Goal: Check status

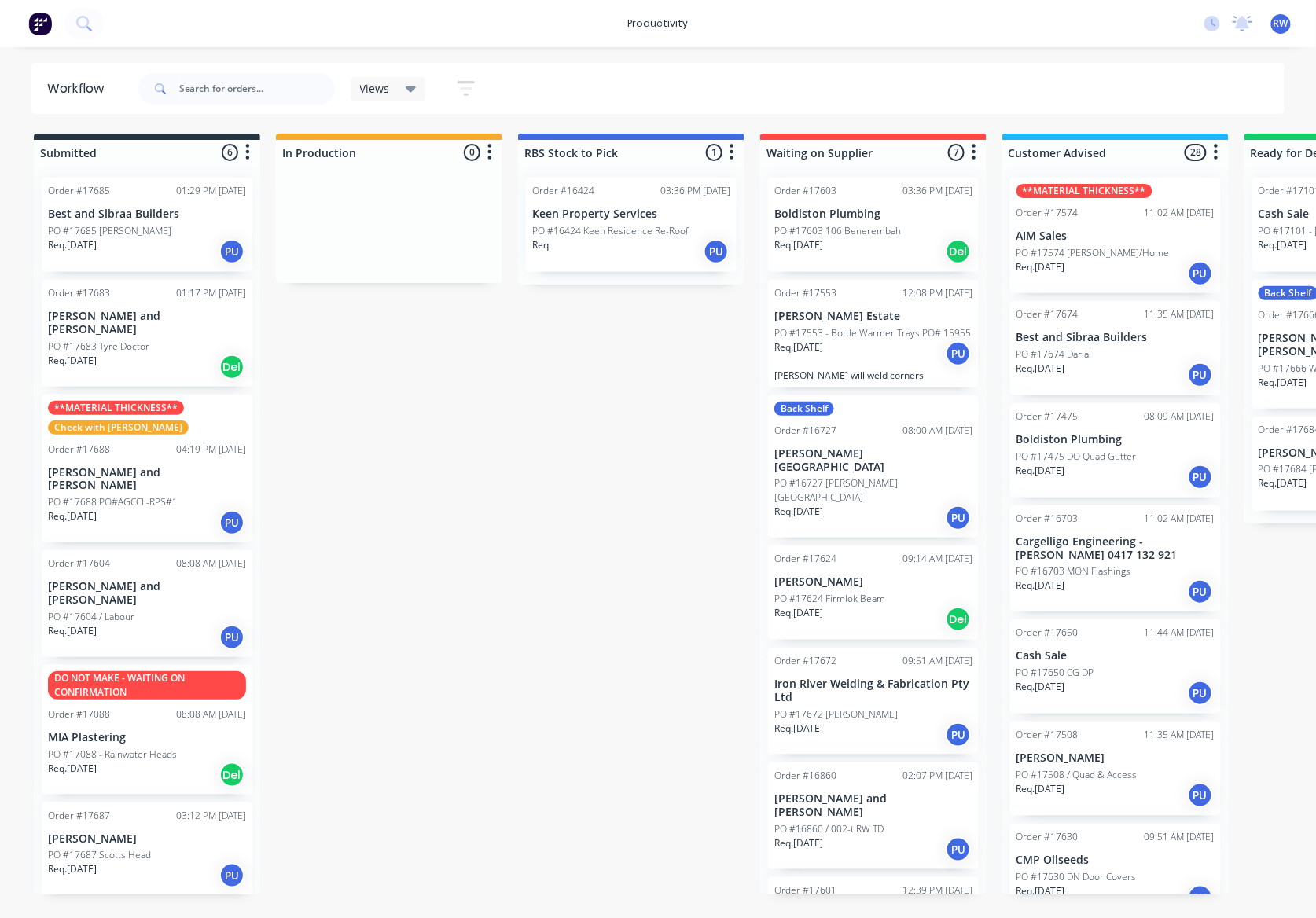
click at [189, 495] on div "PO #17688 PO#AGCCL-RPS#1" at bounding box center [147, 502] width 198 height 14
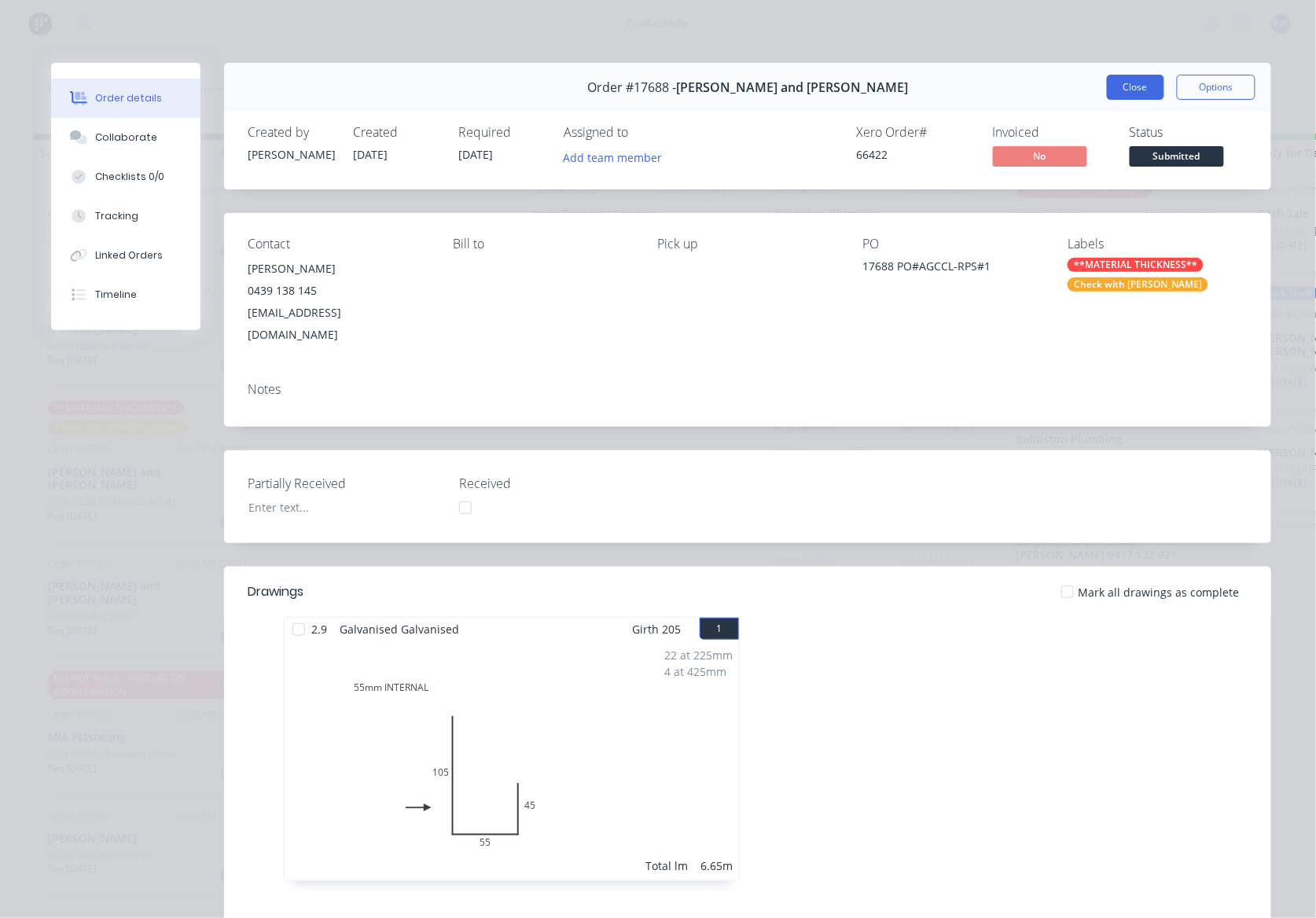
click at [1125, 91] on button "Close" at bounding box center [1135, 87] width 57 height 25
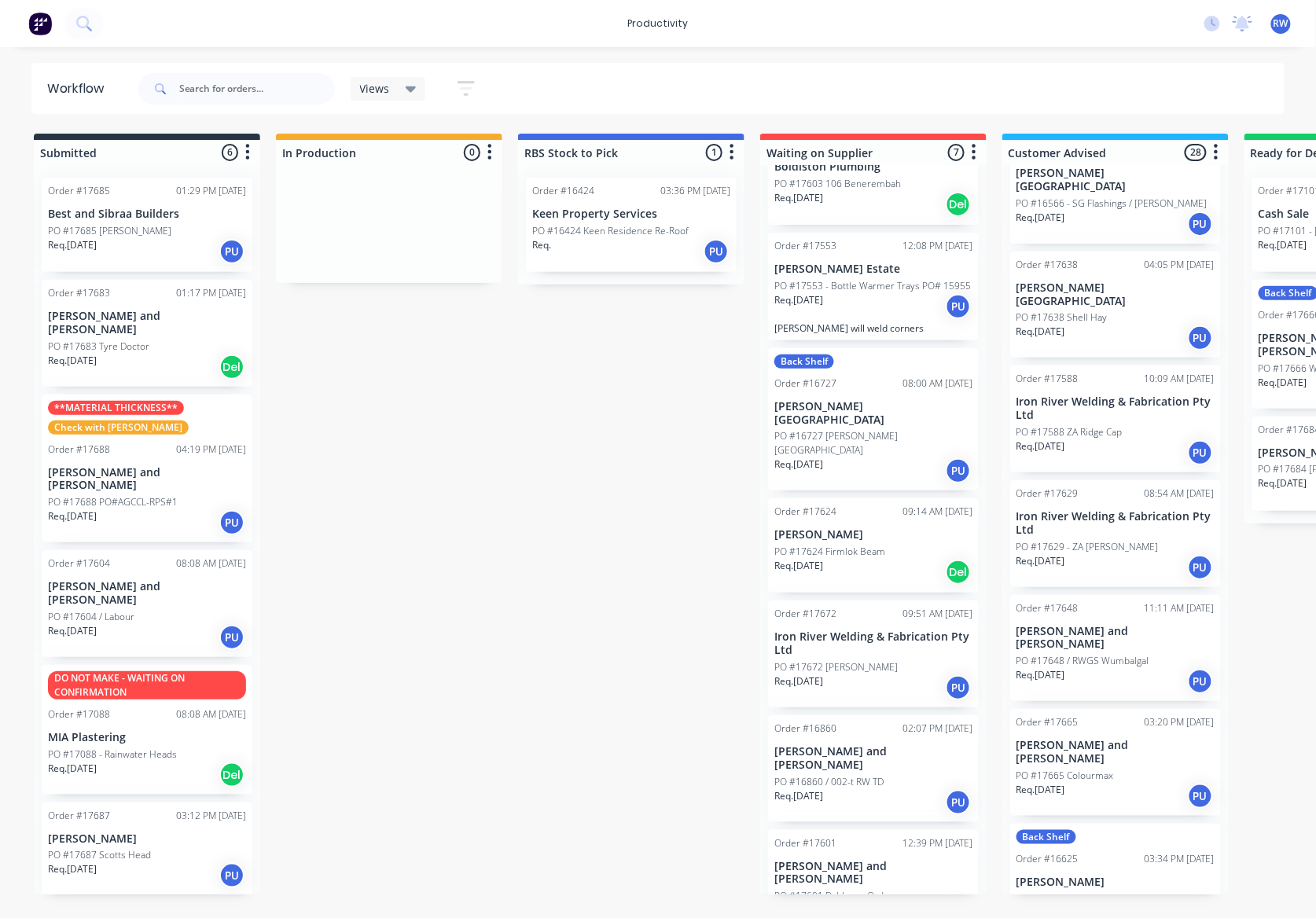
scroll to position [1258, 0]
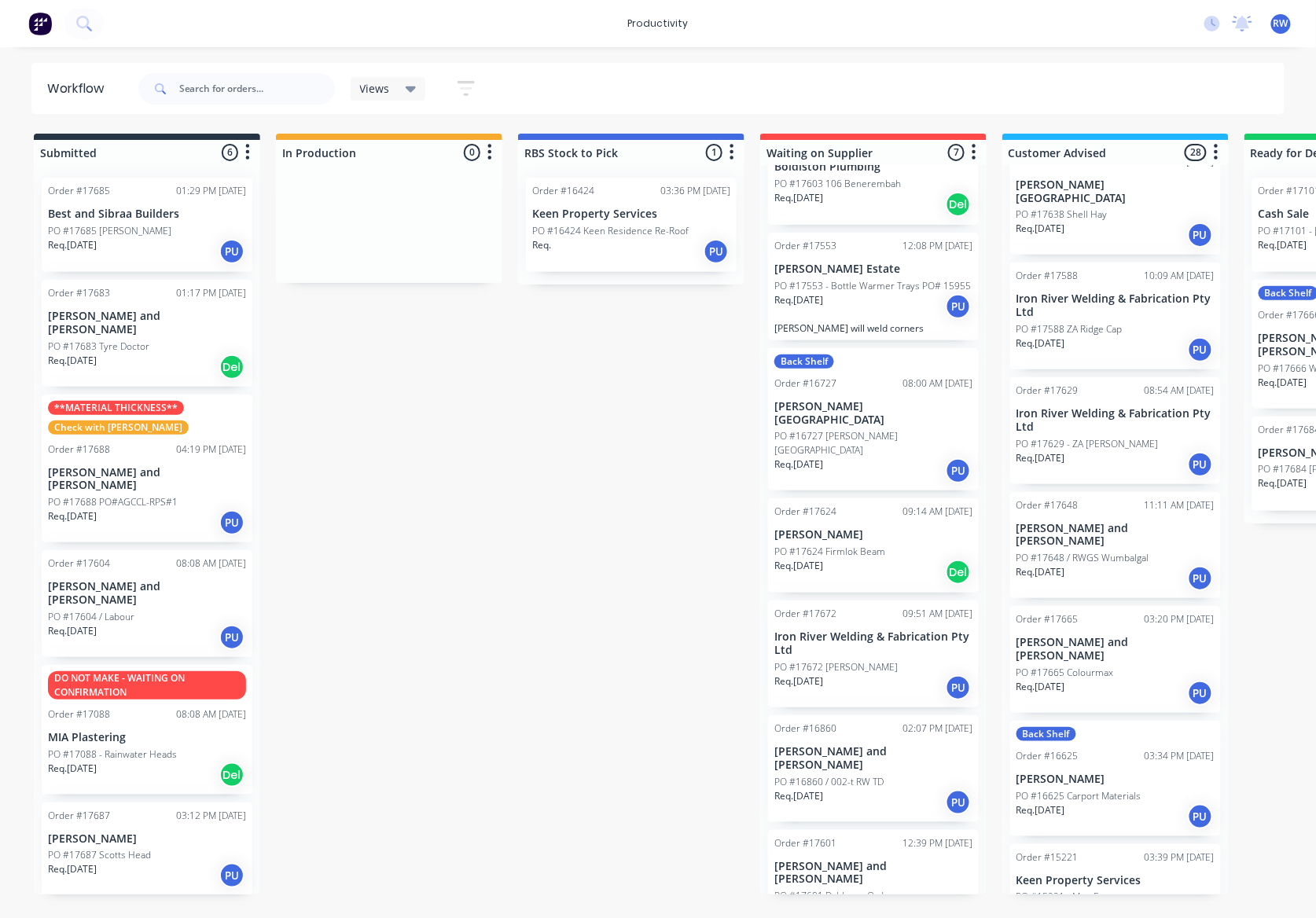
click at [173, 354] on div "Req. 30/09/25 Del" at bounding box center [147, 367] width 198 height 27
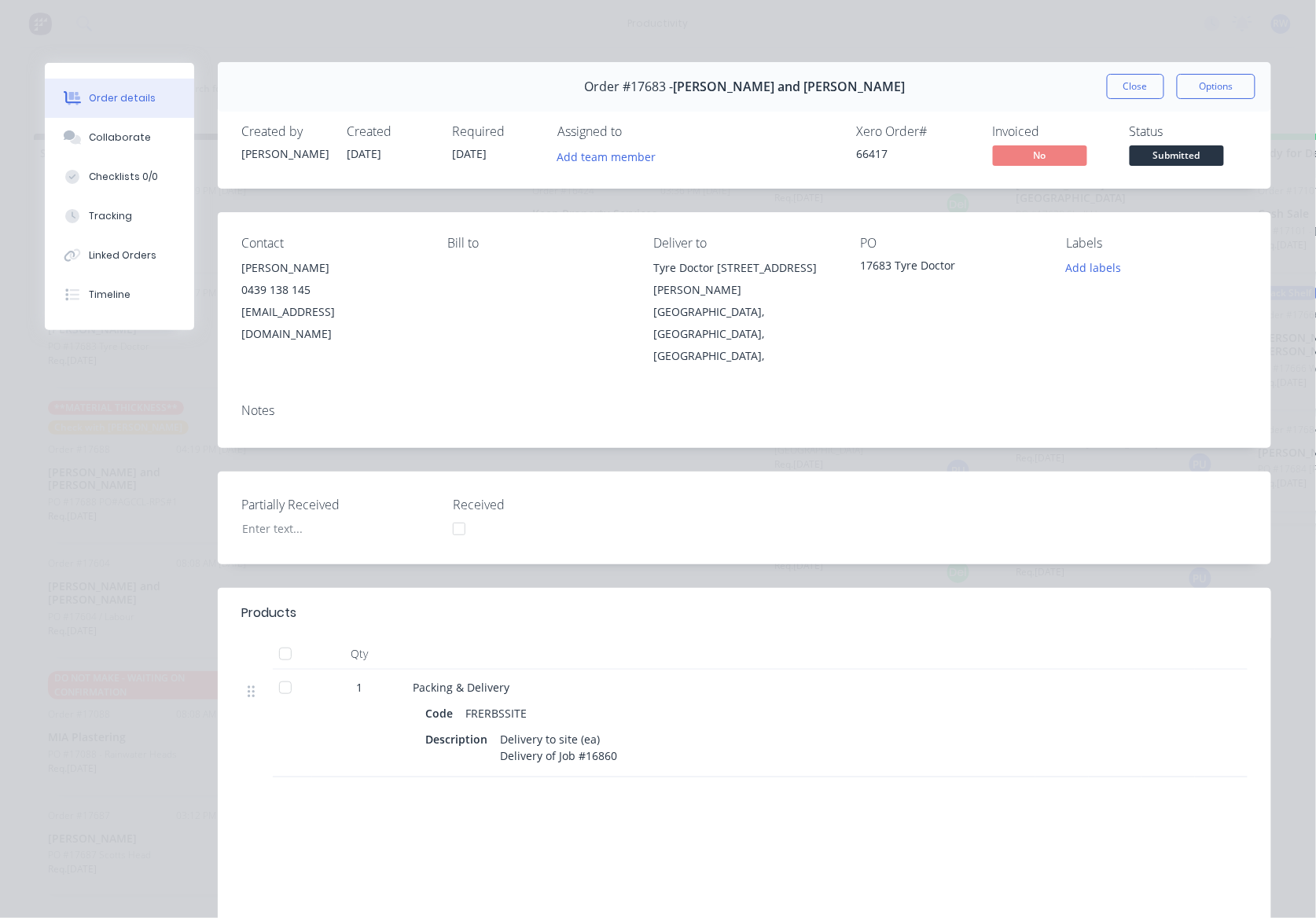
scroll to position [0, 0]
click at [1135, 80] on button "Close" at bounding box center [1135, 87] width 57 height 25
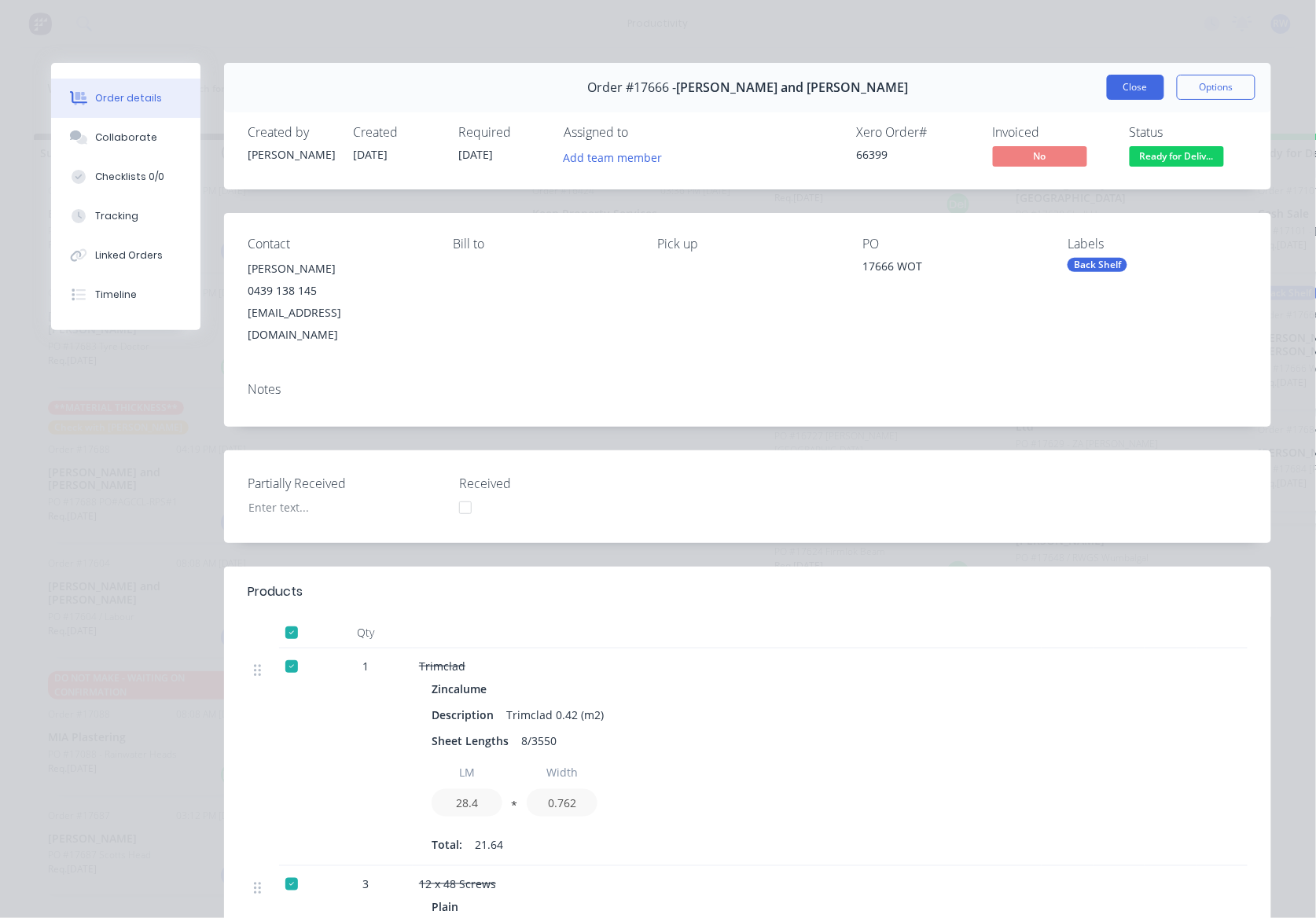
click at [1137, 88] on button "Close" at bounding box center [1135, 87] width 57 height 25
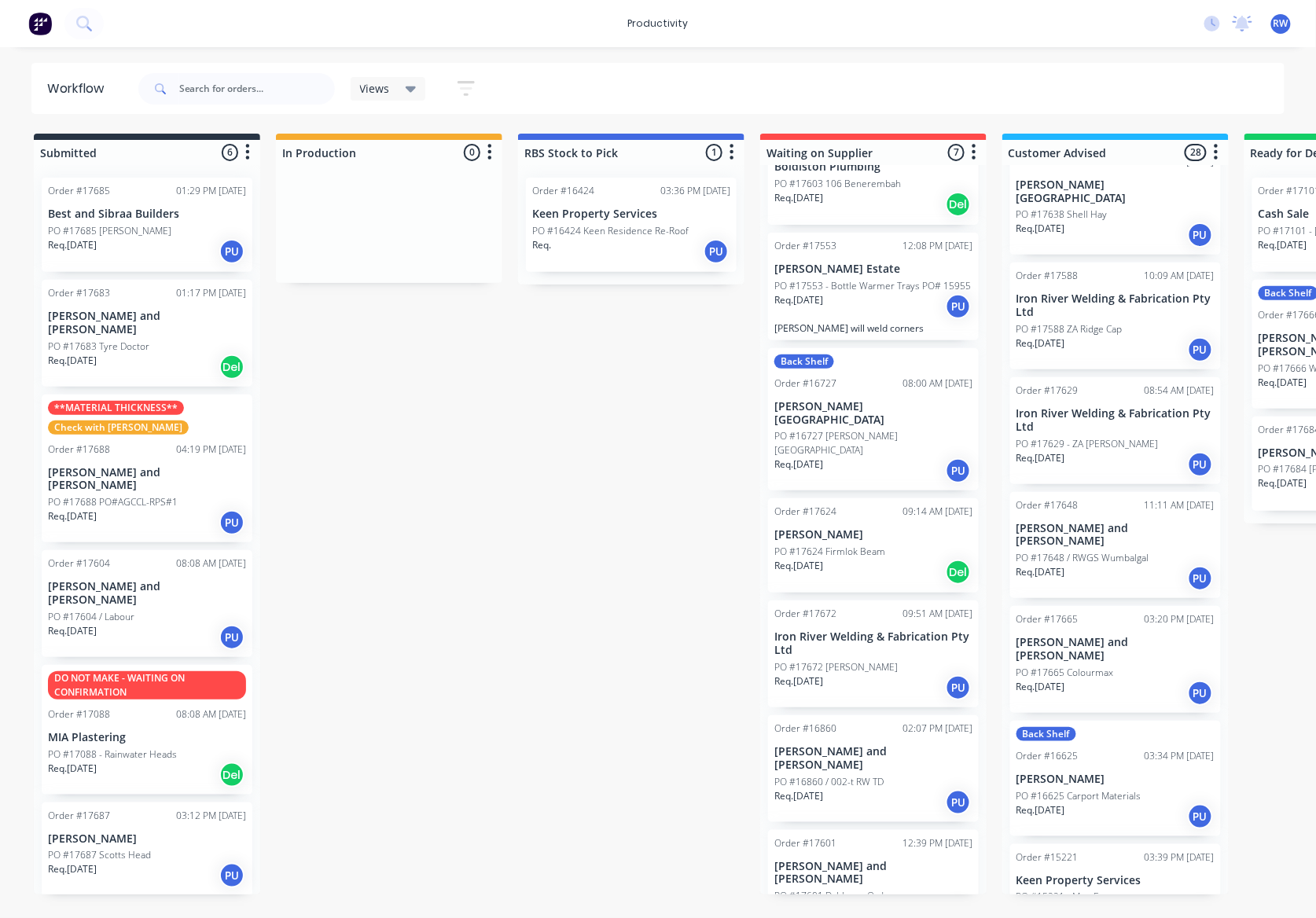
click at [133, 624] on div "Req. [DATE] PU" at bounding box center [147, 637] width 198 height 27
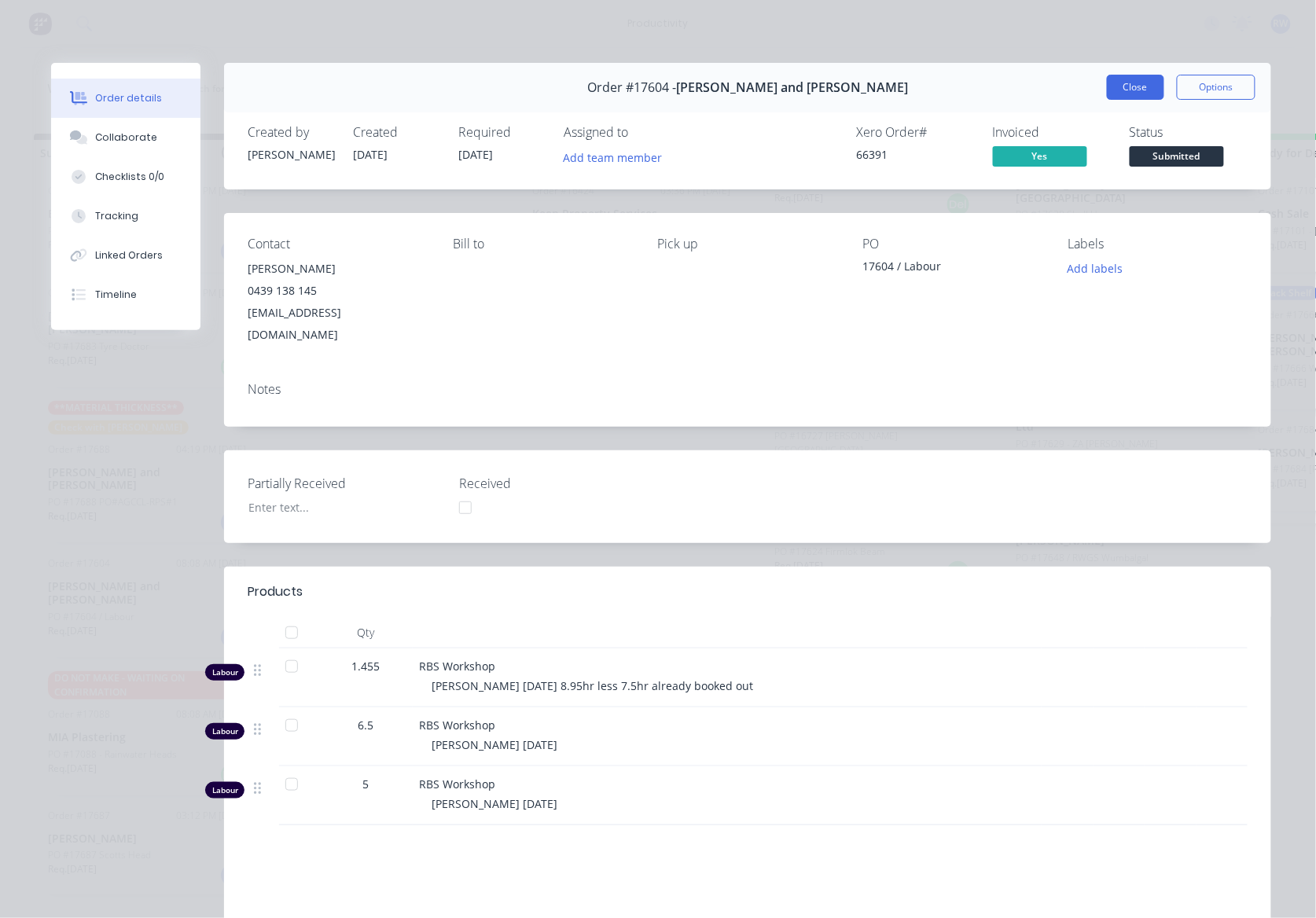
click at [1143, 93] on button "Close" at bounding box center [1135, 87] width 57 height 25
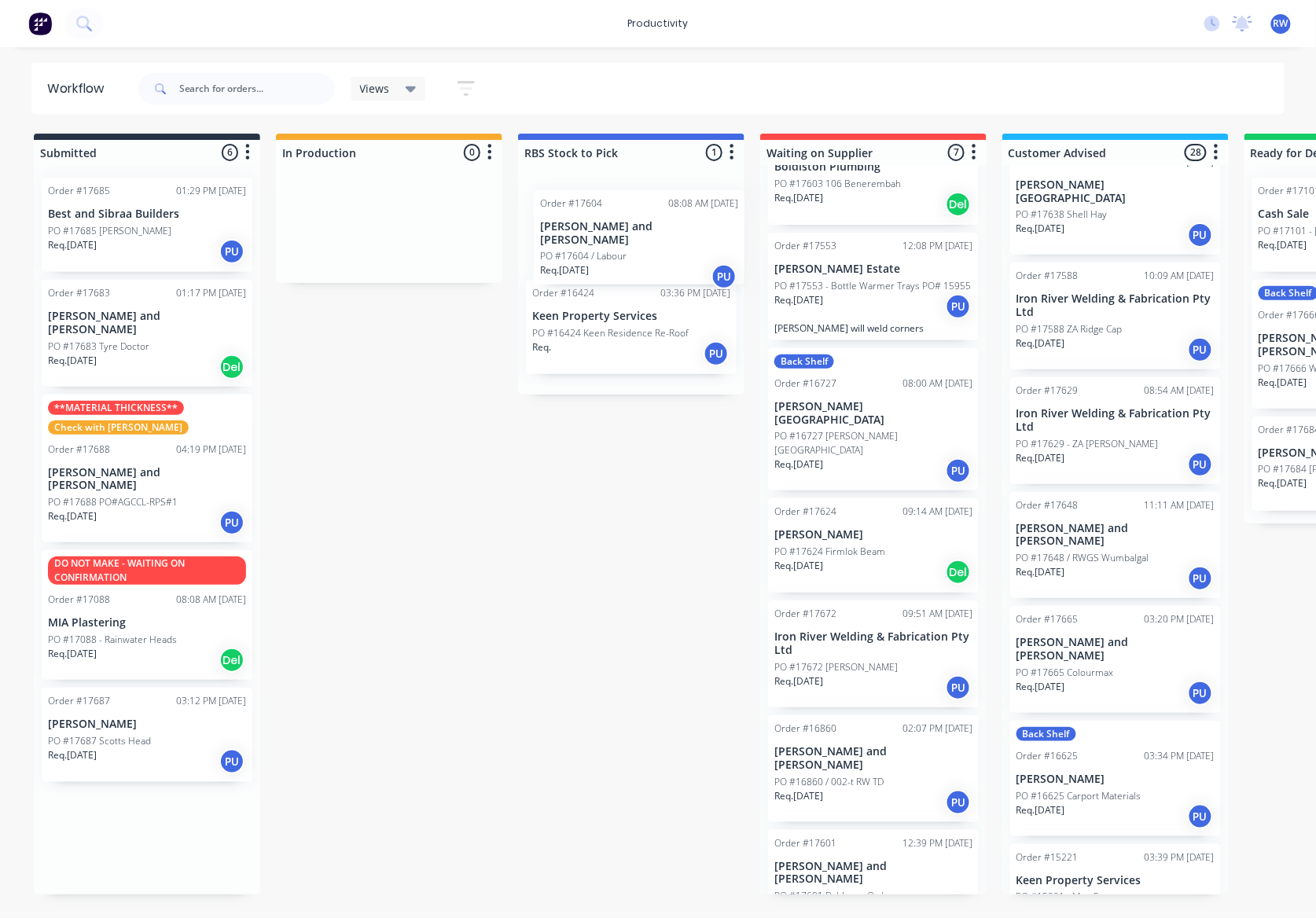
drag, startPoint x: 136, startPoint y: 576, endPoint x: 657, endPoint y: 239, distance: 620.5
click at [657, 239] on div "Submitted 6 Sort By Created date Required date Order number Customer name Most …" at bounding box center [957, 514] width 1938 height 761
click at [108, 466] on p "[PERSON_NAME] and [PERSON_NAME]" at bounding box center [147, 479] width 198 height 27
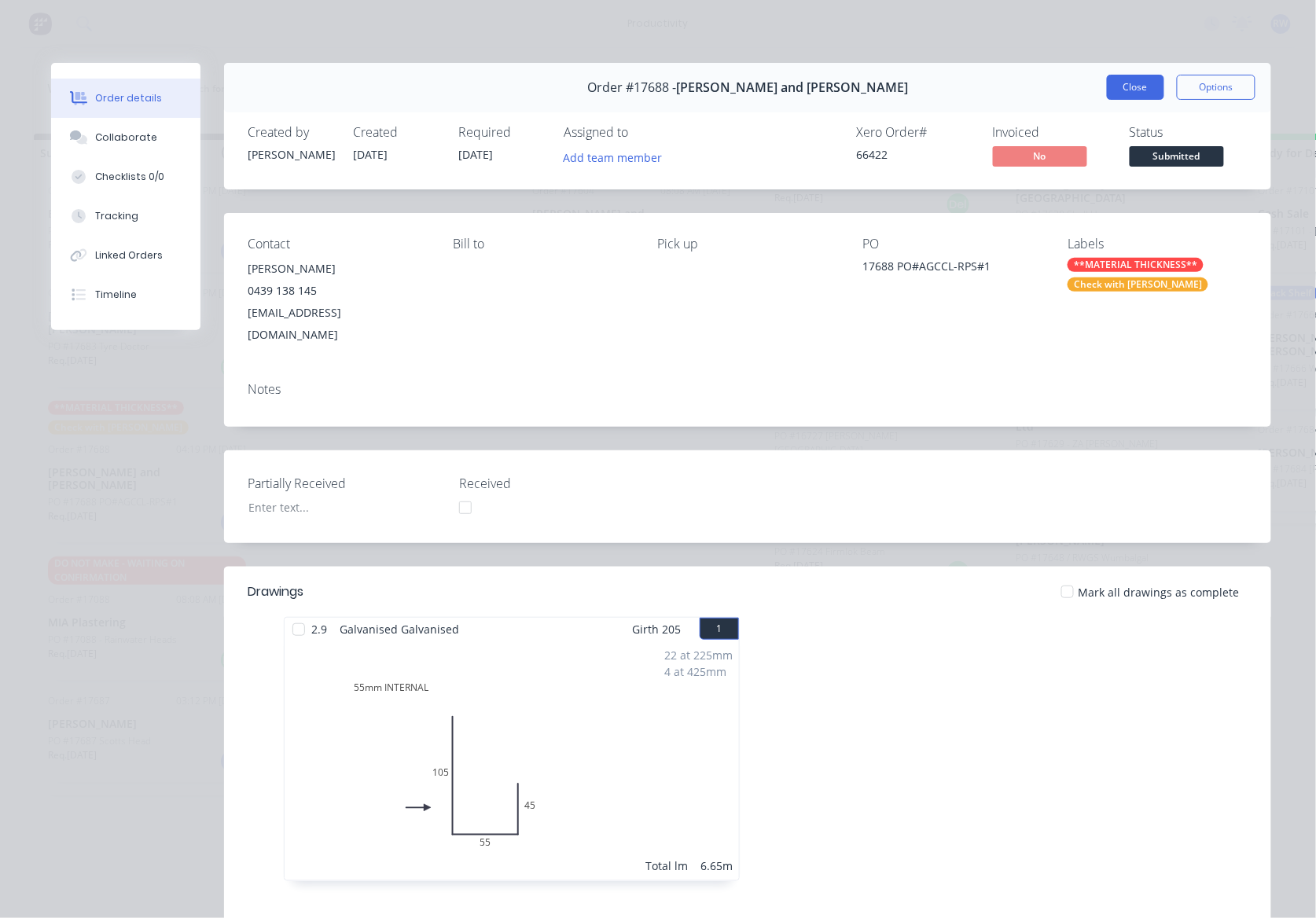
click at [1142, 88] on button "Close" at bounding box center [1135, 87] width 57 height 25
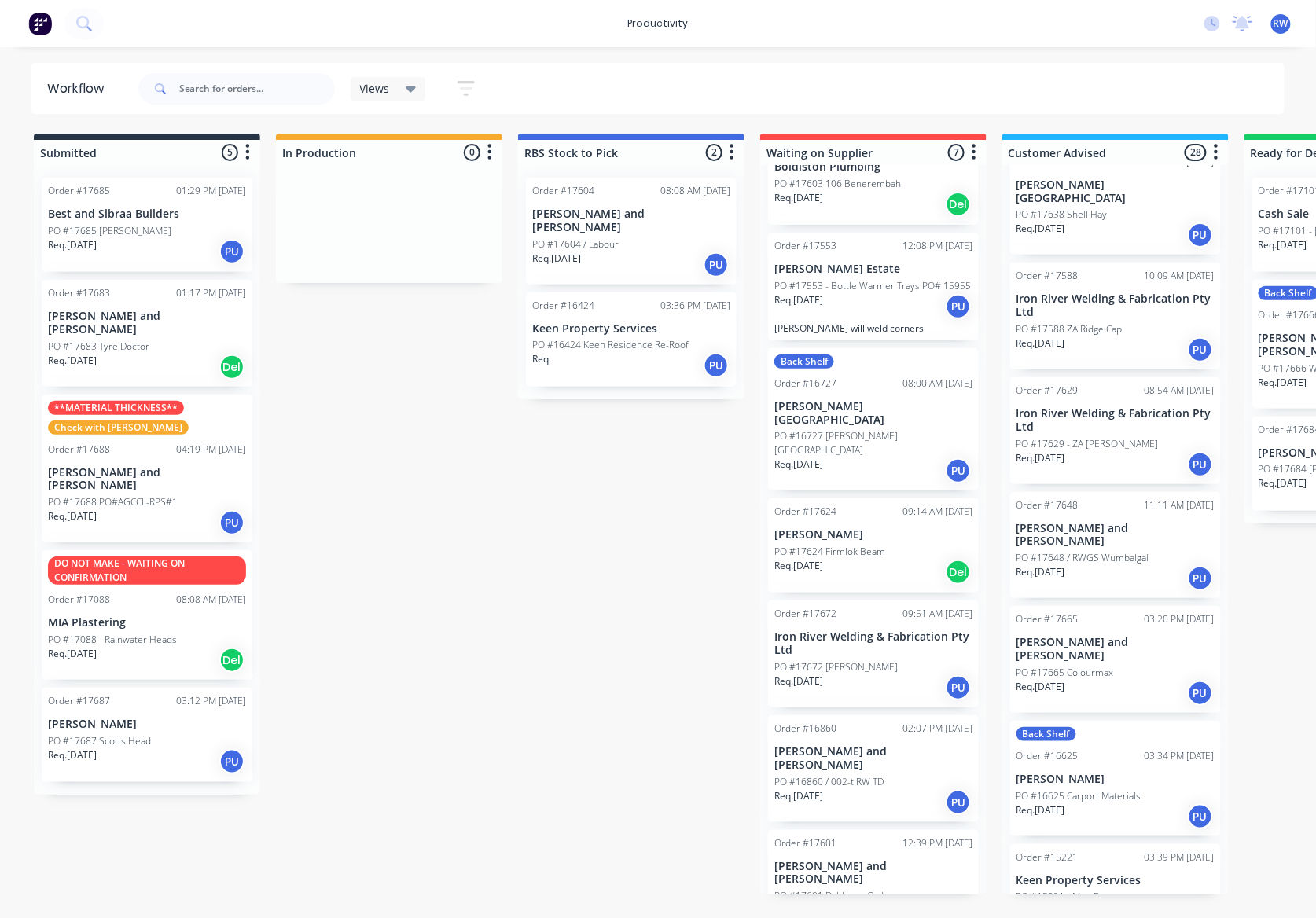
click at [152, 748] on div "Req. [DATE] PU" at bounding box center [147, 761] width 198 height 27
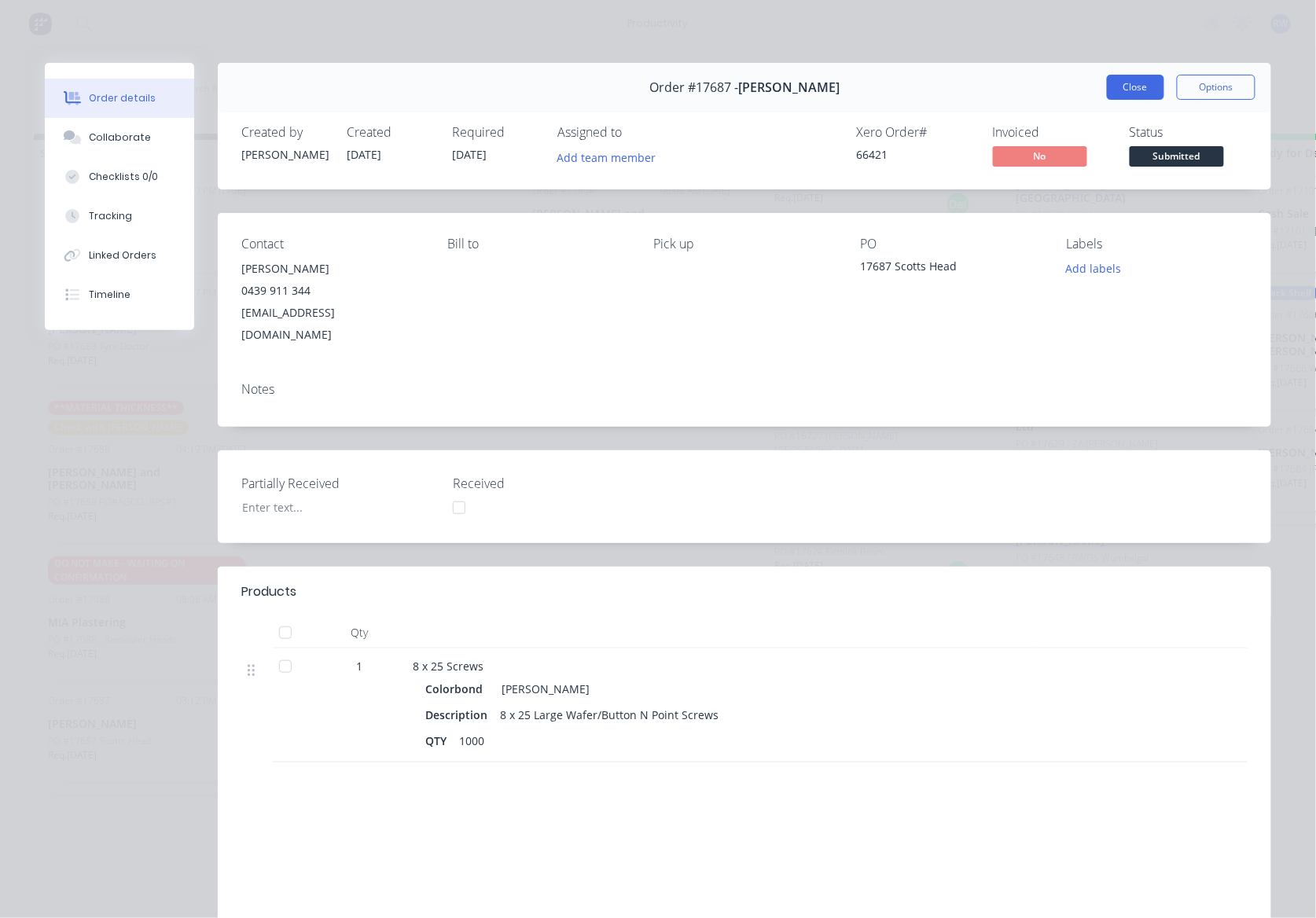
click at [1120, 82] on button "Close" at bounding box center [1135, 87] width 57 height 25
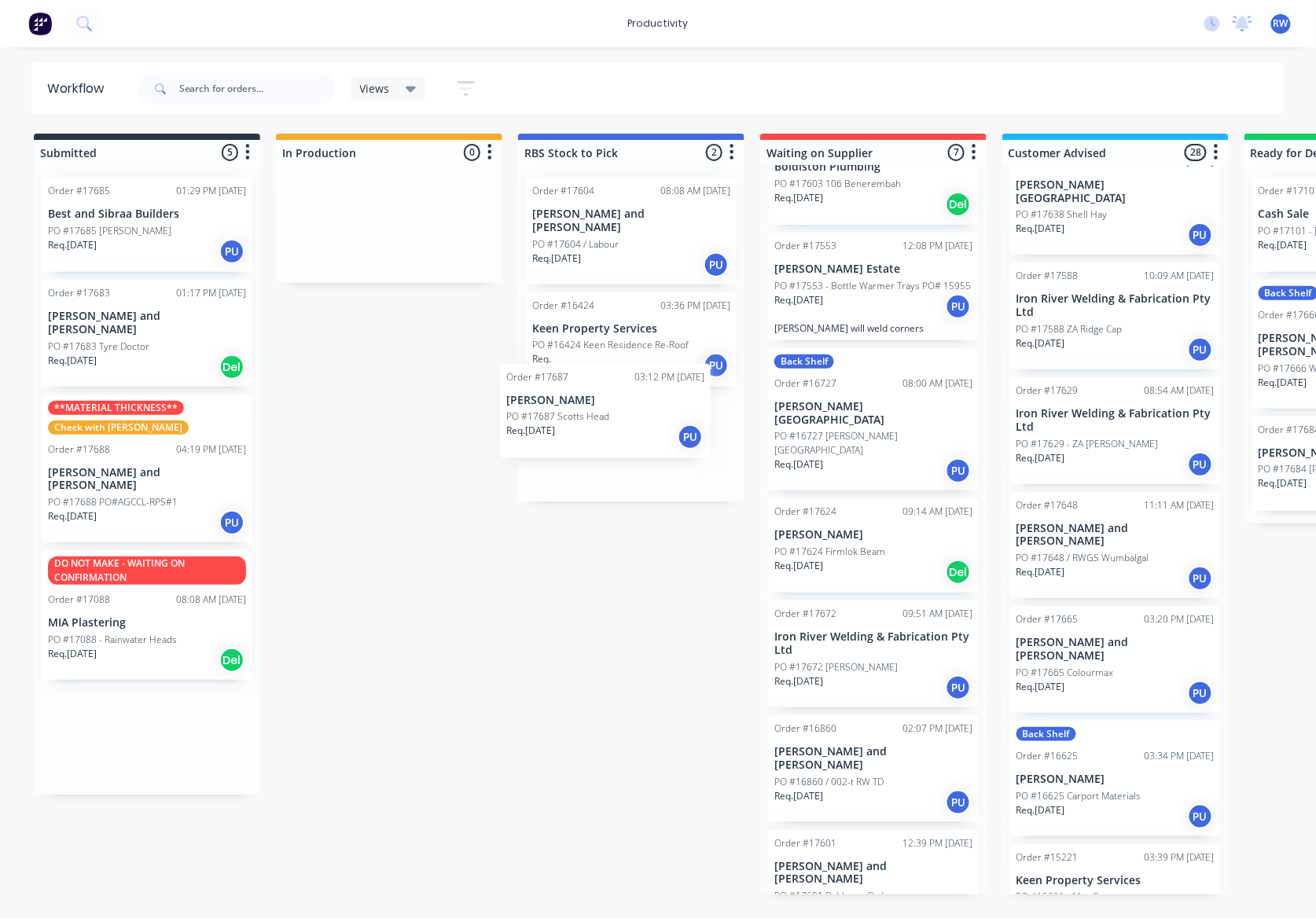
drag, startPoint x: 277, startPoint y: 641, endPoint x: 645, endPoint y: 384, distance: 448.9
click at [645, 384] on div "Submitted 5 Sort By Created date Required date Order number Customer name Most …" at bounding box center [957, 514] width 1938 height 761
click at [164, 242] on div "Req. [DATE] PU" at bounding box center [147, 251] width 198 height 27
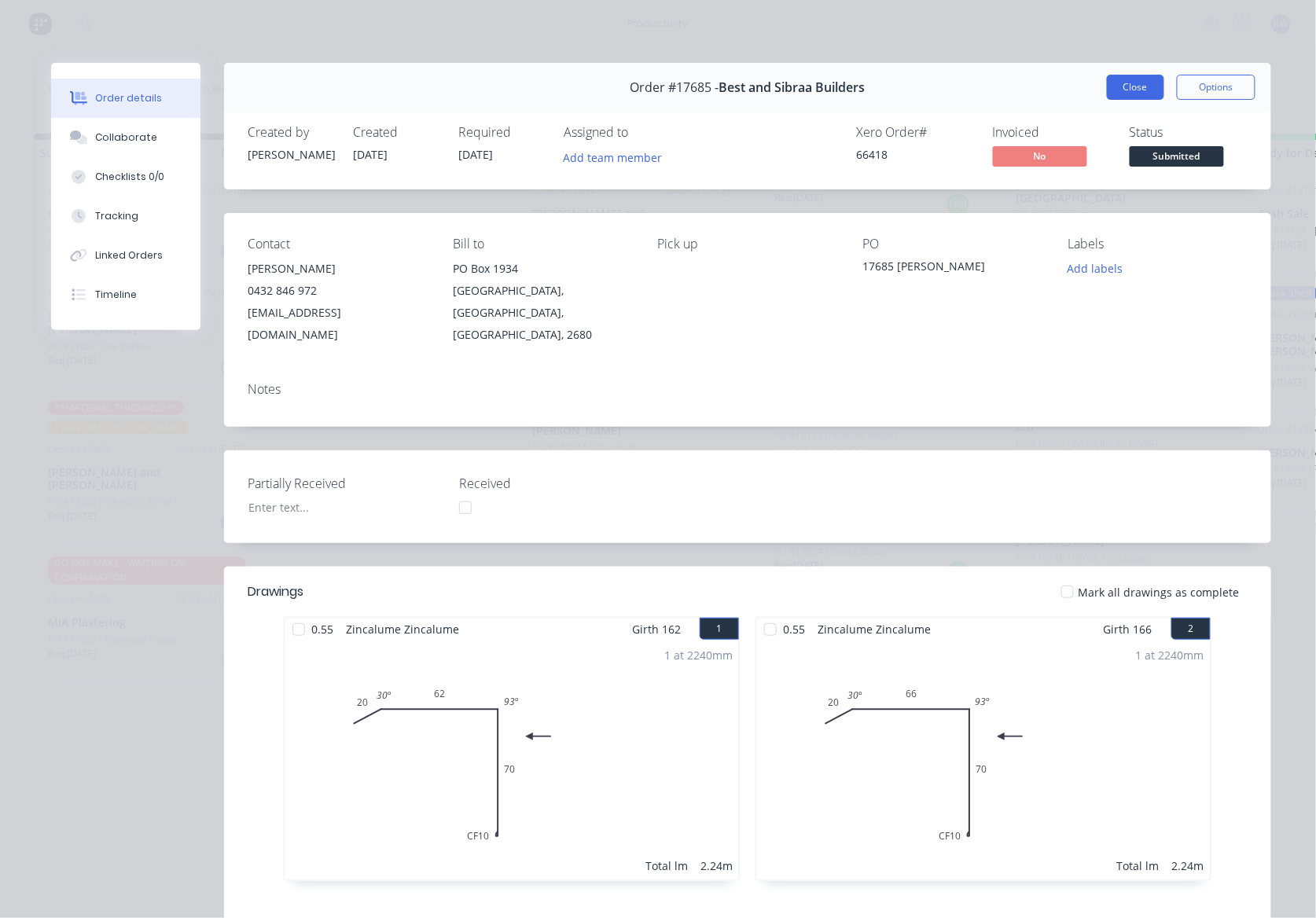
click at [1107, 86] on button "Close" at bounding box center [1135, 87] width 57 height 25
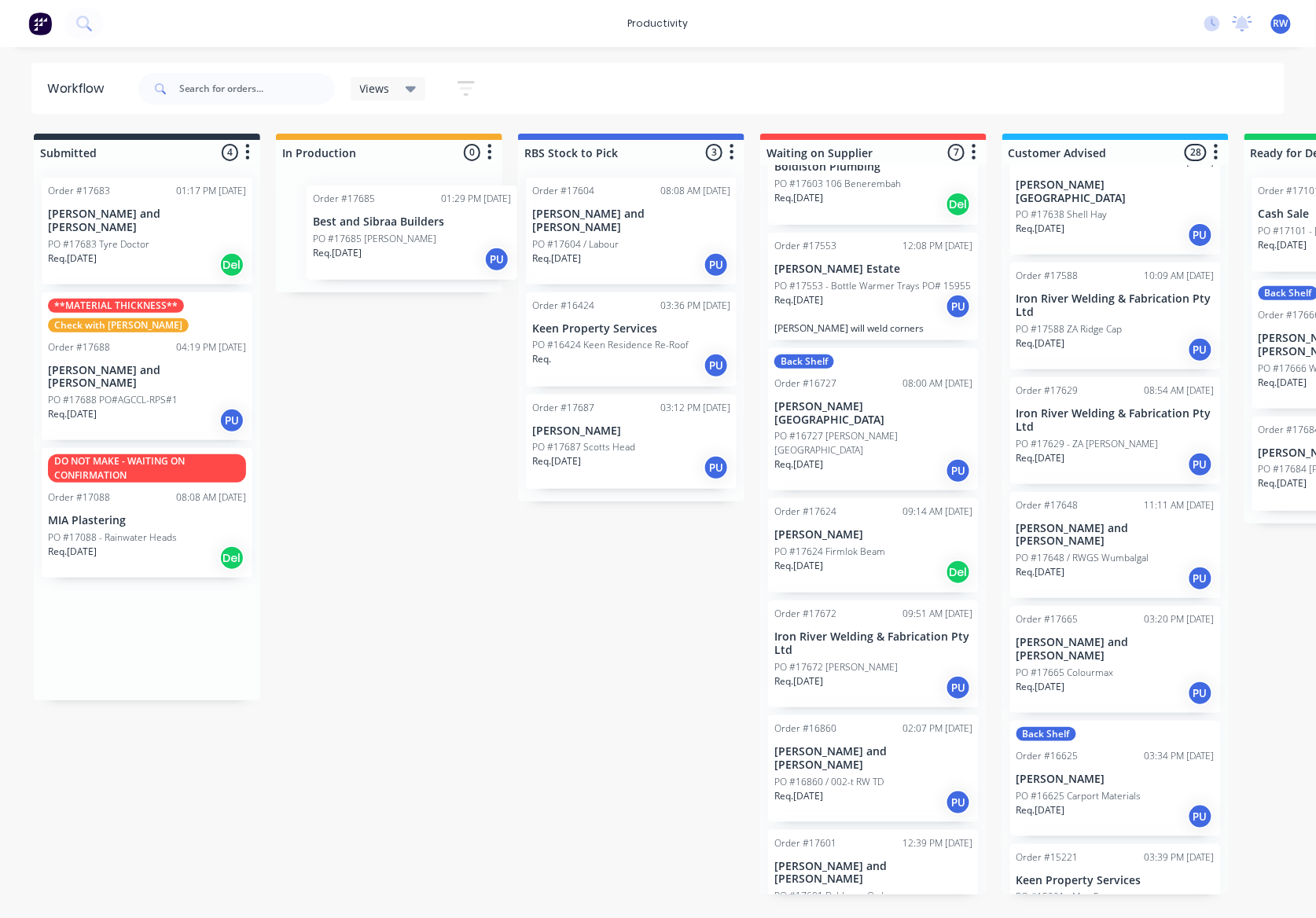
drag, startPoint x: 122, startPoint y: 239, endPoint x: 412, endPoint y: 248, distance: 290.1
click at [412, 248] on div "Submitted 4 Sort By Created date Required date Order number Customer name Most …" at bounding box center [957, 514] width 1938 height 761
click at [196, 253] on div "Req. [DATE] Del" at bounding box center [147, 265] width 198 height 27
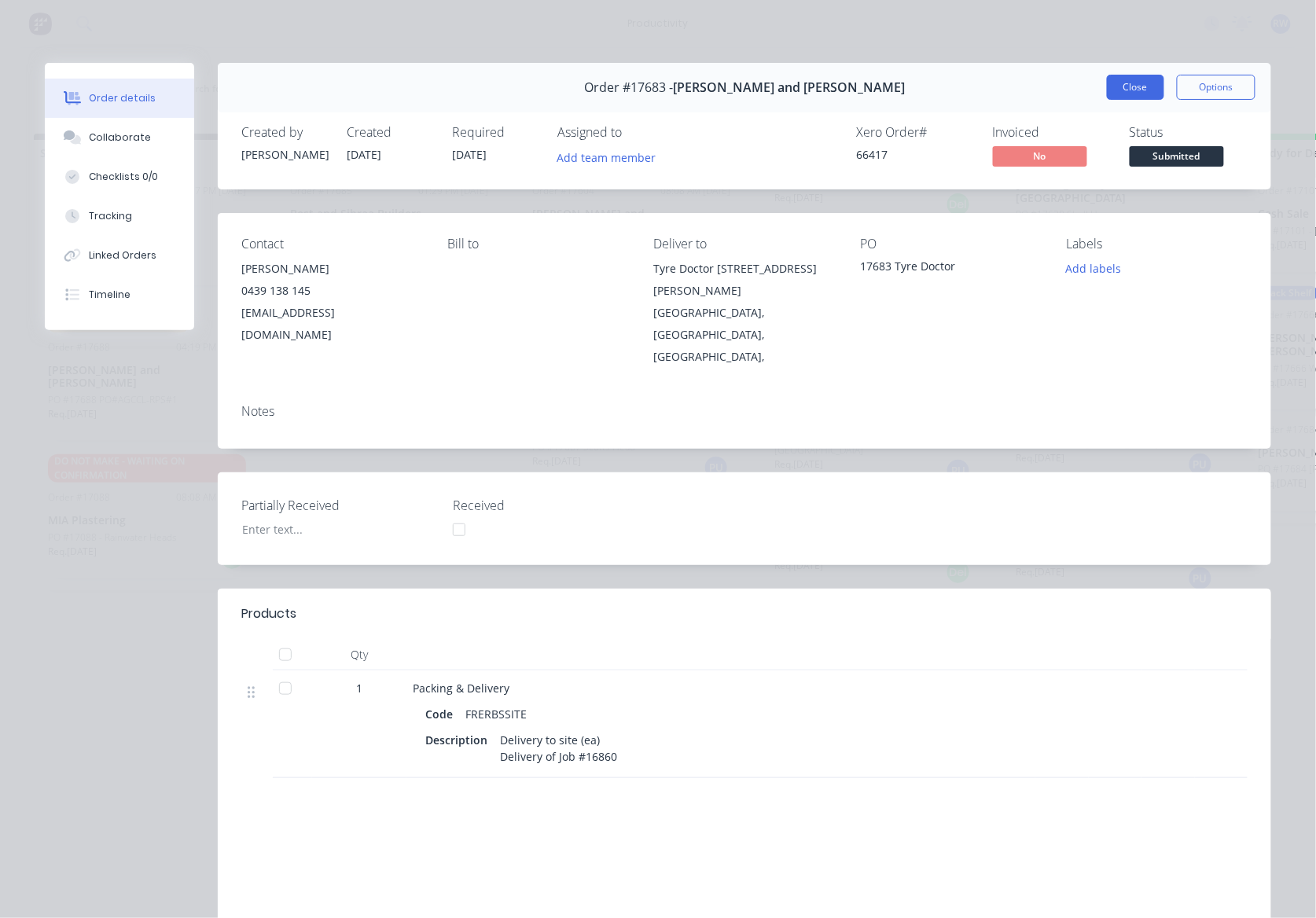
click at [1129, 80] on button "Close" at bounding box center [1135, 87] width 57 height 25
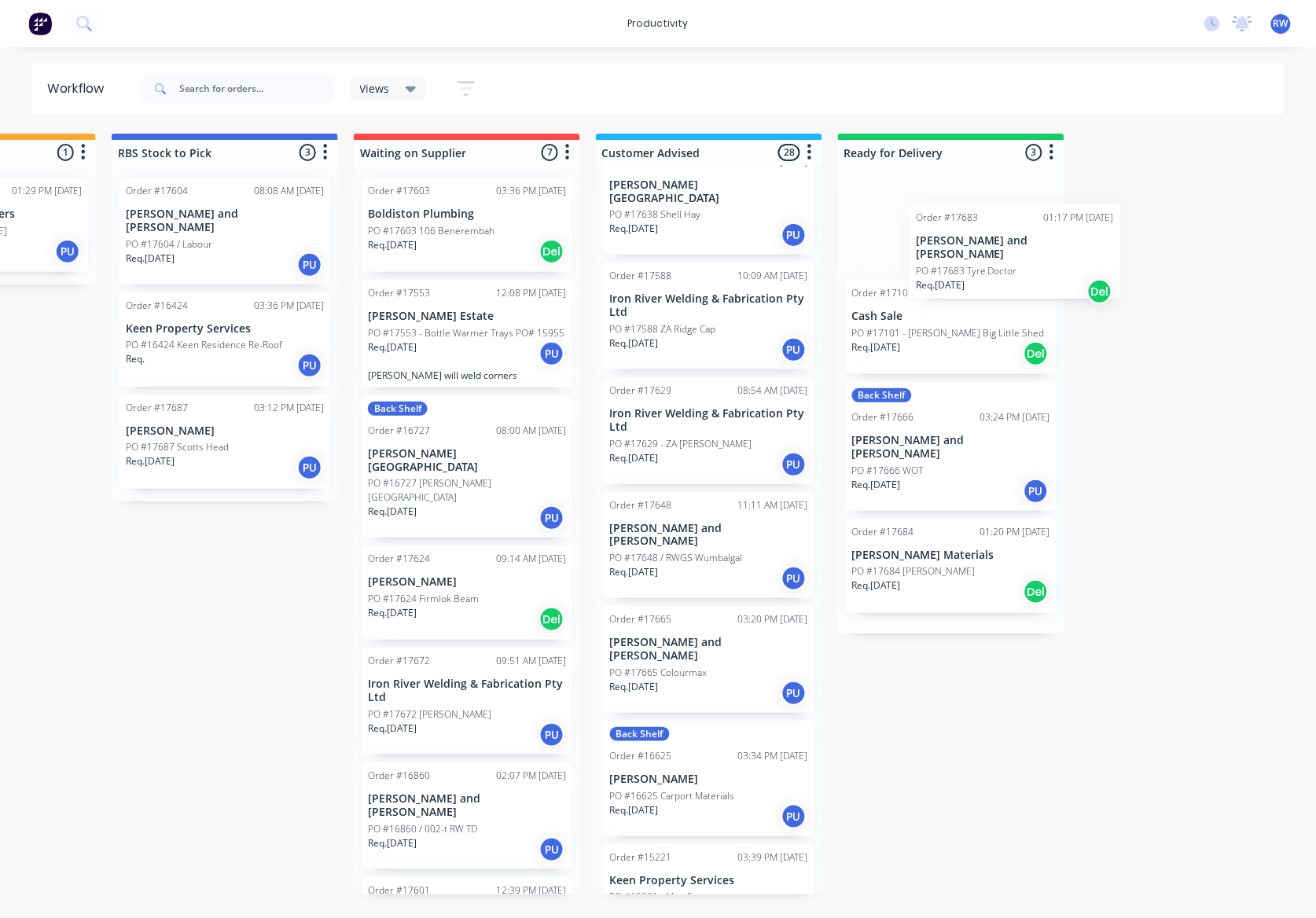
scroll to position [0, 407]
drag, startPoint x: 113, startPoint y: 247, endPoint x: 905, endPoint y: 258, distance: 792.1
click at [905, 258] on div "Submitted 3 Sort By Created date Required date Order number Customer name Most …" at bounding box center [550, 514] width 1938 height 761
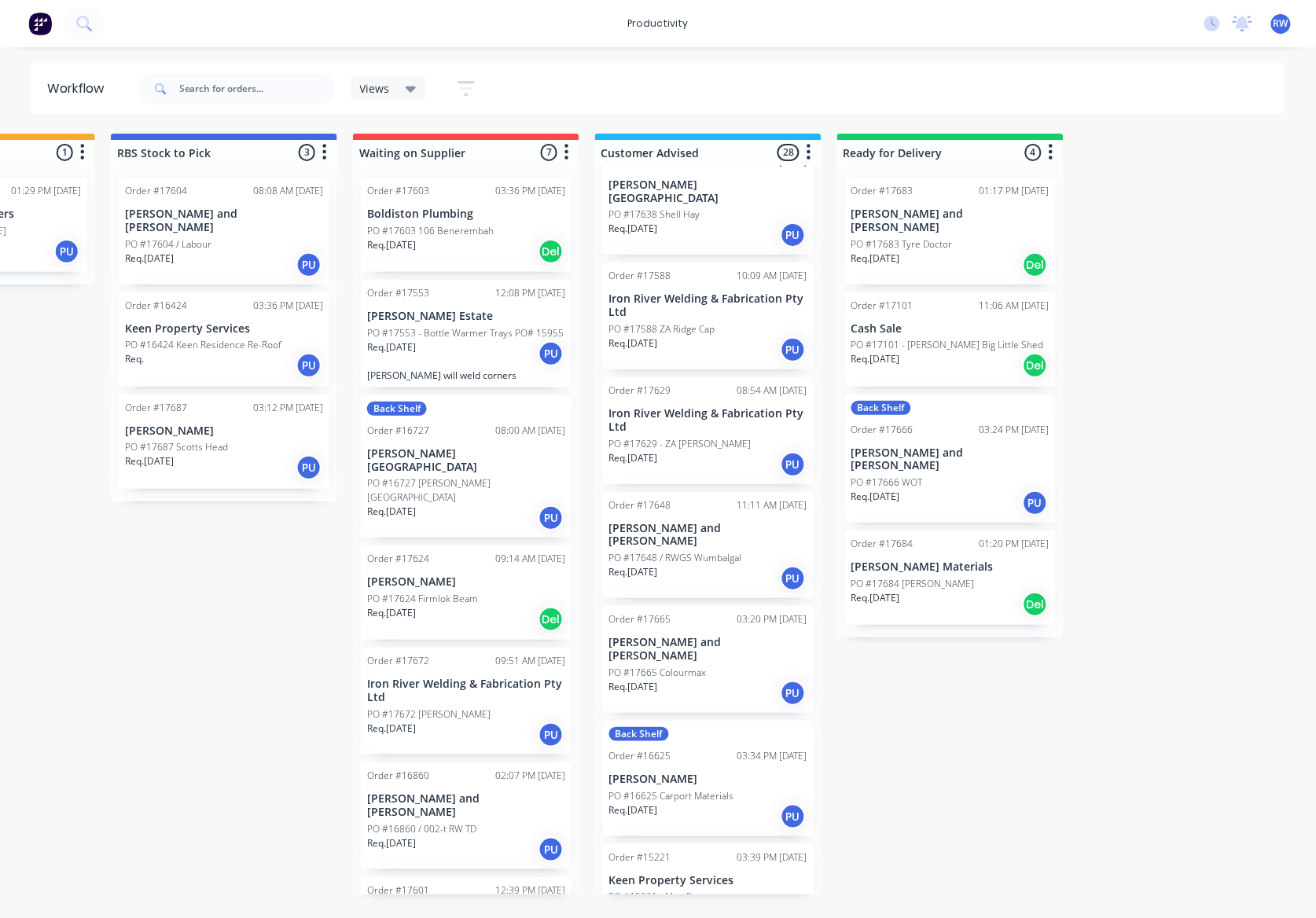
click at [925, 476] on div "PO #17666 WOT" at bounding box center [950, 482] width 198 height 14
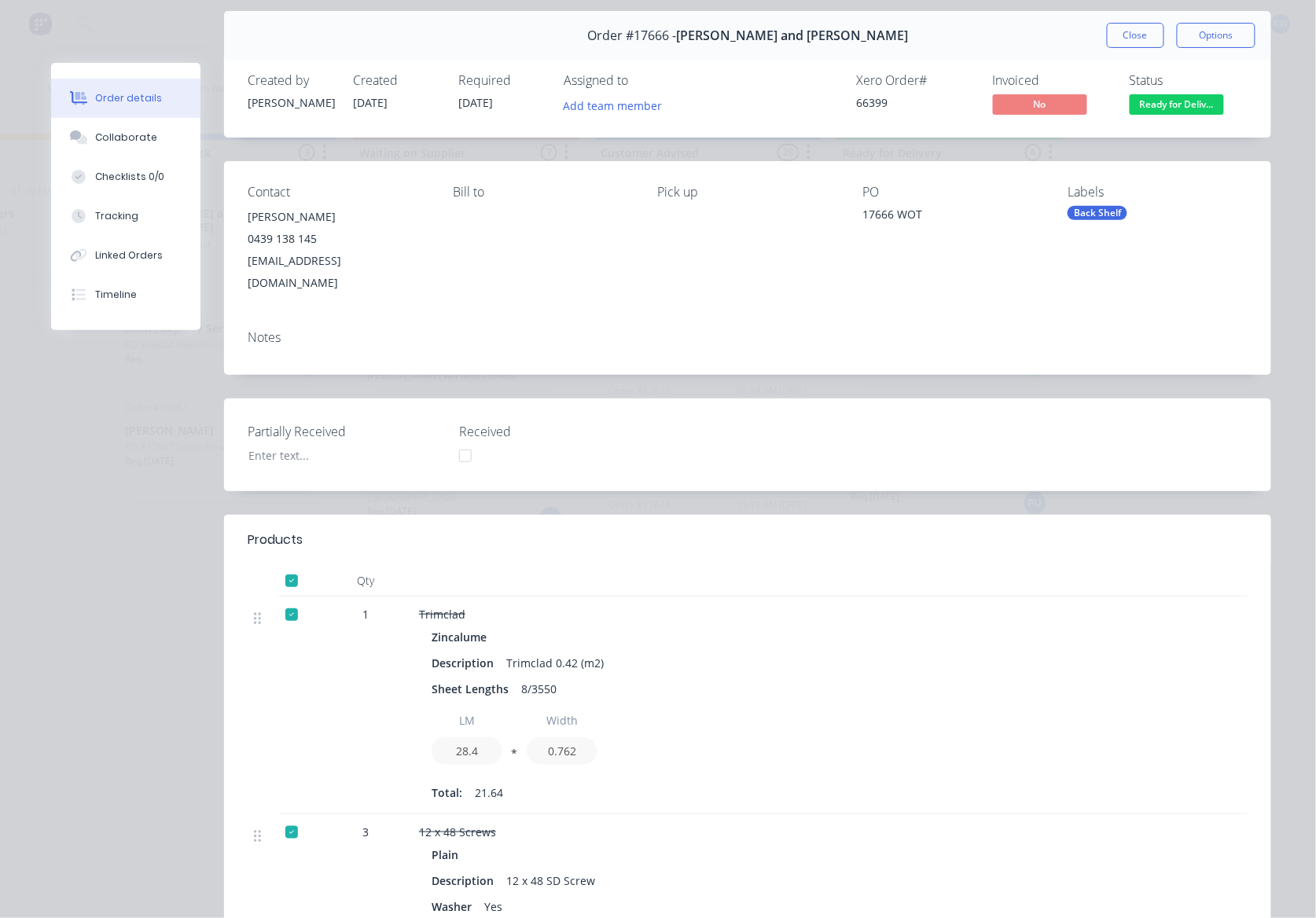
scroll to position [0, 0]
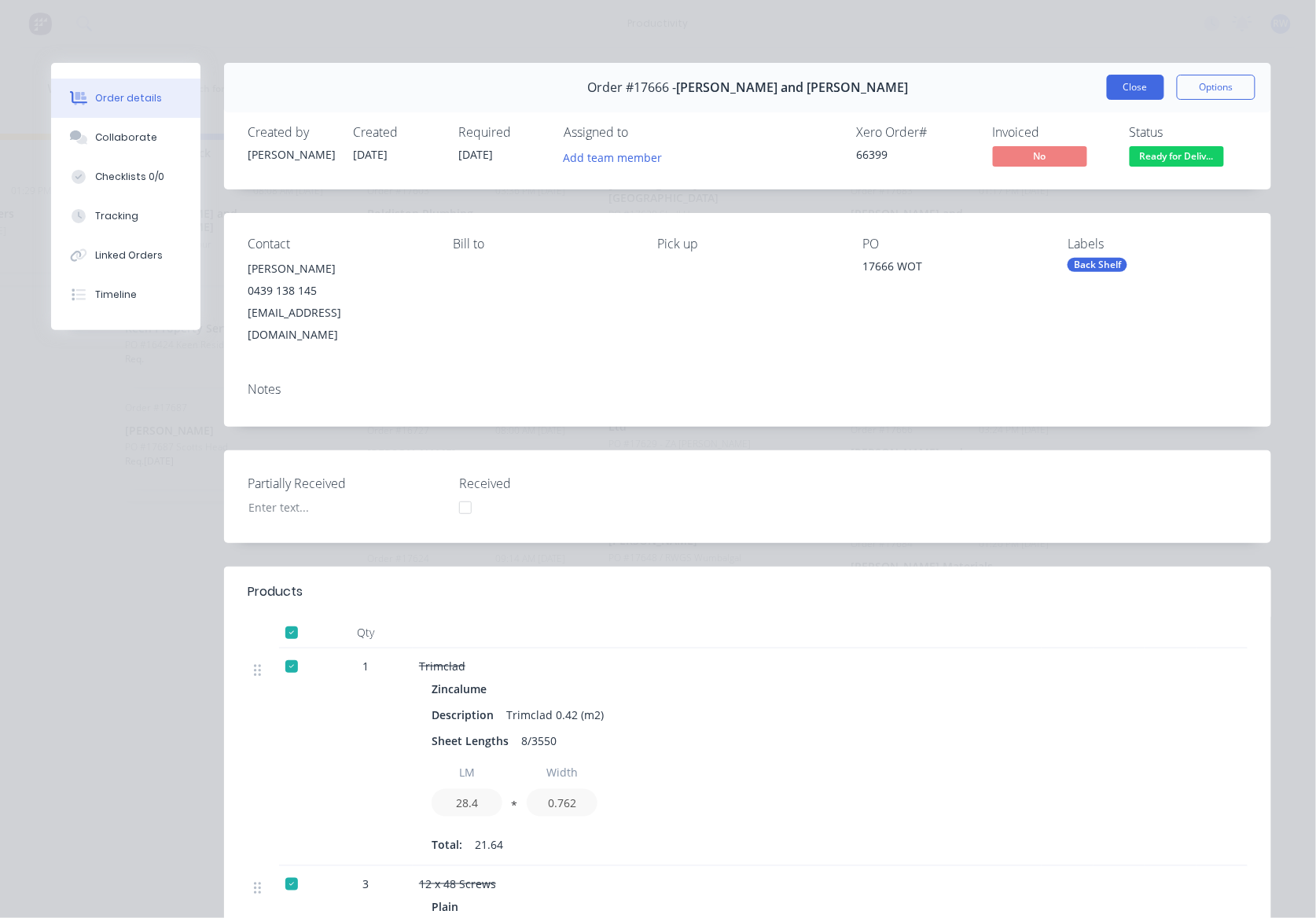
click at [1147, 82] on button "Close" at bounding box center [1135, 87] width 57 height 25
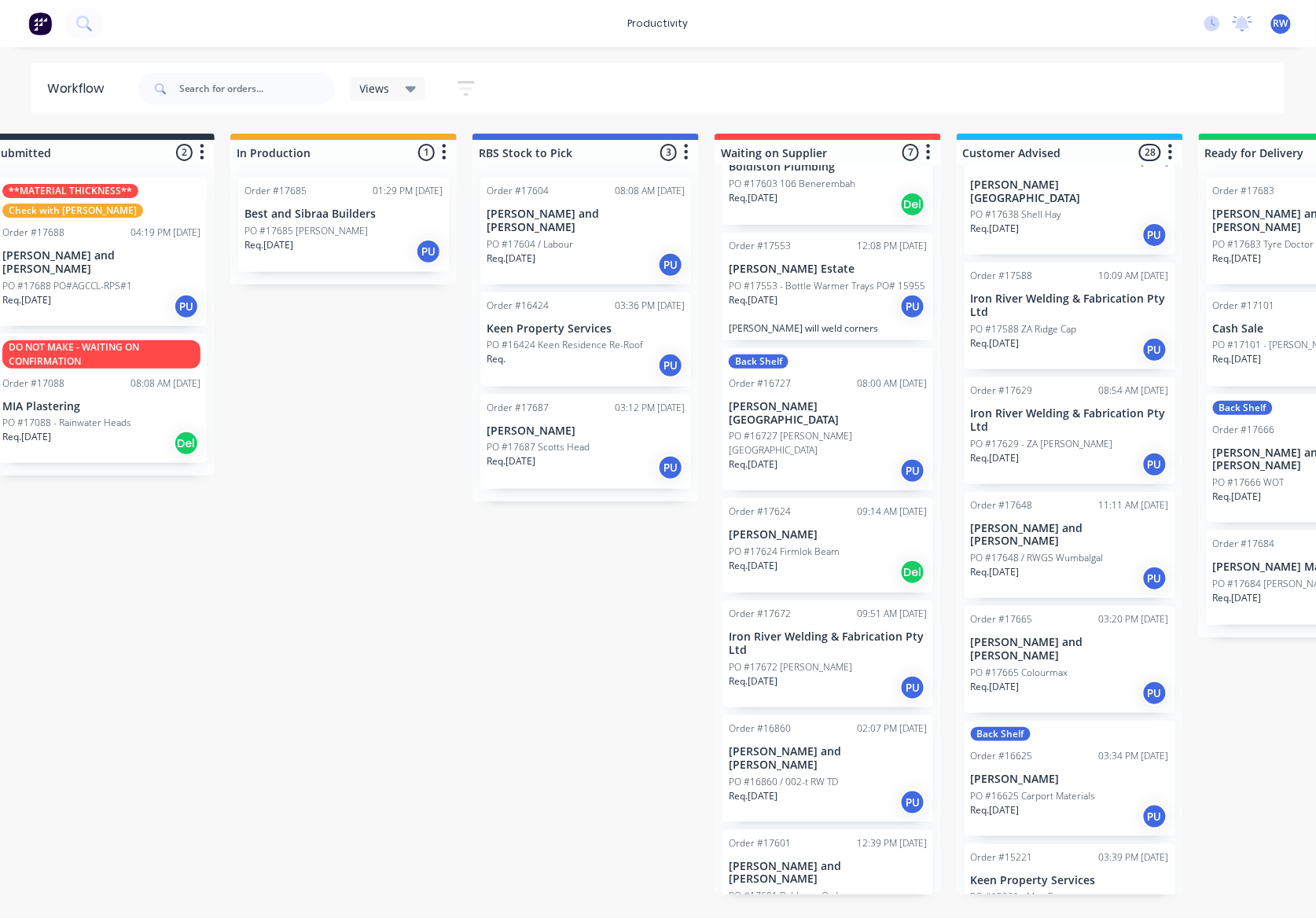
scroll to position [0, 20]
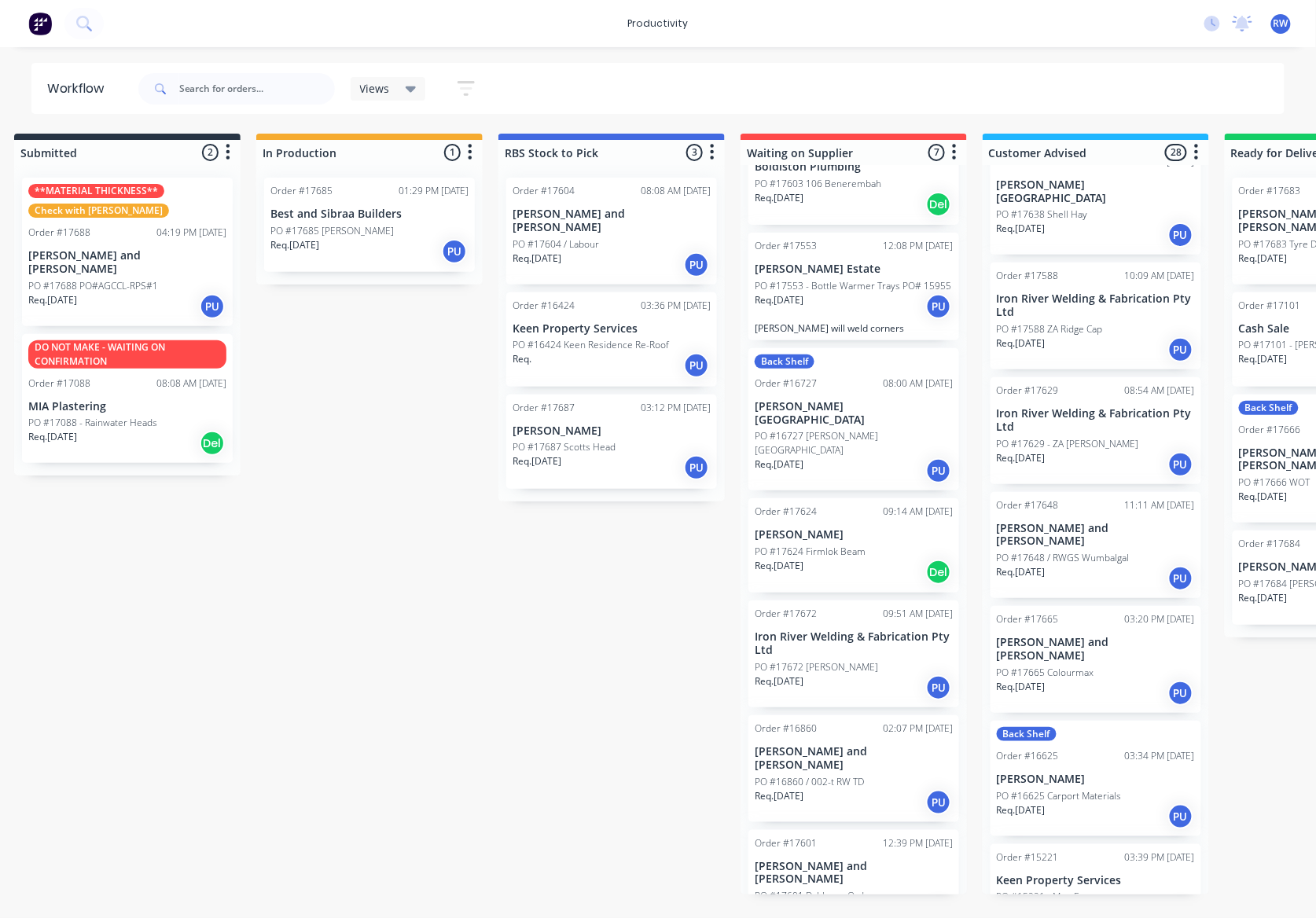
click at [896, 745] on p "[PERSON_NAME] and [PERSON_NAME]" at bounding box center [853, 758] width 198 height 27
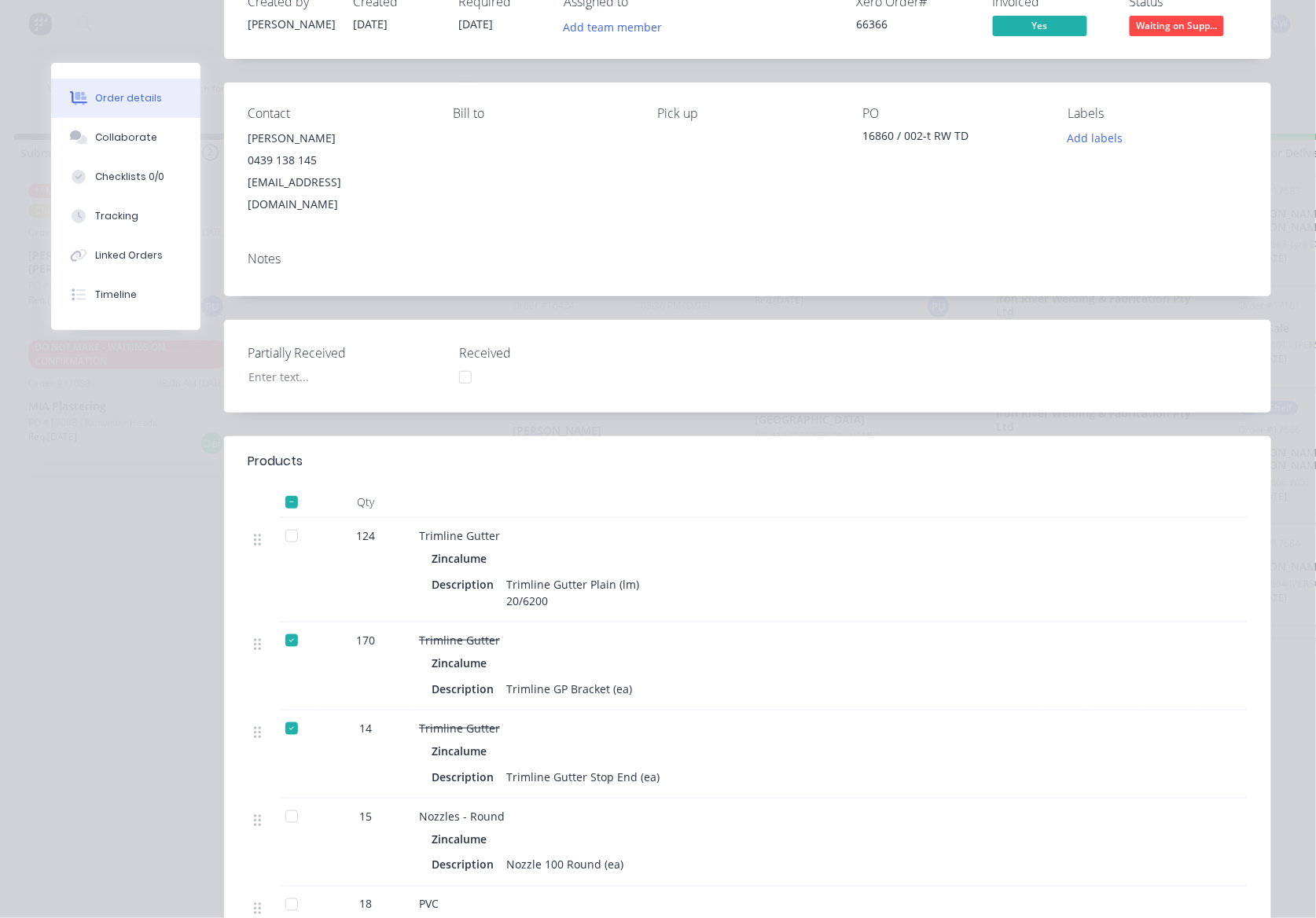
scroll to position [52, 0]
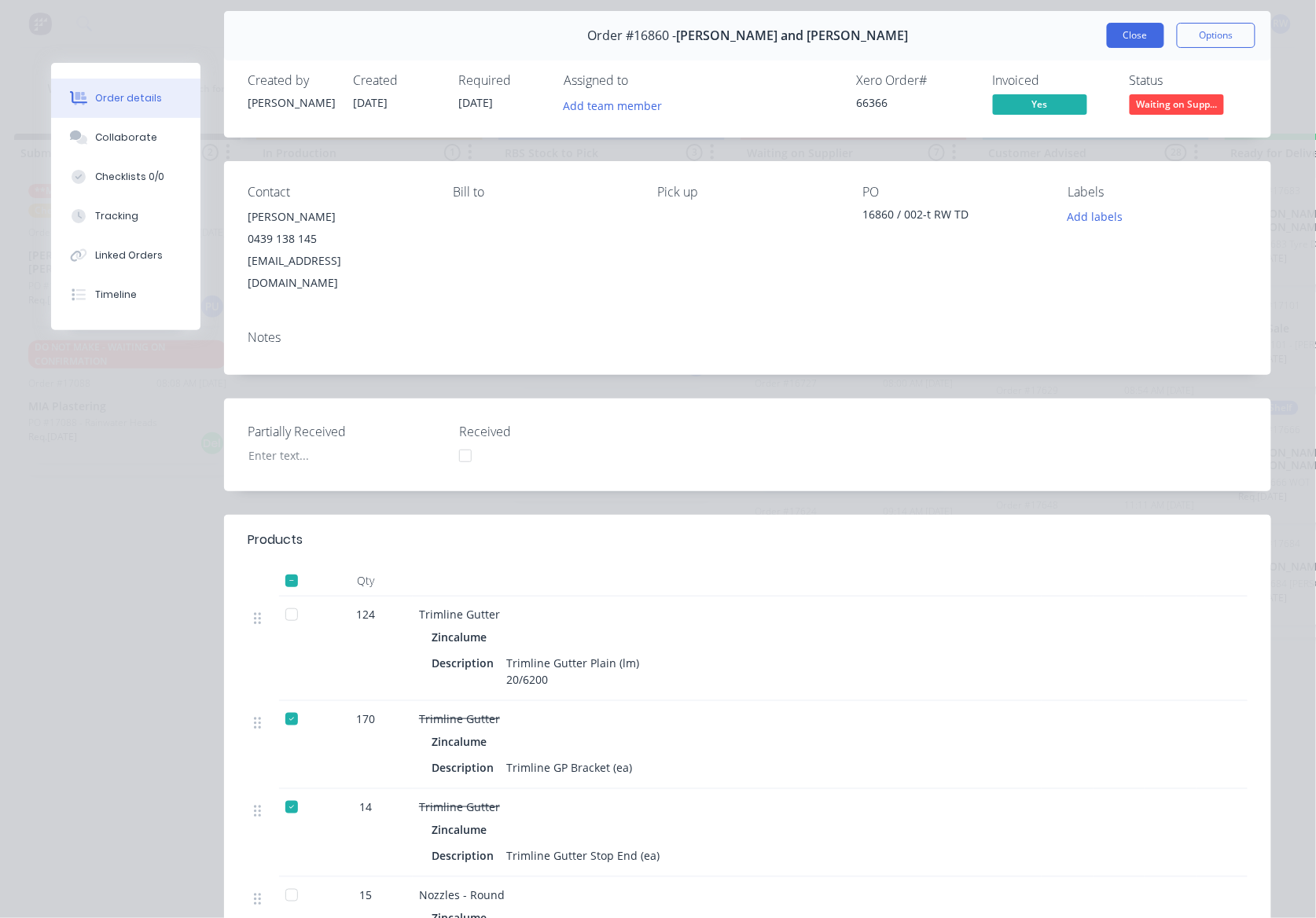
drag, startPoint x: 1114, startPoint y: 42, endPoint x: 1124, endPoint y: 42, distance: 10.0
click at [1115, 42] on button "Close" at bounding box center [1135, 35] width 57 height 25
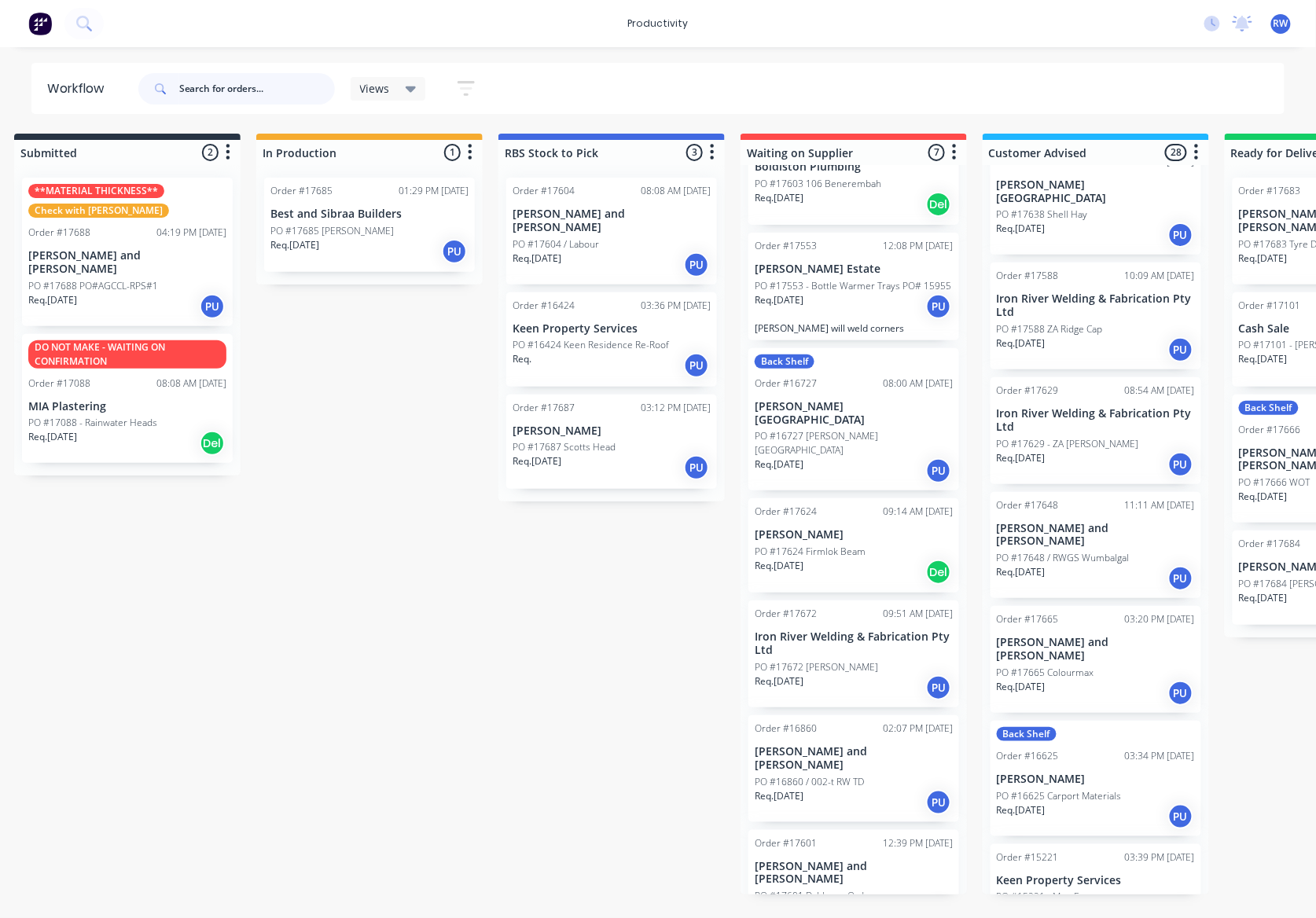
click at [199, 85] on input "text" at bounding box center [257, 89] width 156 height 32
type input "zedd"
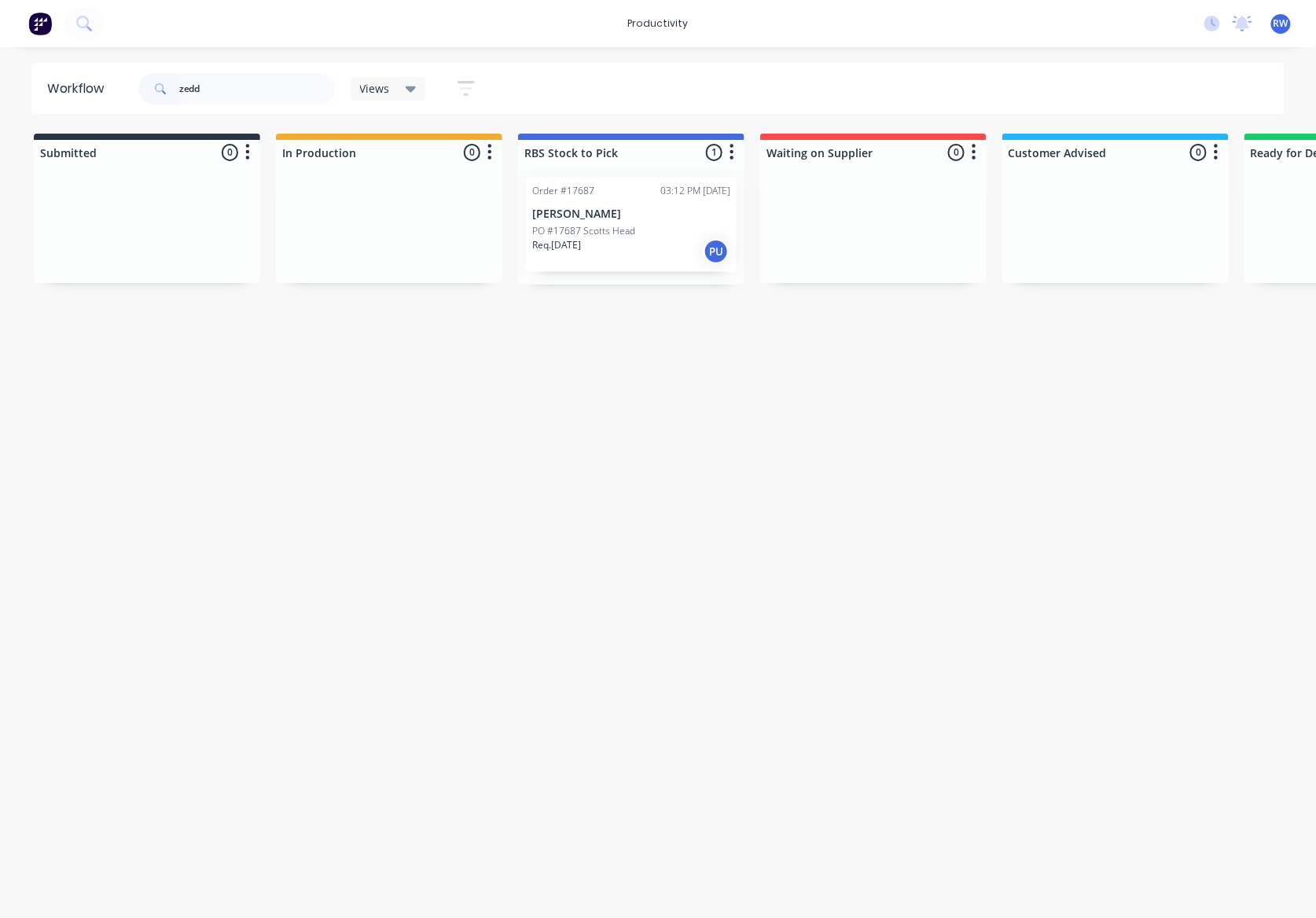
click at [630, 236] on p "PO #17687 Scotts Head" at bounding box center [583, 231] width 103 height 14
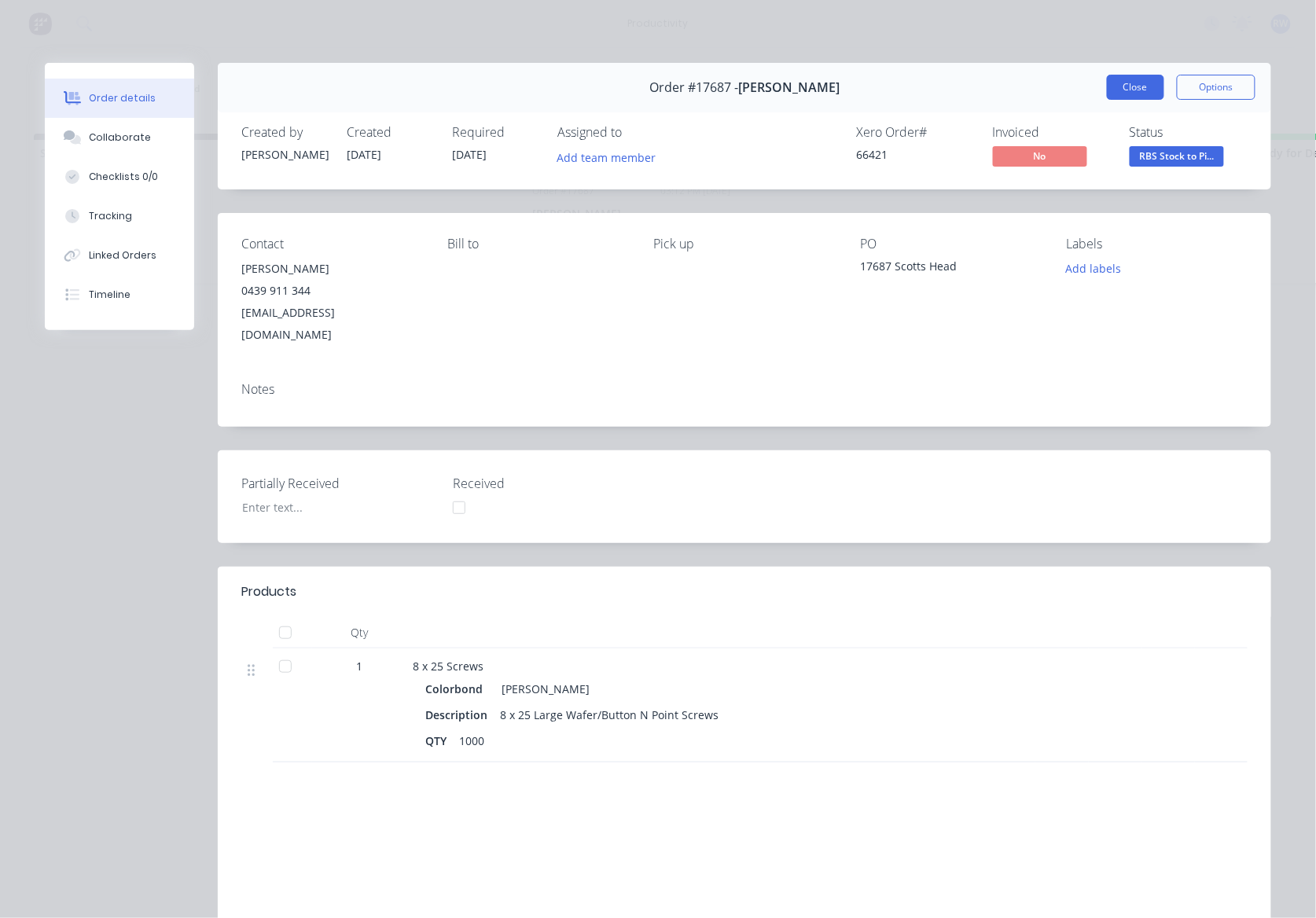
click at [1124, 85] on button "Close" at bounding box center [1135, 87] width 57 height 25
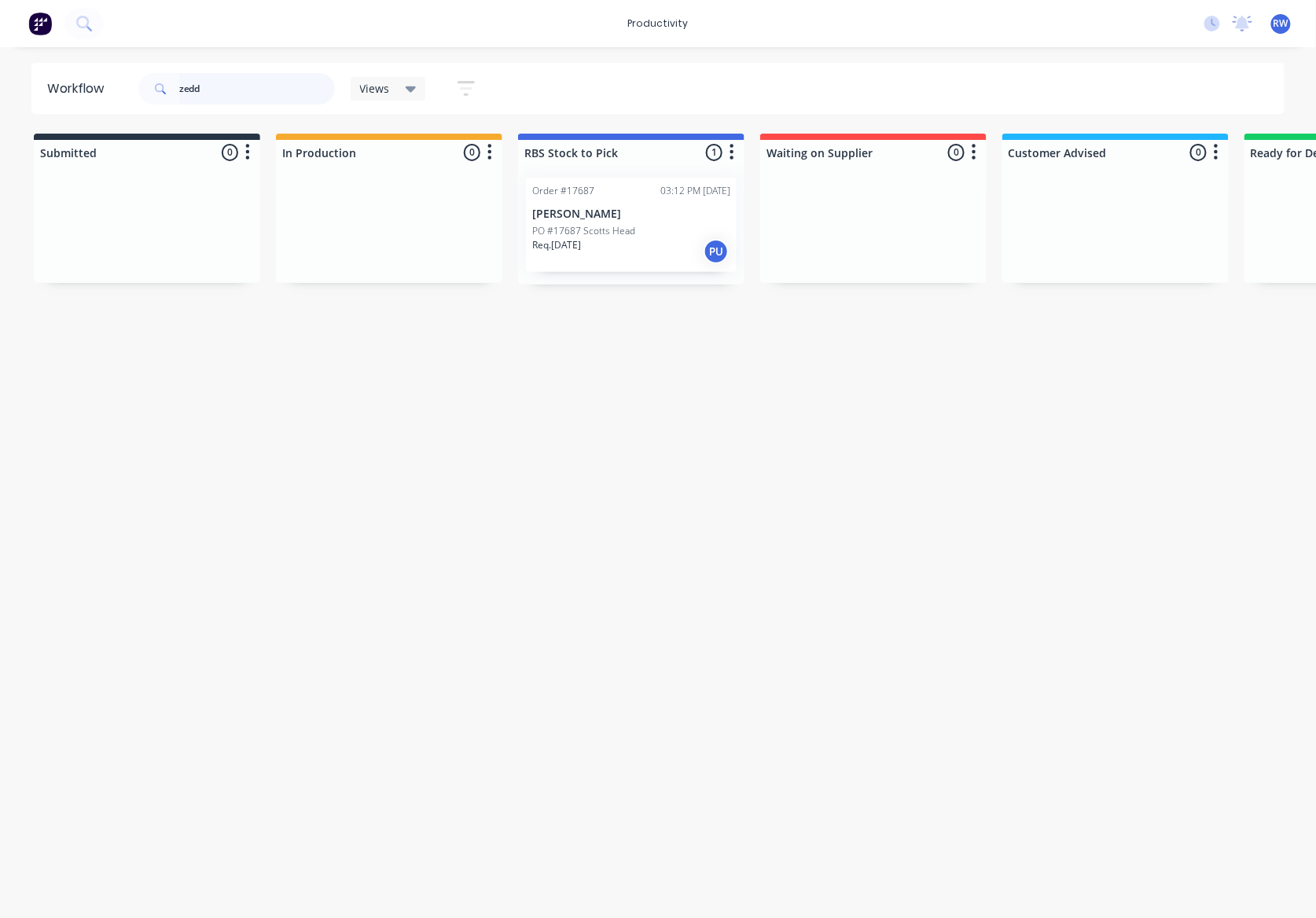
click at [233, 90] on input "zedd" at bounding box center [257, 89] width 156 height 32
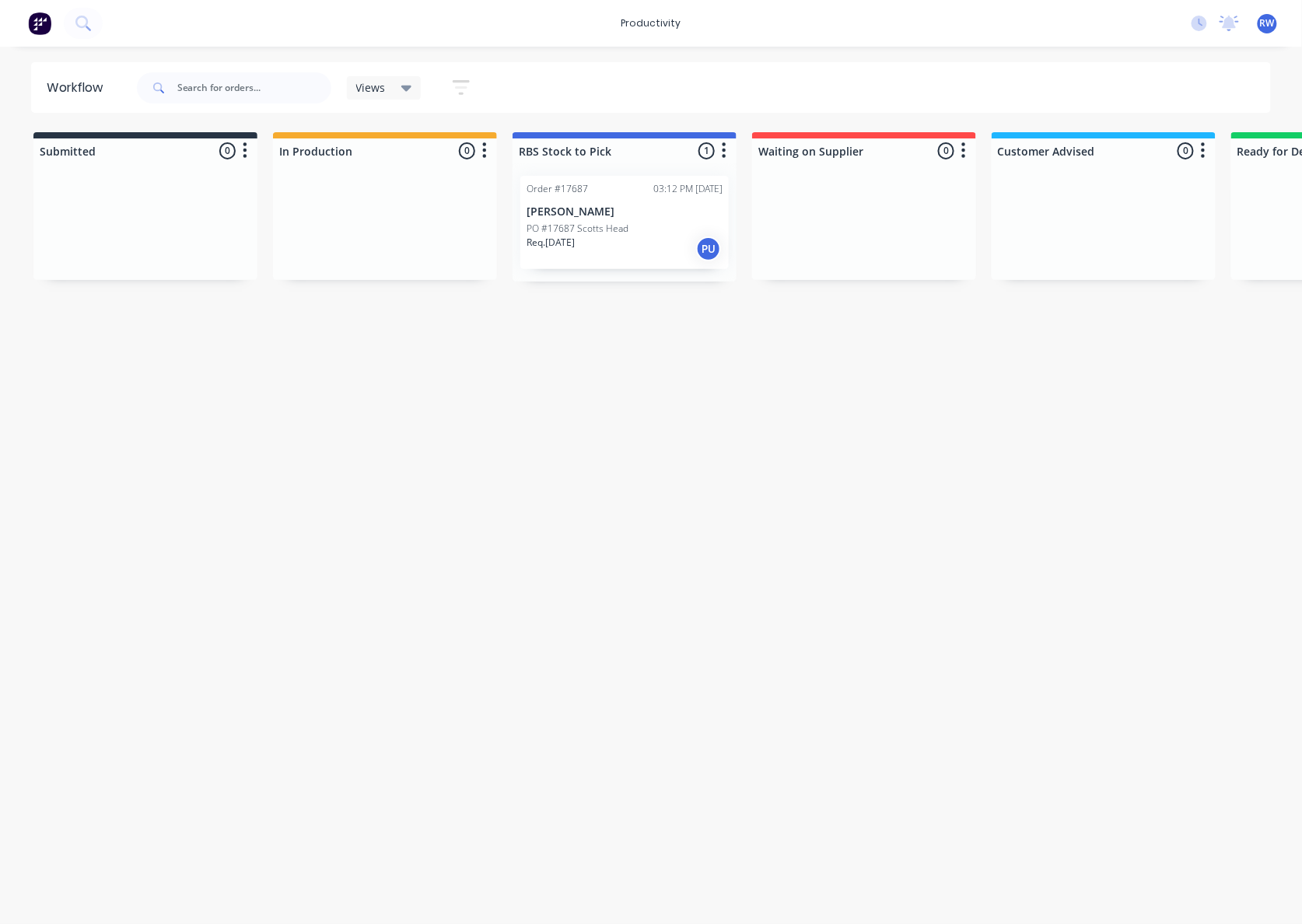
click at [681, 85] on div "Views Save new view None (Default) edit Show/Hide statuses Show line item cards…" at bounding box center [702, 88] width 1138 height 47
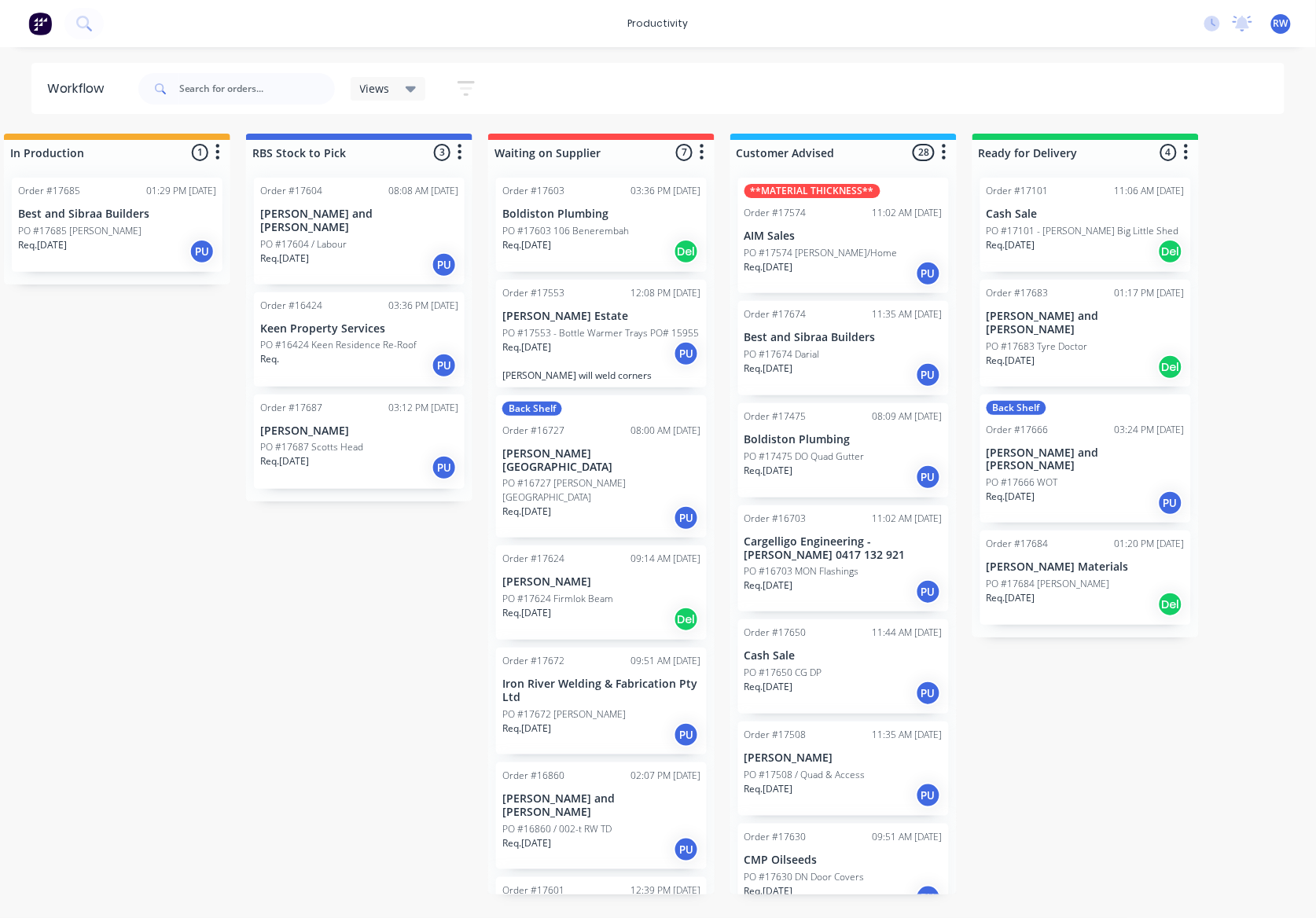
scroll to position [0, 284]
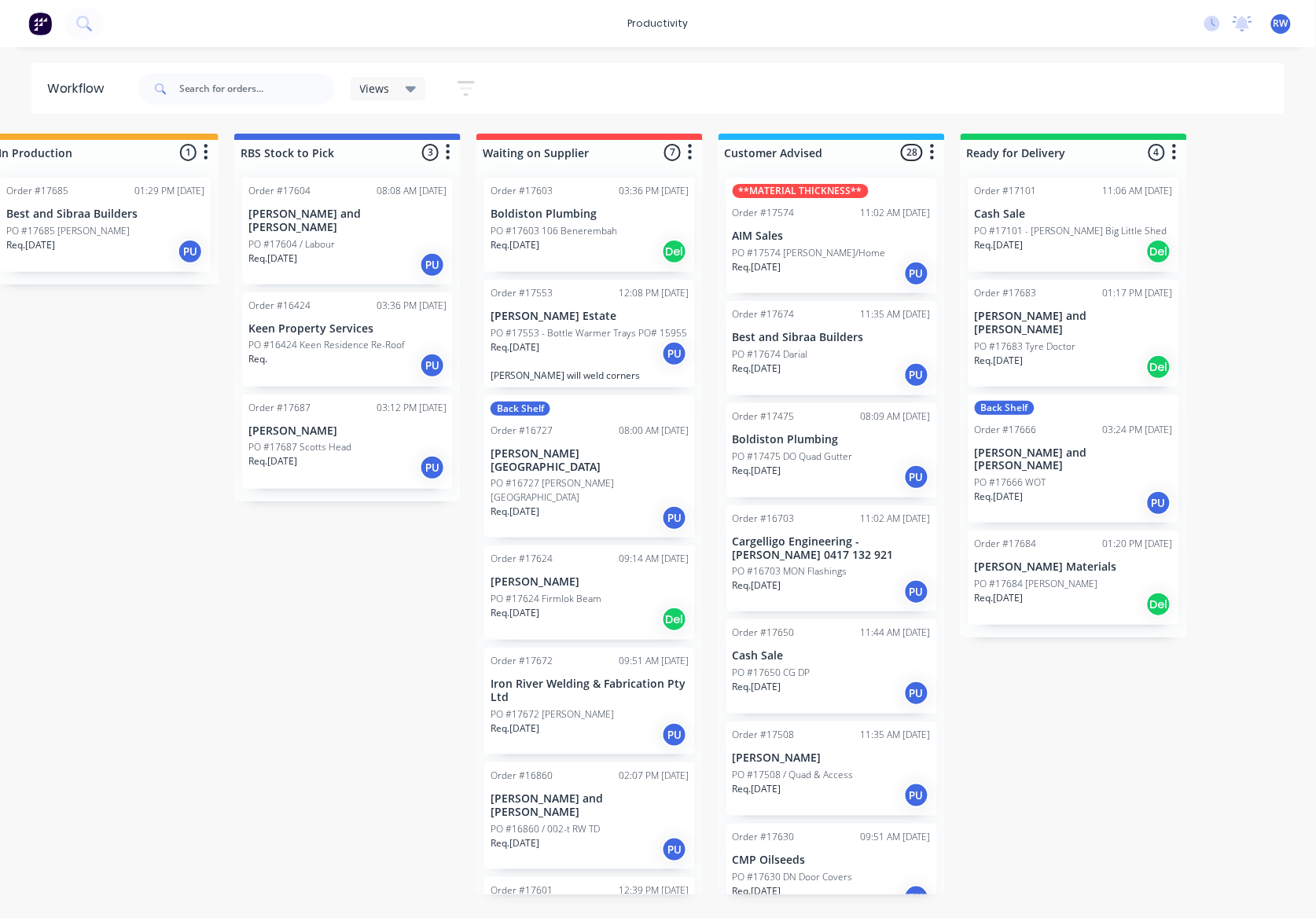
click at [1048, 354] on div "Req. [DATE] Del" at bounding box center [1073, 367] width 198 height 27
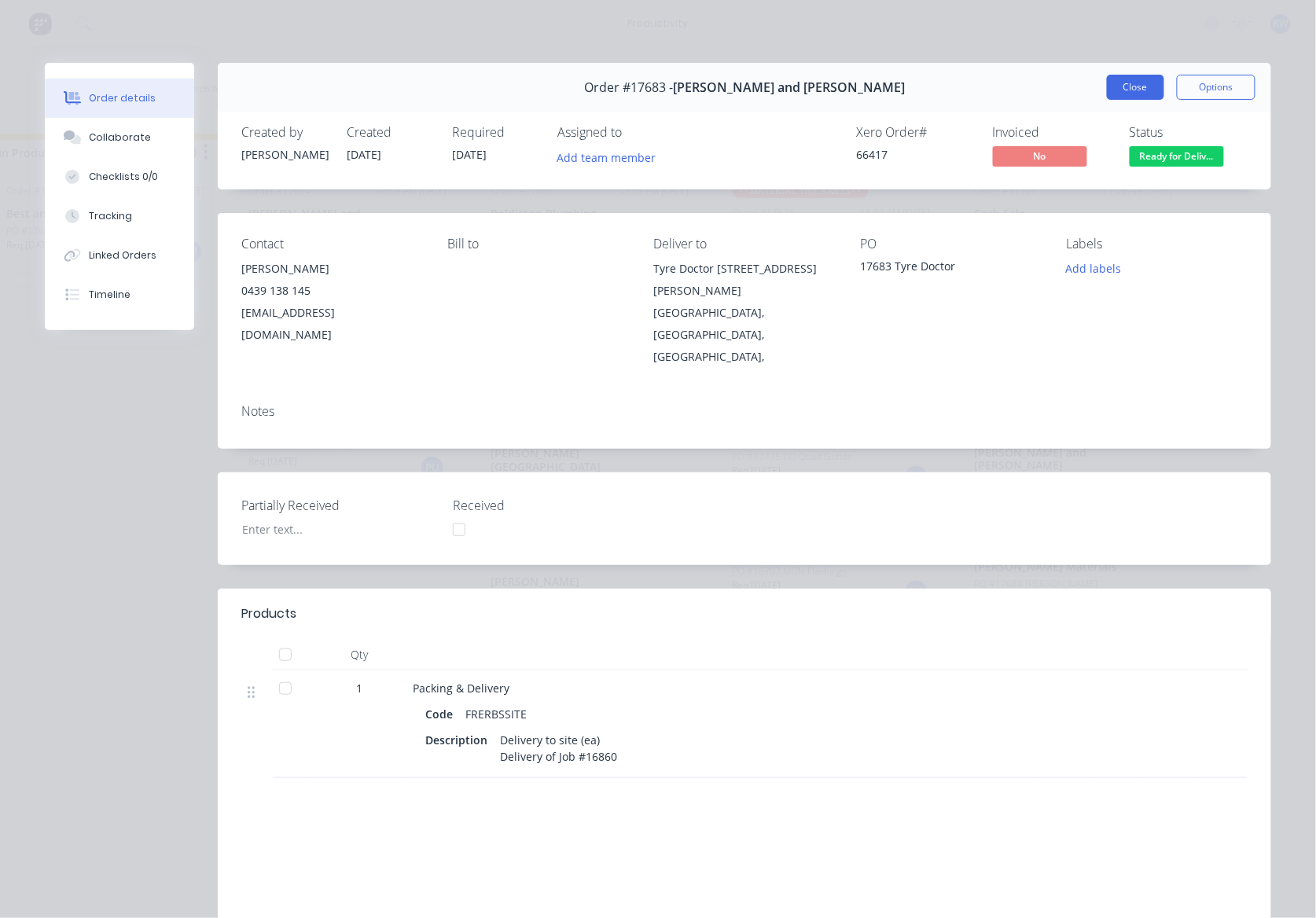
click at [1127, 82] on button "Close" at bounding box center [1135, 87] width 57 height 25
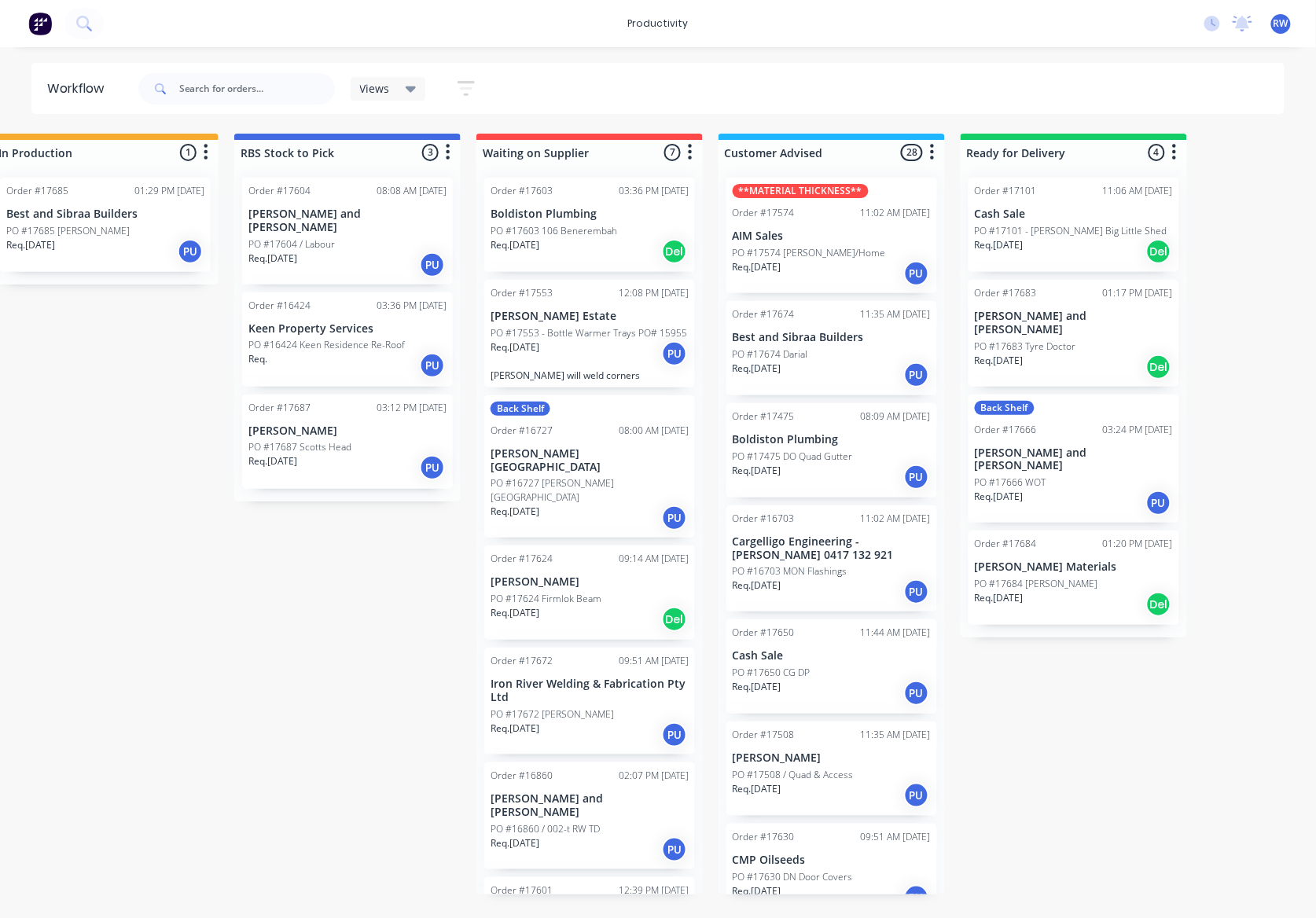
click at [1052, 490] on div "Req. [DATE] PU" at bounding box center [1073, 503] width 198 height 27
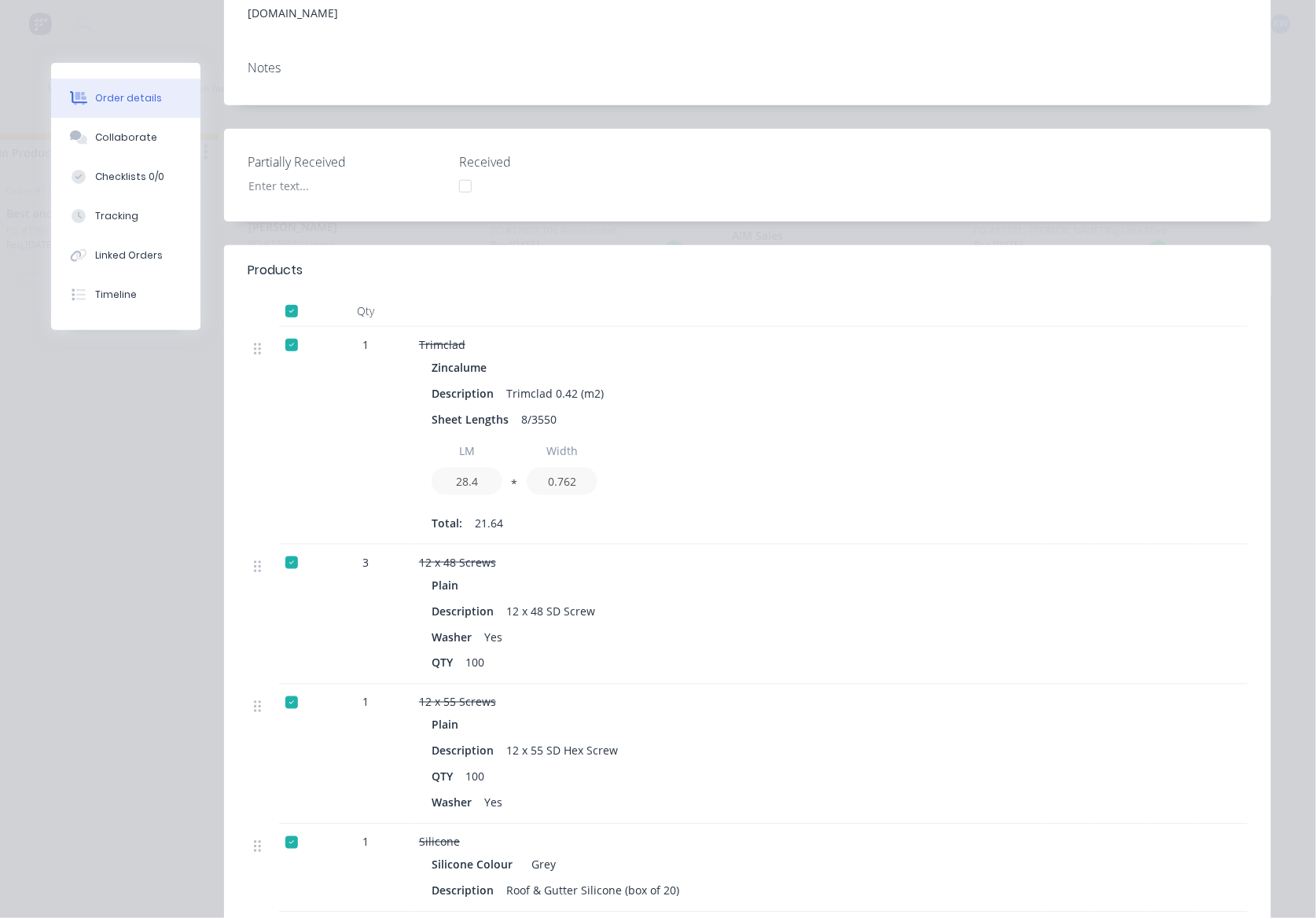
scroll to position [0, 0]
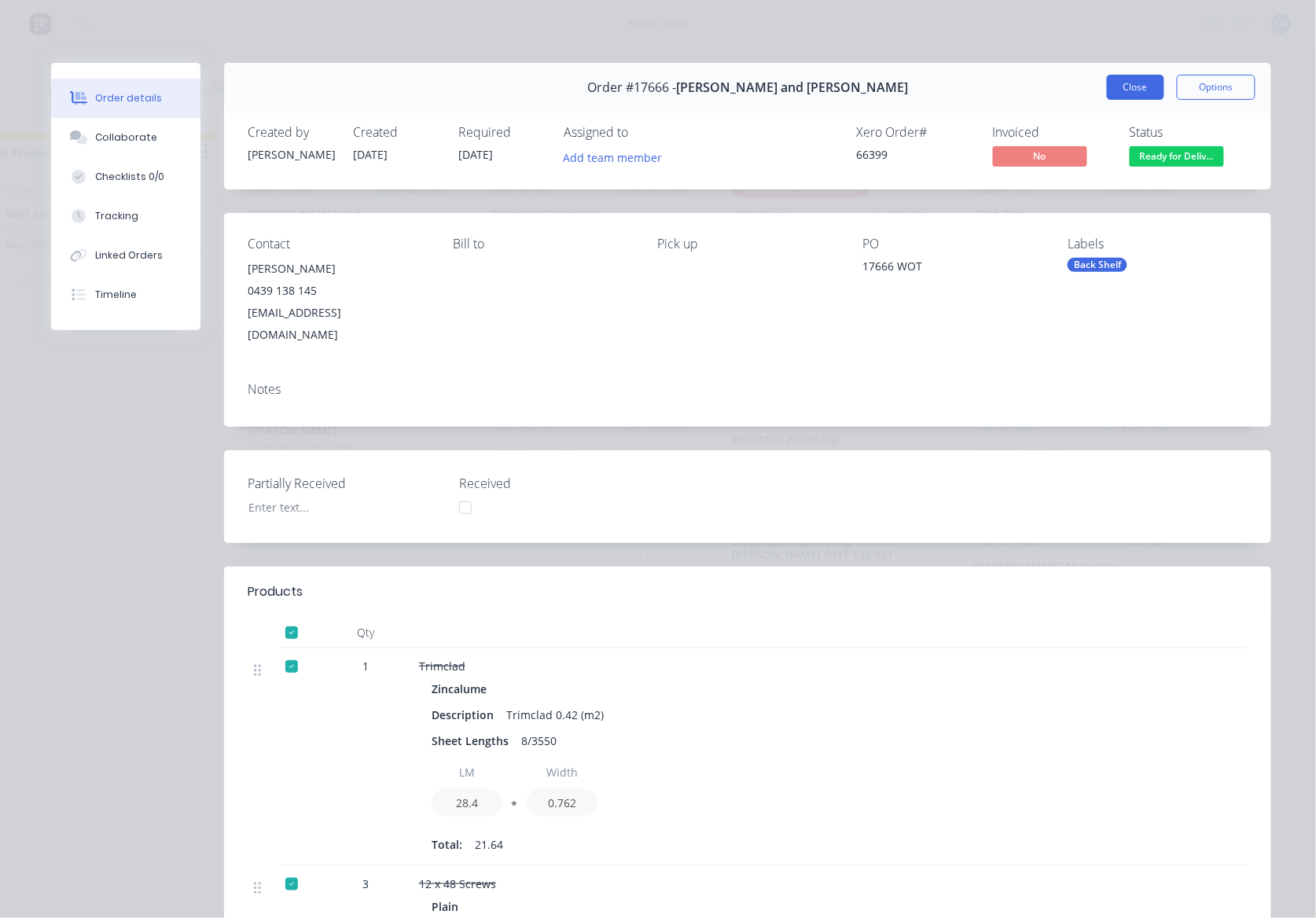
click at [1117, 82] on button "Close" at bounding box center [1135, 87] width 57 height 25
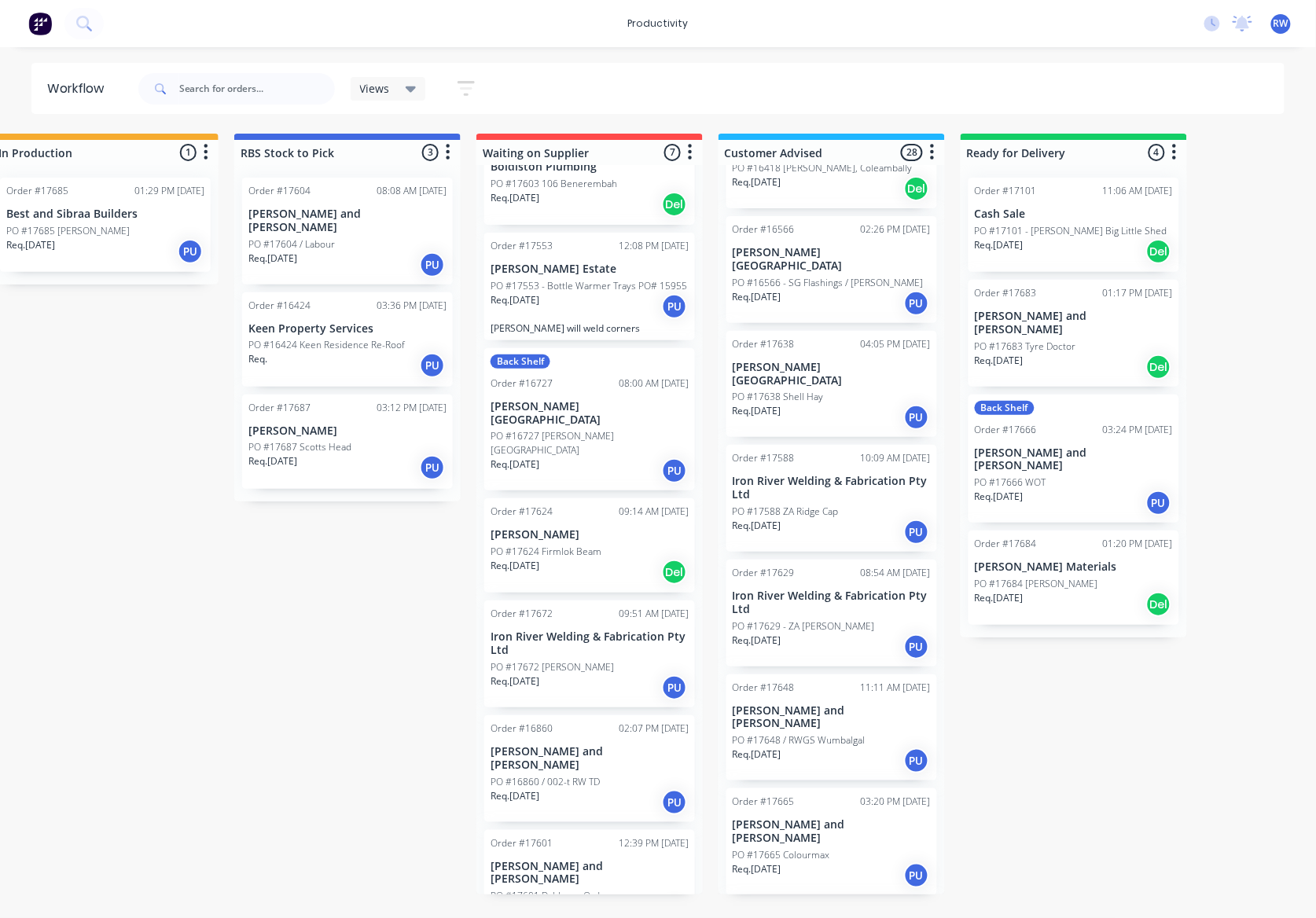
scroll to position [1152, 0]
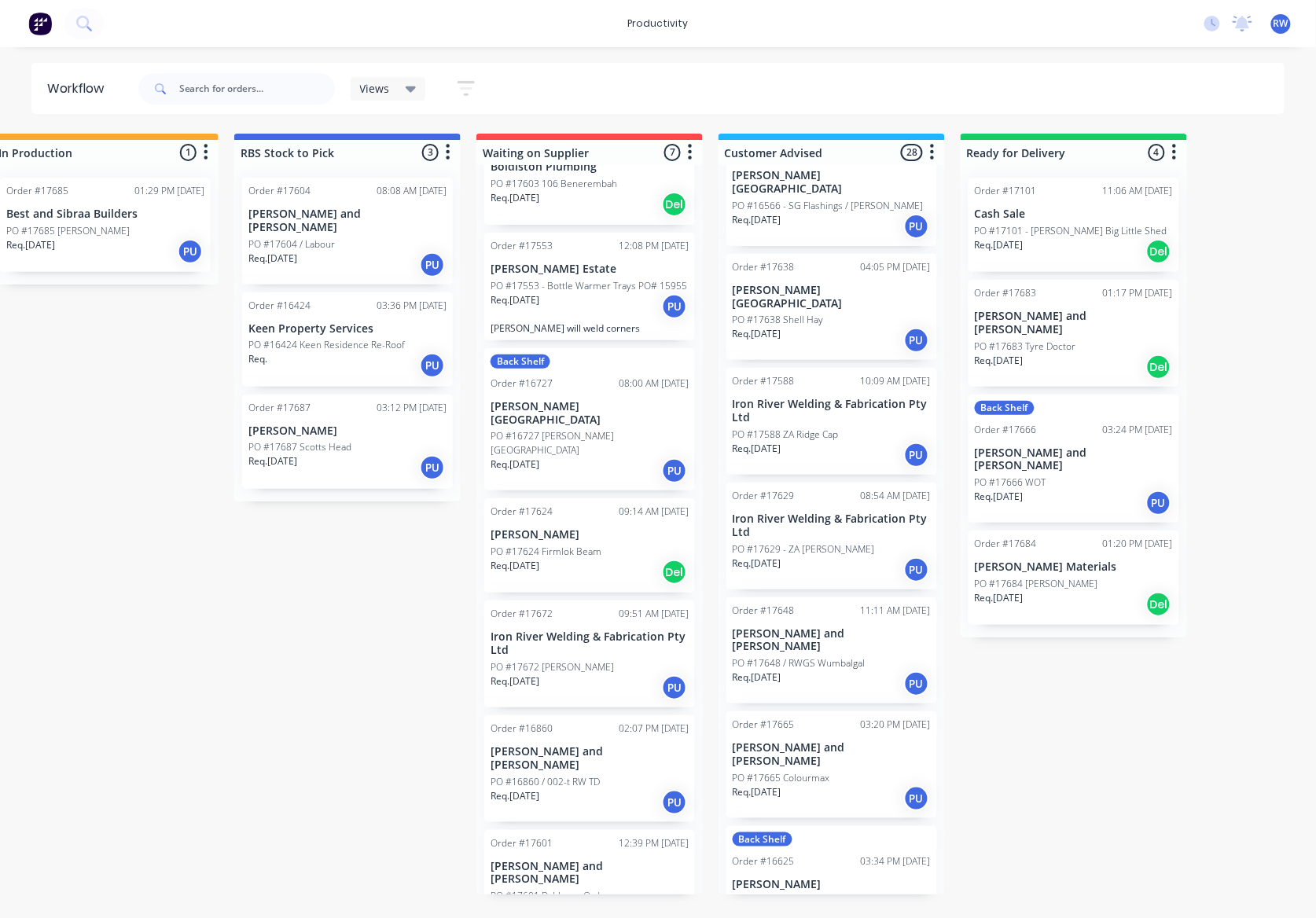
click at [589, 789] on div "Req. [DATE] PU" at bounding box center [589, 802] width 198 height 27
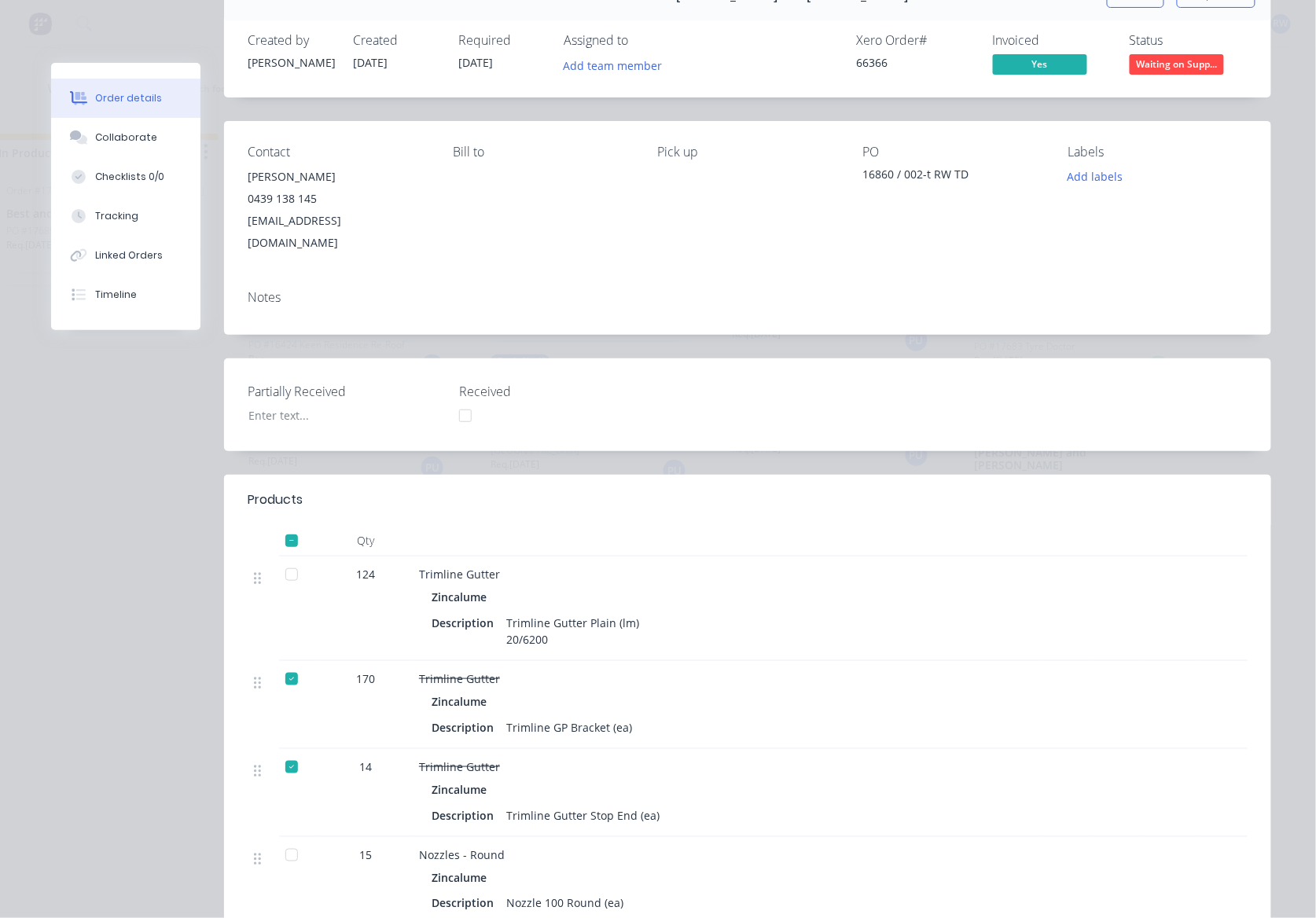
scroll to position [0, 0]
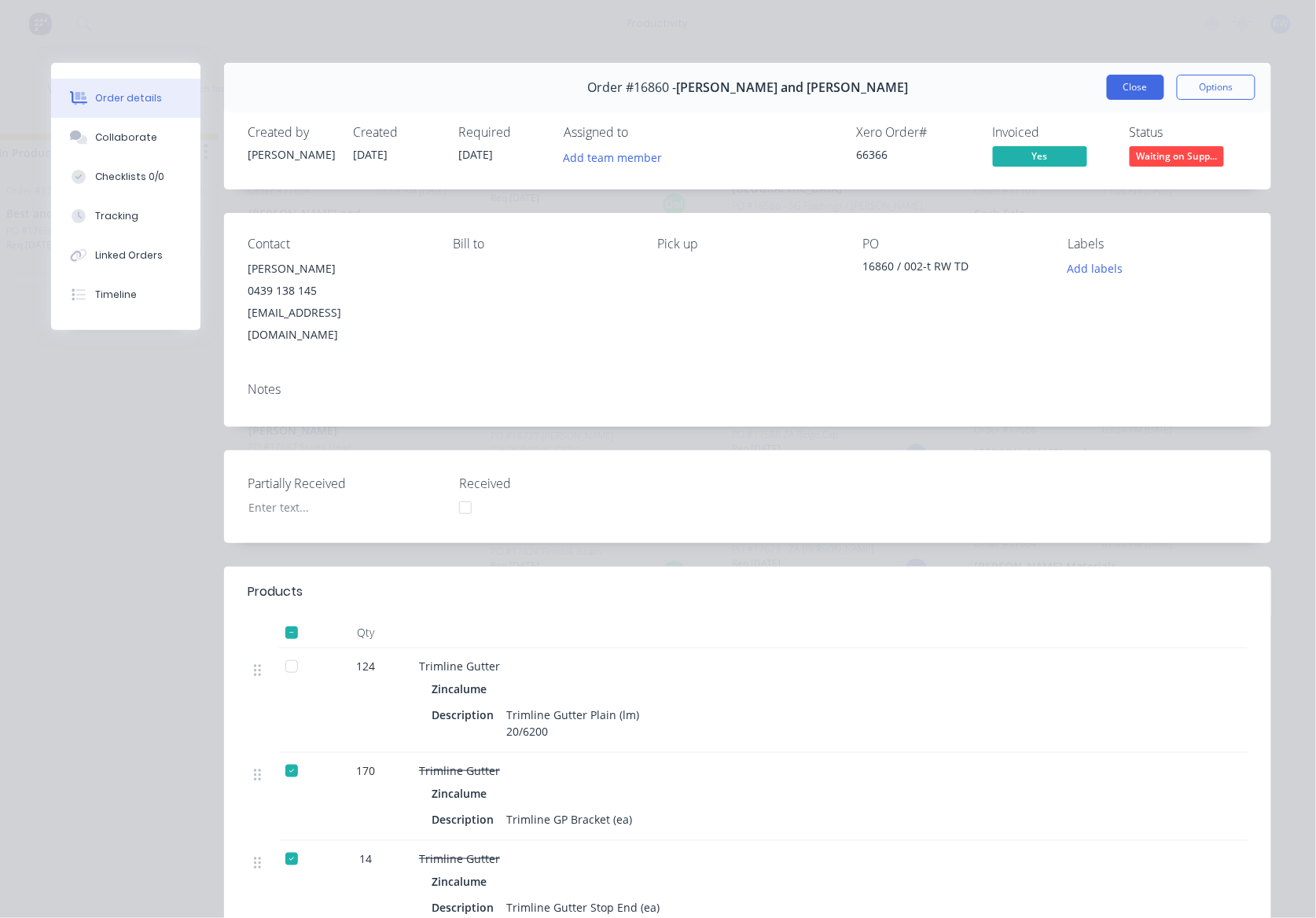
click at [1118, 96] on button "Close" at bounding box center [1135, 87] width 57 height 25
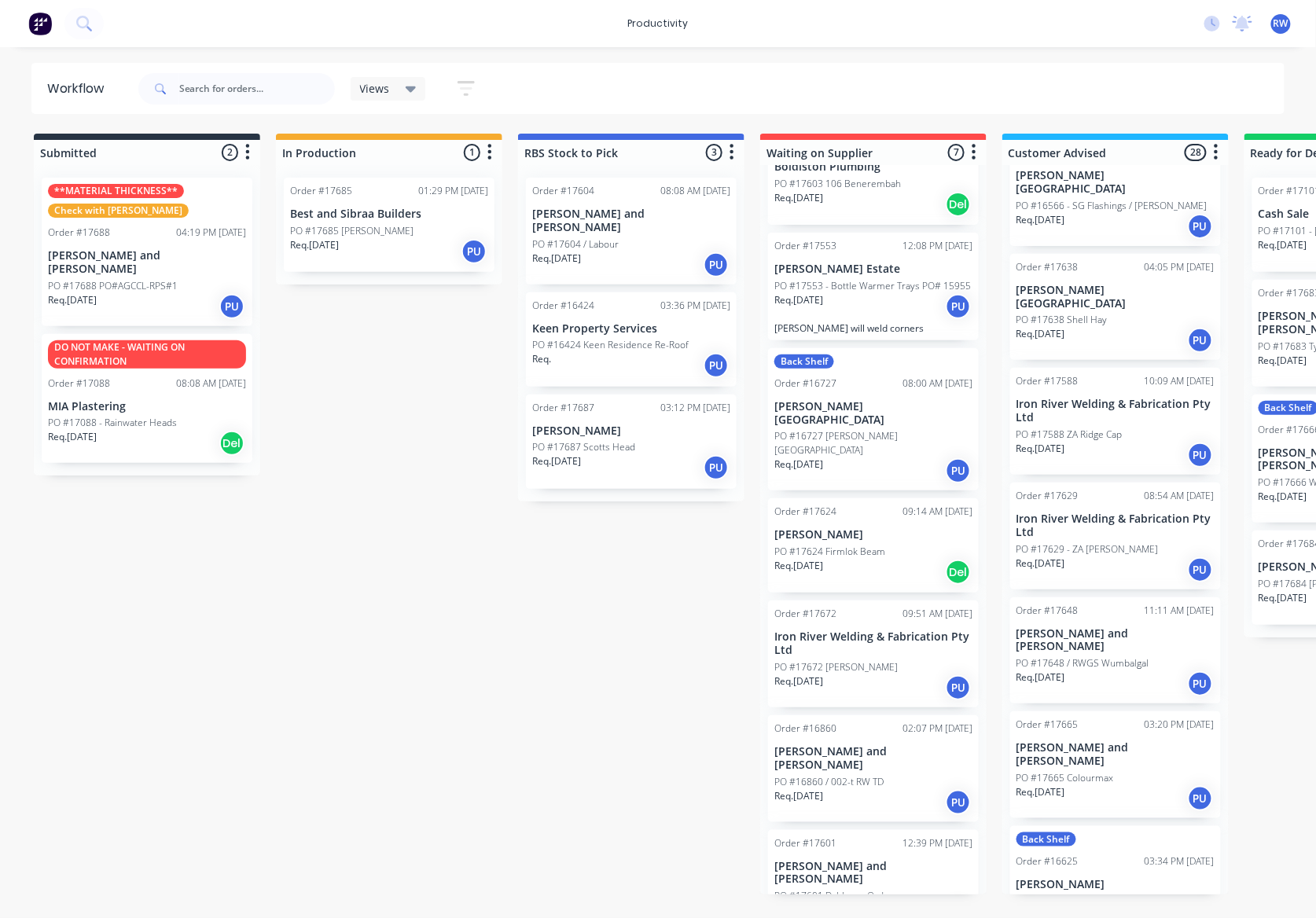
click at [570, 455] on p "Req. 30/09/25" at bounding box center [557, 461] width 49 height 14
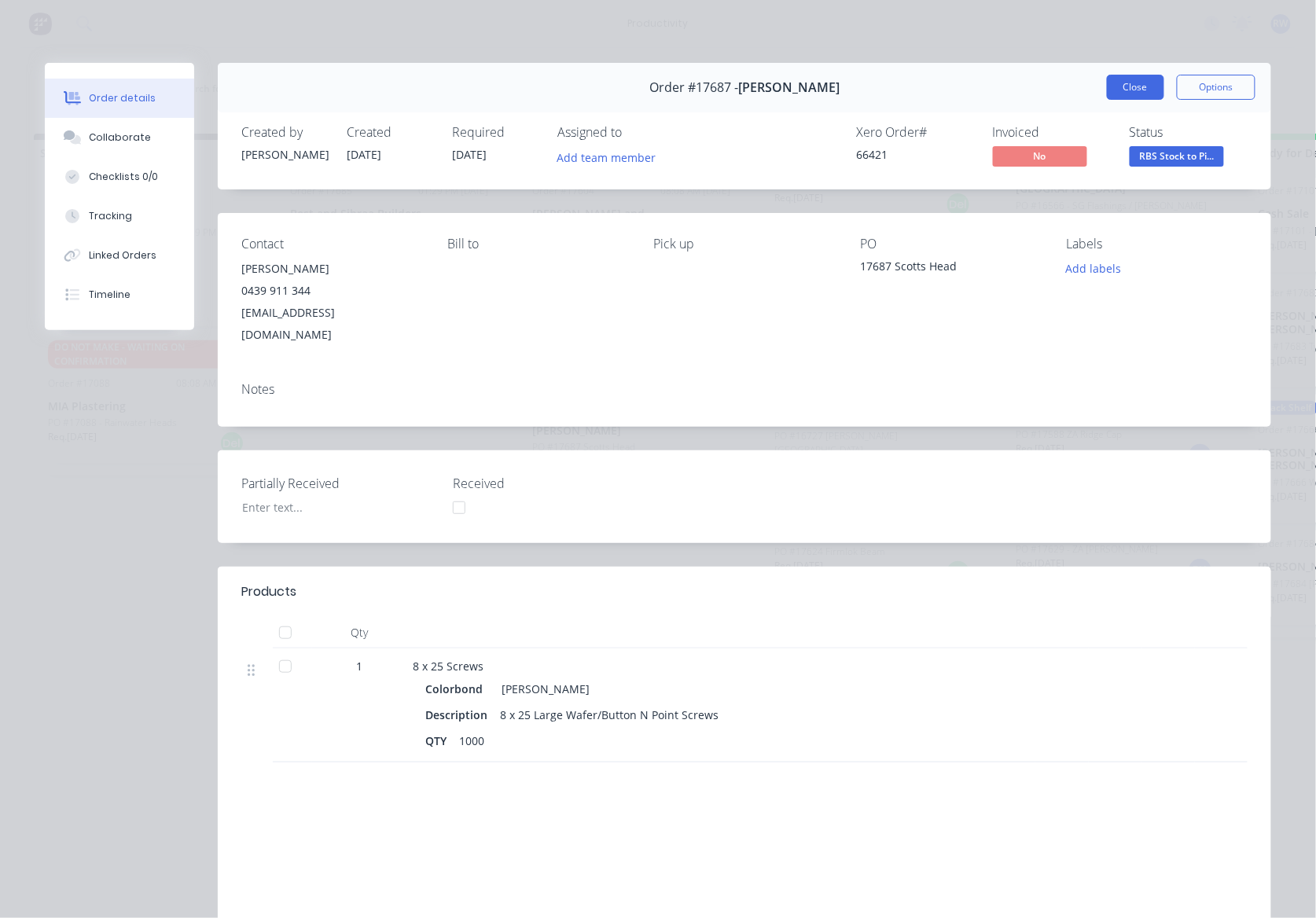
click at [1117, 88] on button "Close" at bounding box center [1135, 87] width 57 height 25
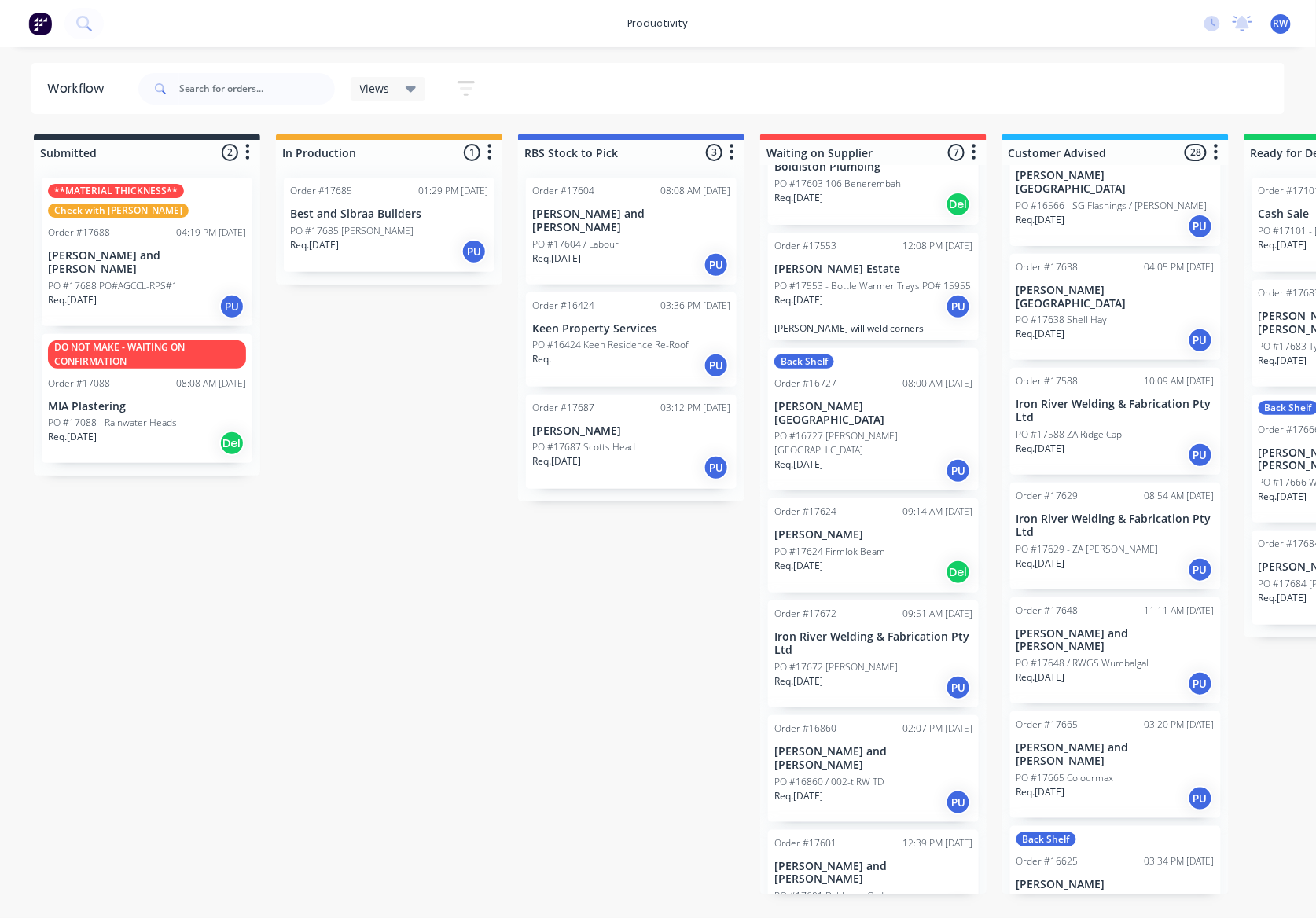
click at [130, 297] on div "Req. [DATE] PU" at bounding box center [147, 306] width 198 height 27
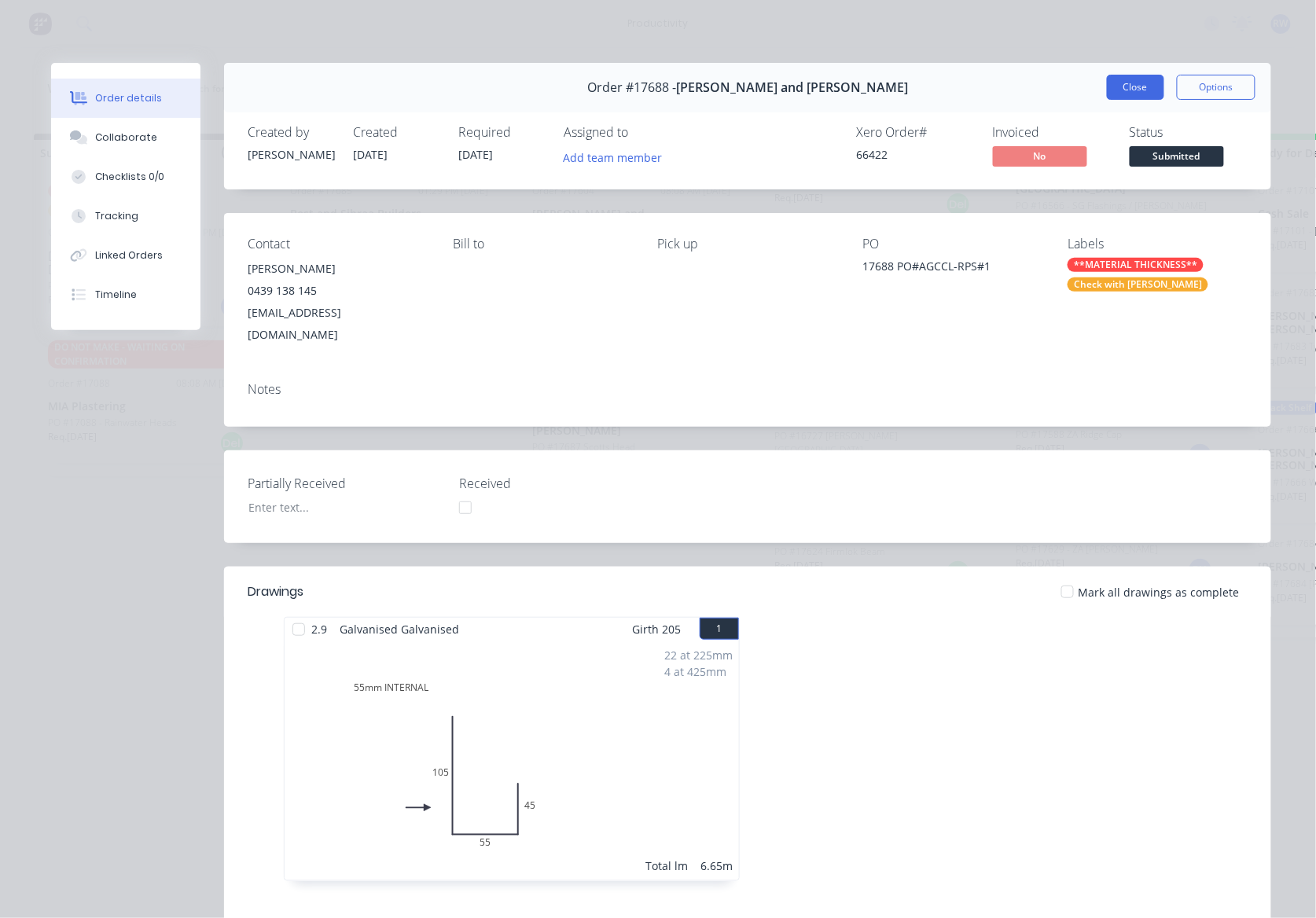
click at [1125, 98] on button "Close" at bounding box center [1135, 87] width 57 height 25
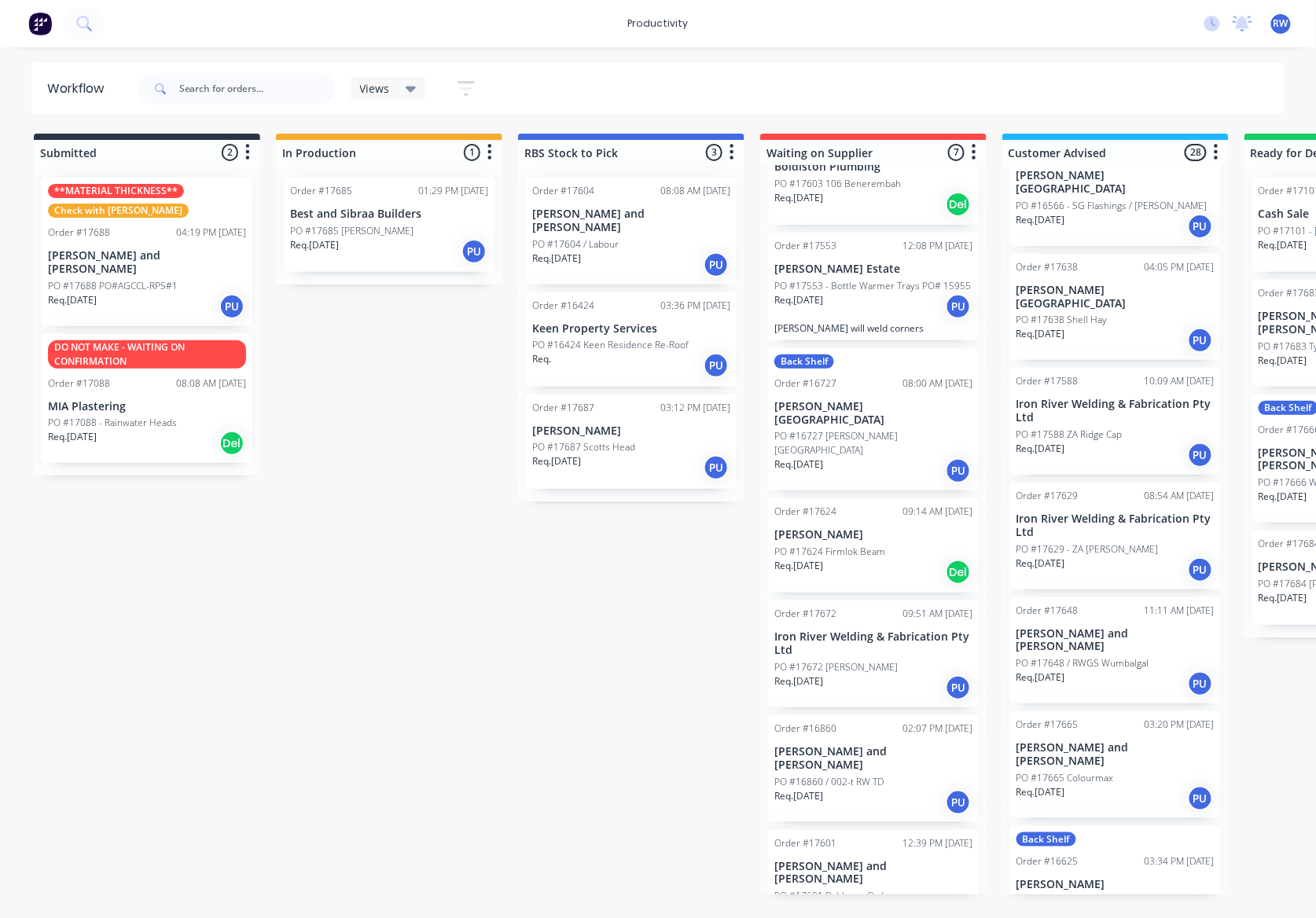
click at [388, 218] on p "Best and Sibraa Builders" at bounding box center [389, 214] width 198 height 13
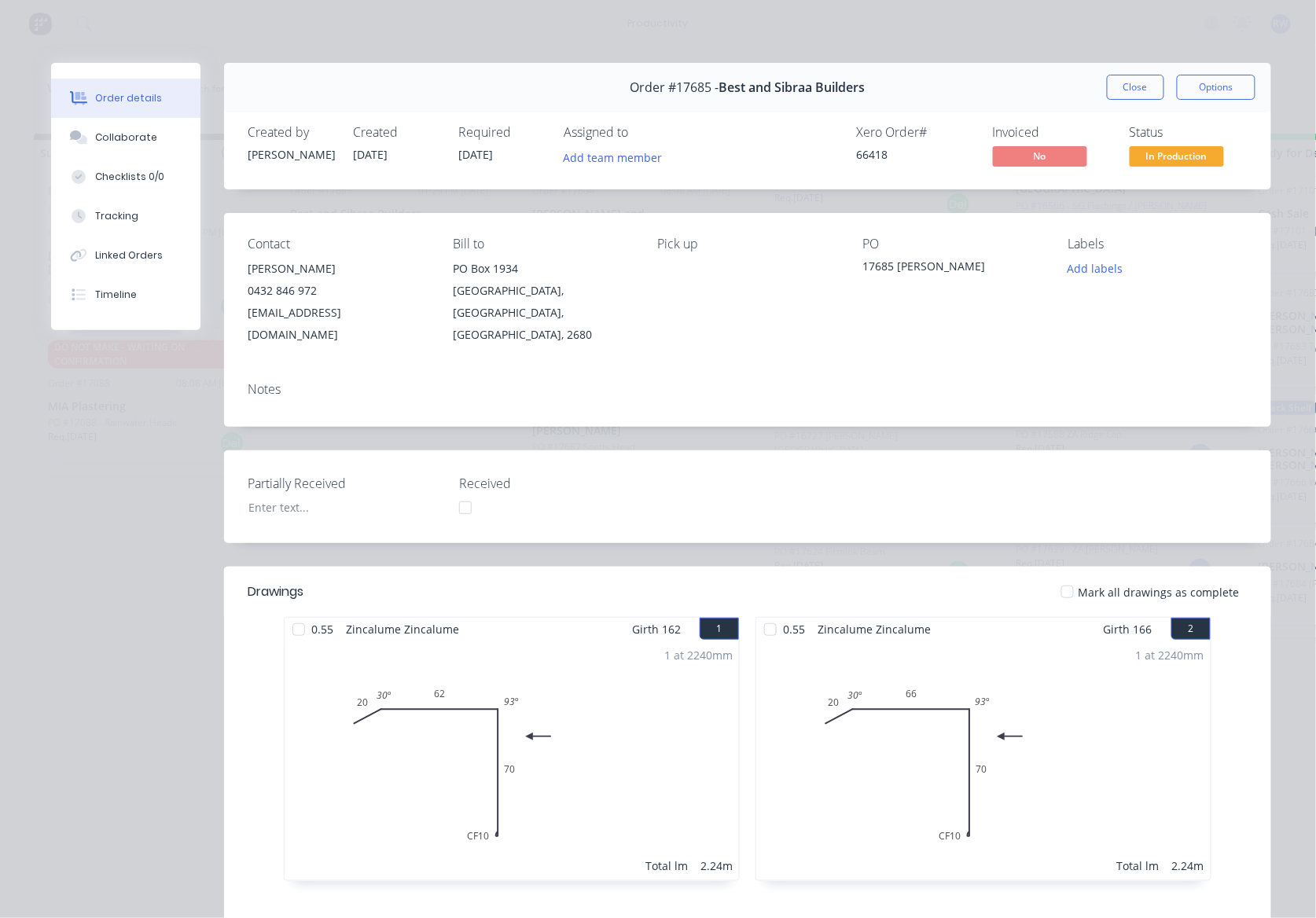
click at [1071, 576] on div at bounding box center [1067, 591] width 32 height 32
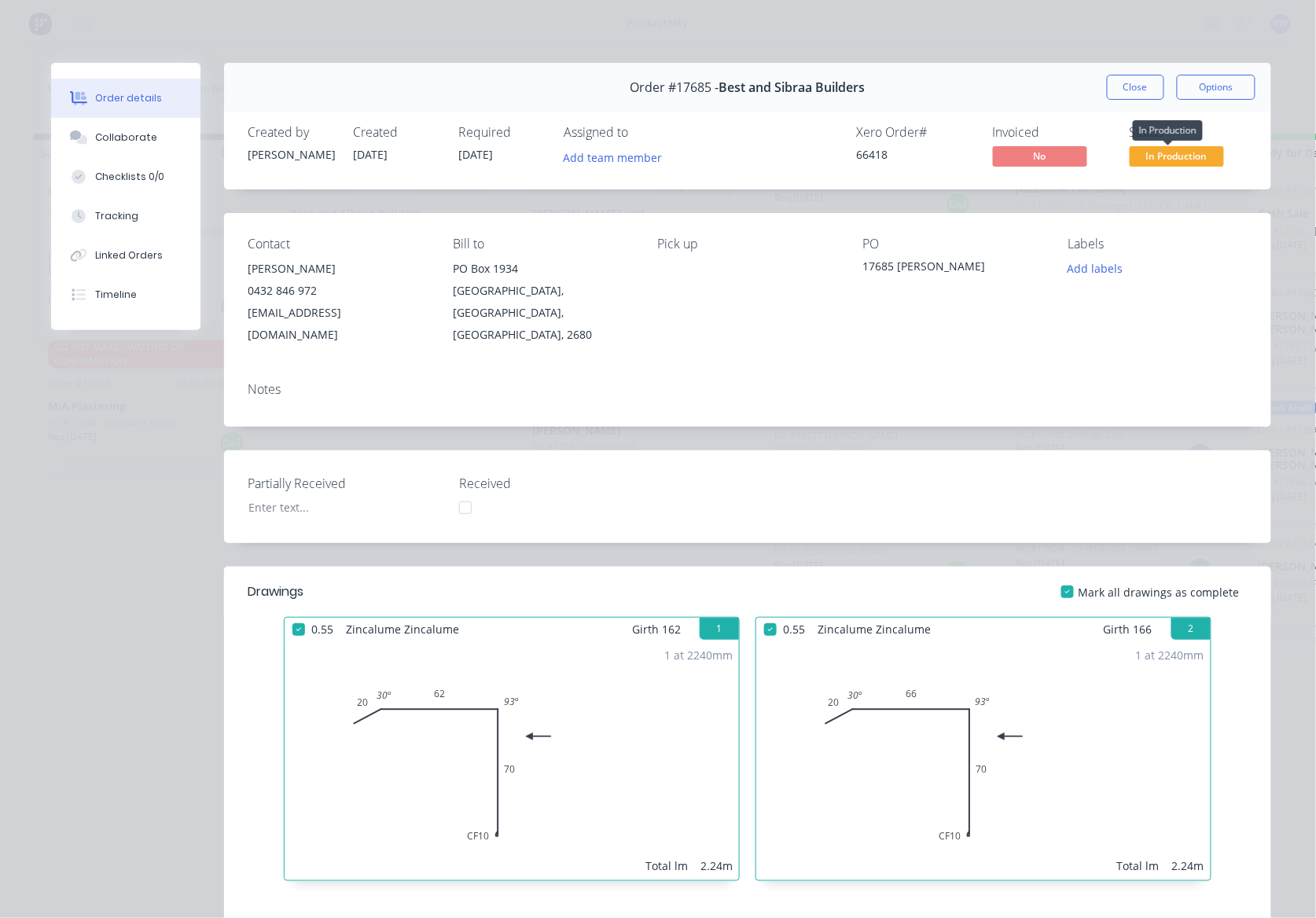
click at [1162, 162] on span "In Production" at bounding box center [1177, 156] width 95 height 20
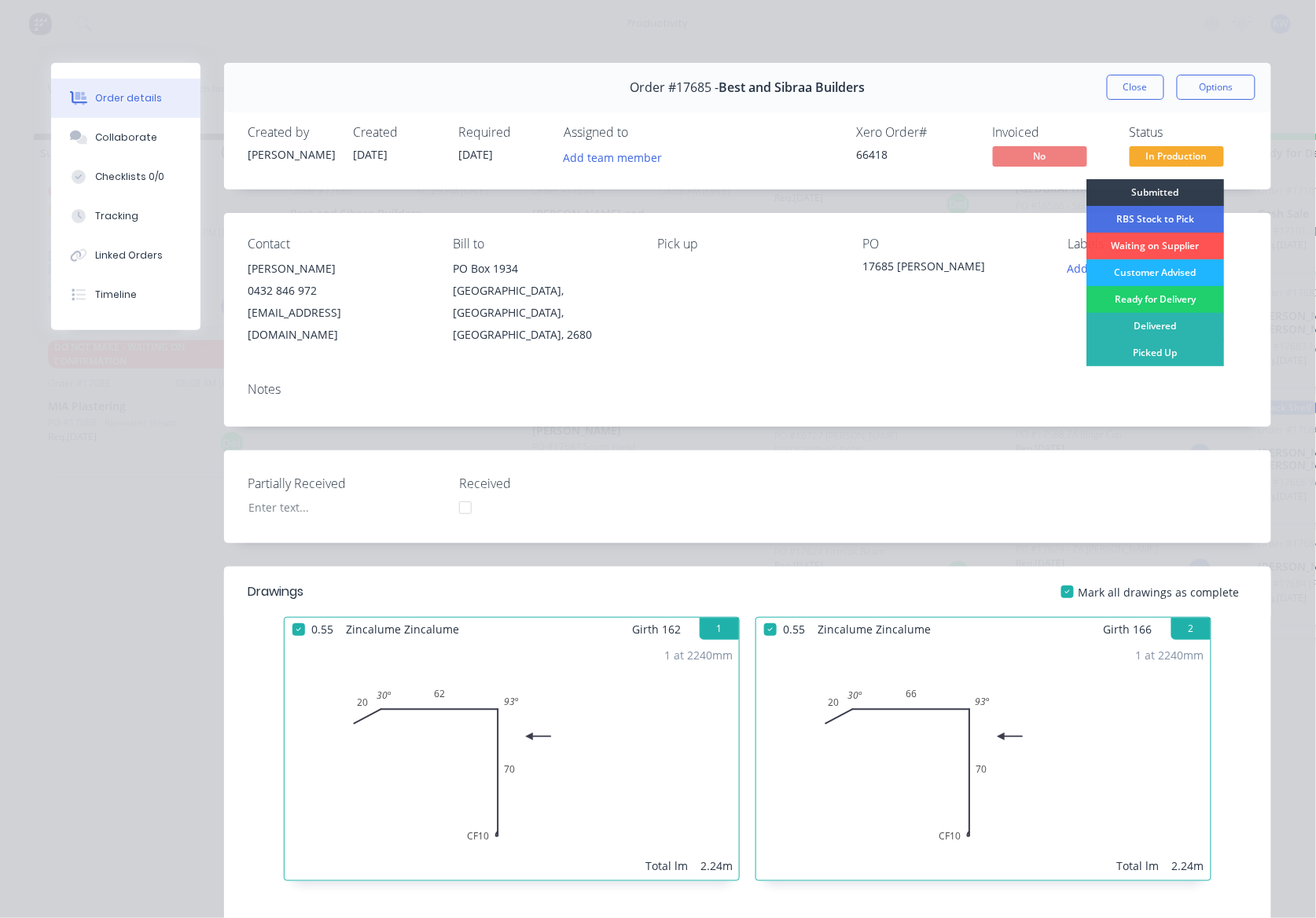
click at [1135, 283] on div "Customer Advised" at bounding box center [1155, 272] width 138 height 27
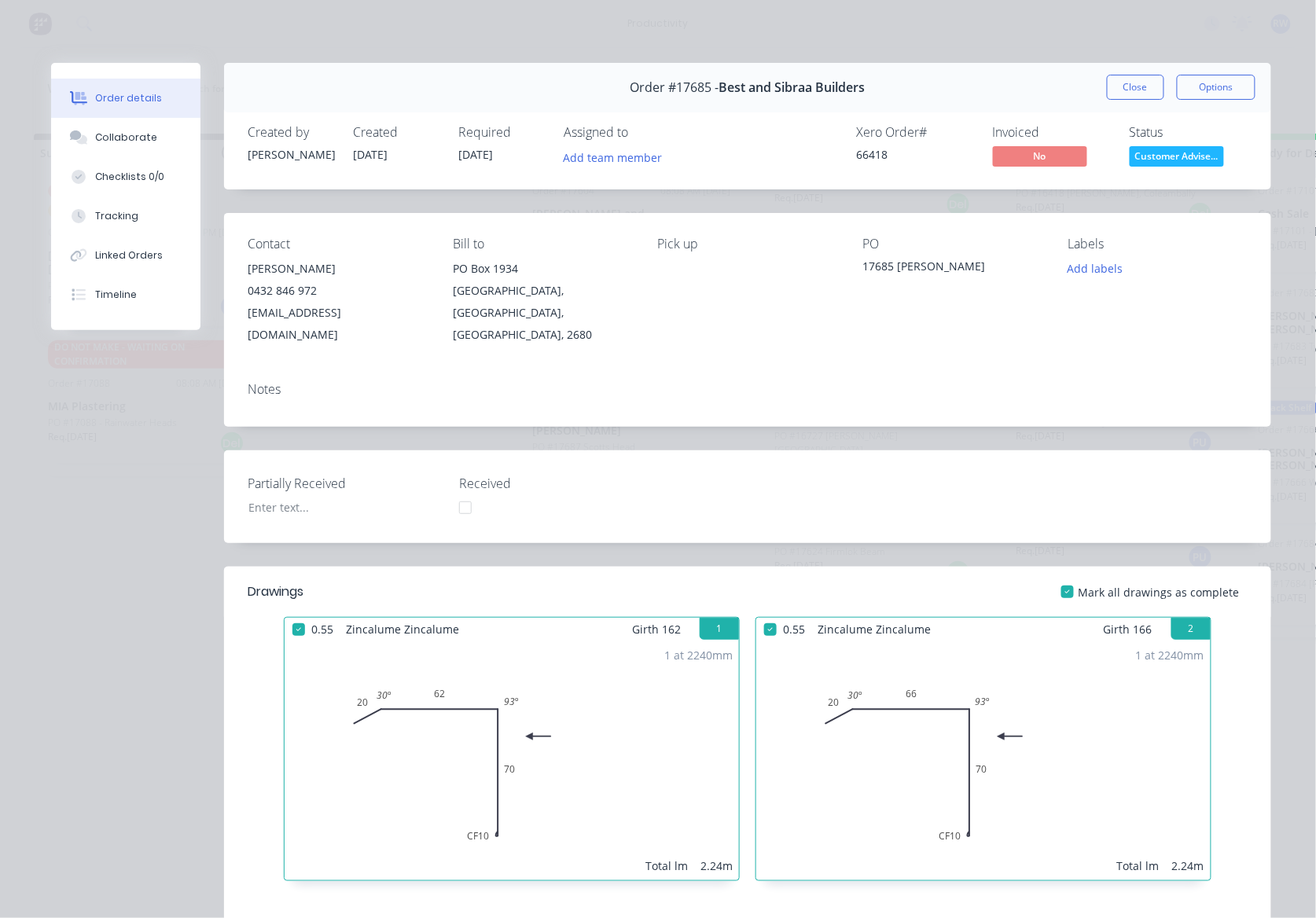
scroll to position [0, 621]
click at [1142, 78] on button "Close" at bounding box center [1135, 87] width 57 height 25
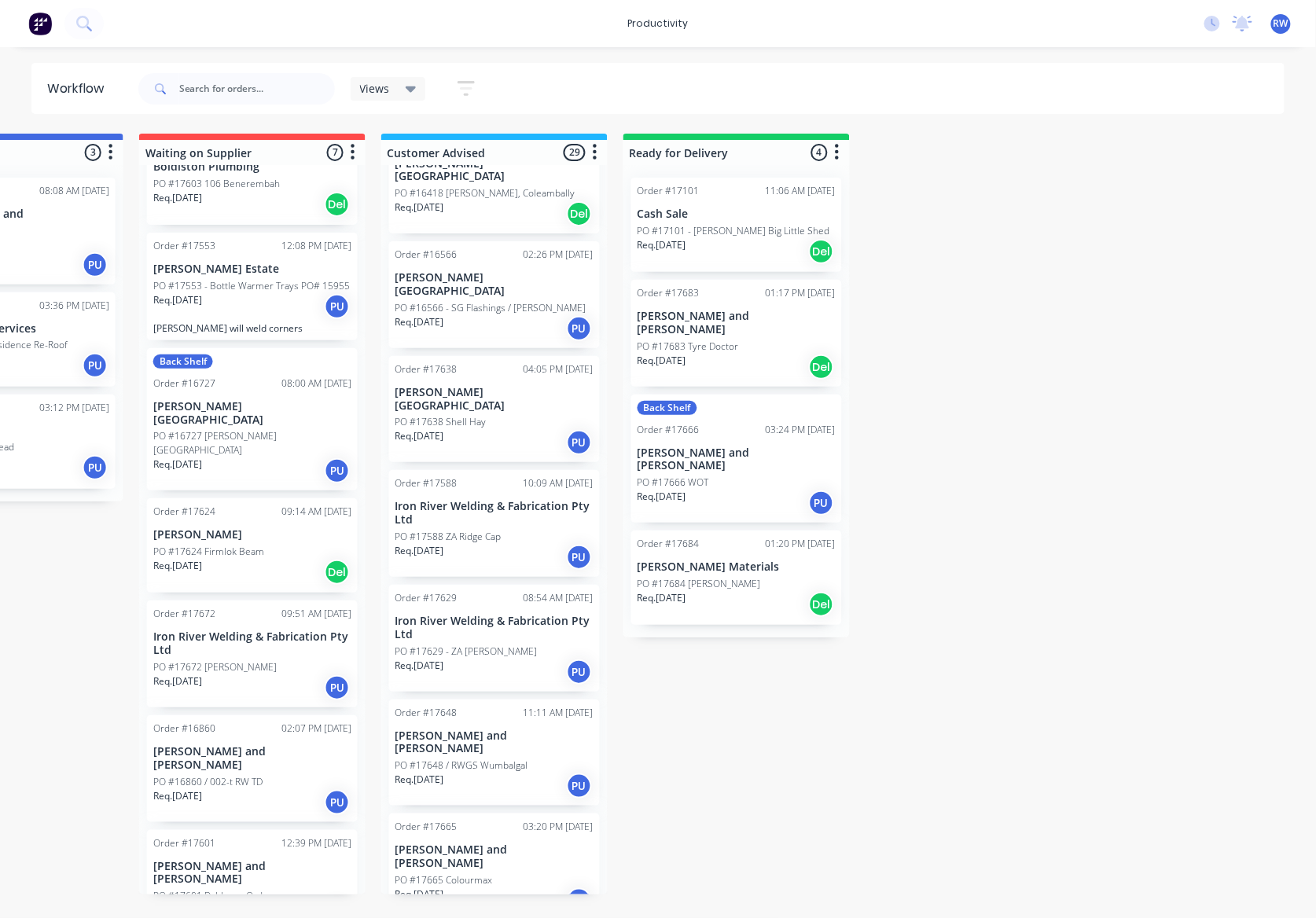
click at [692, 340] on p "PO #17683 Tyre Doctor" at bounding box center [688, 346] width 101 height 14
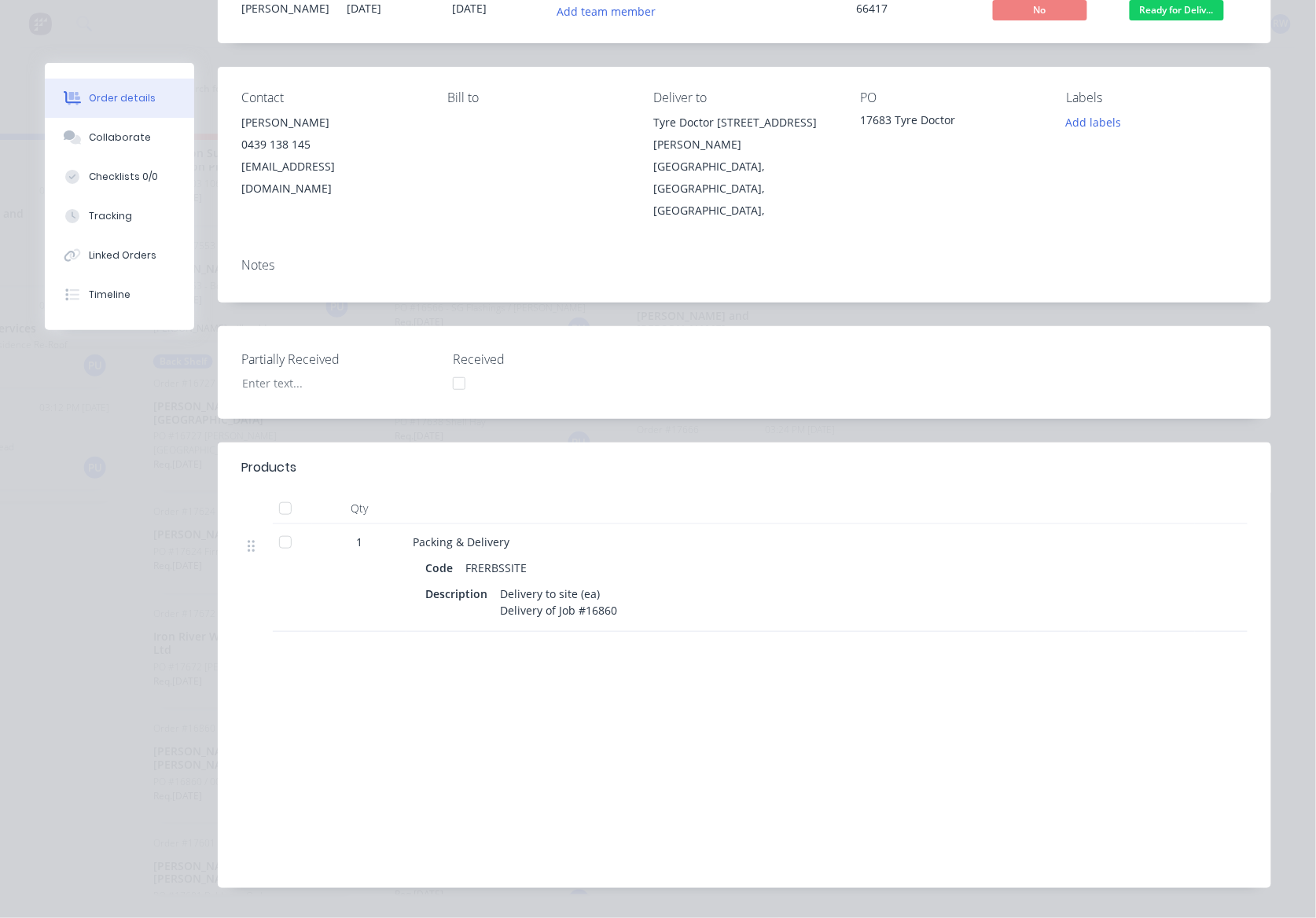
scroll to position [0, 0]
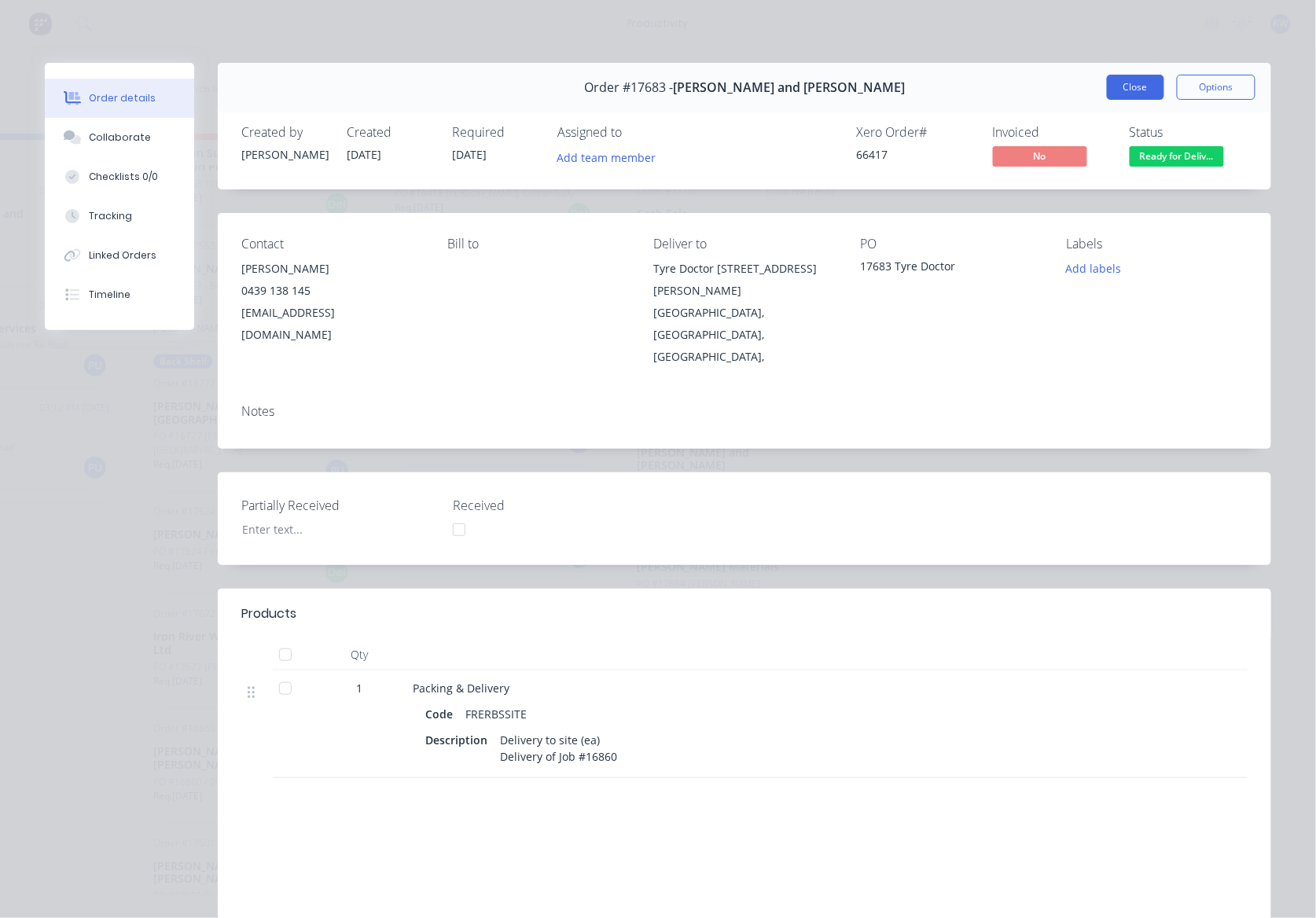
click at [1124, 82] on button "Close" at bounding box center [1135, 87] width 57 height 25
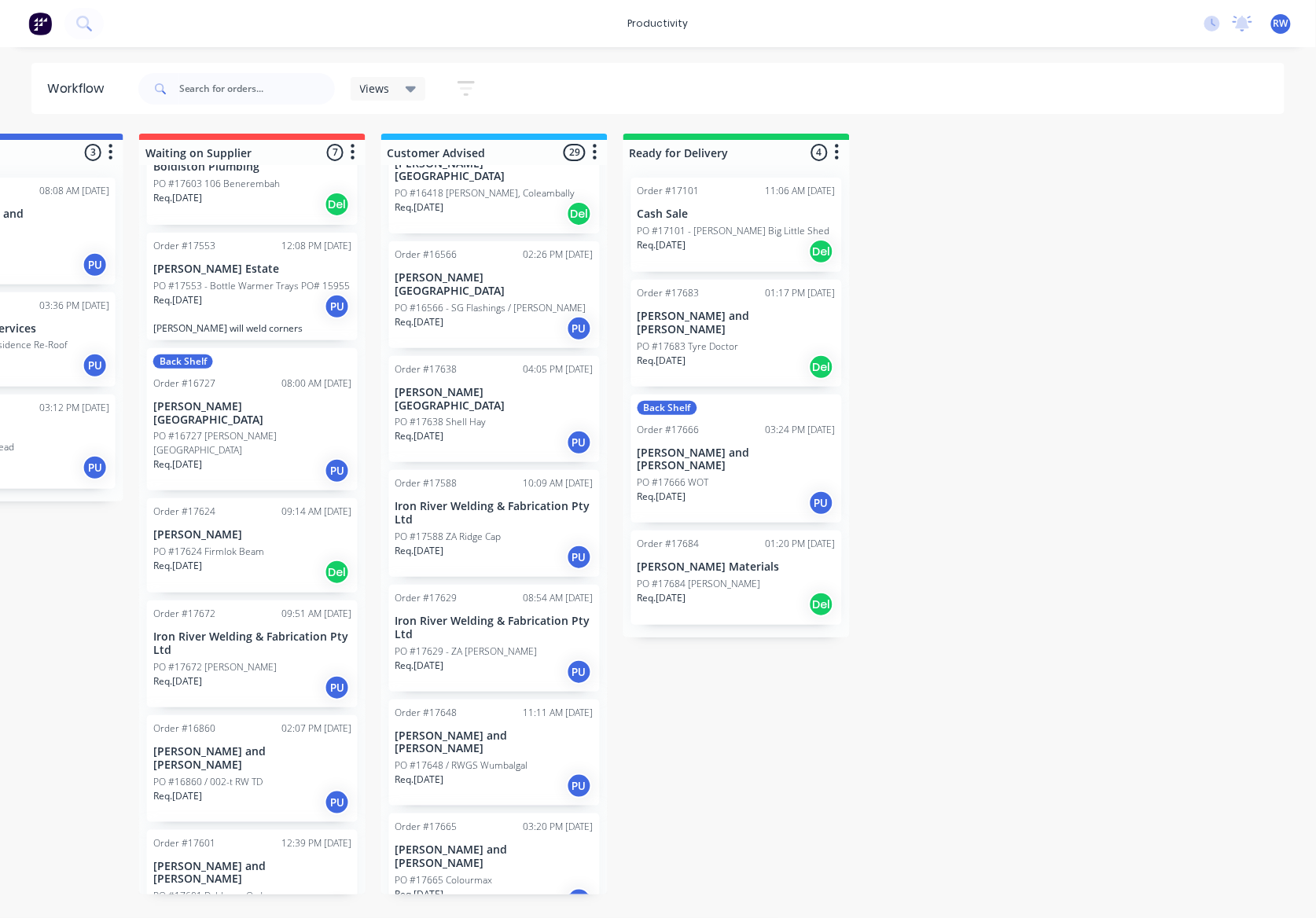
click at [706, 340] on p "PO #17683 Tyre Doctor" at bounding box center [688, 346] width 101 height 14
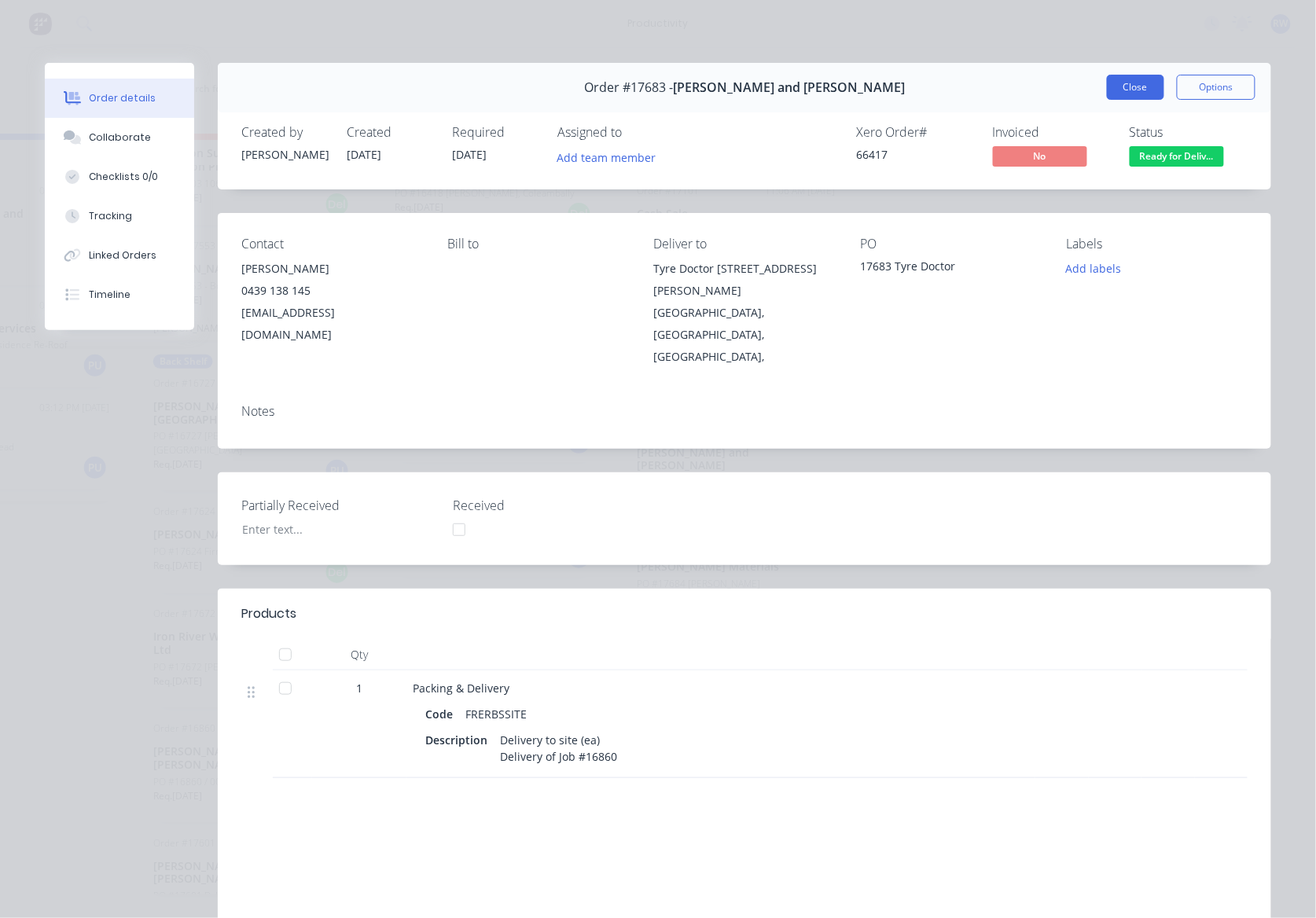
click at [1115, 79] on button "Close" at bounding box center [1135, 87] width 57 height 25
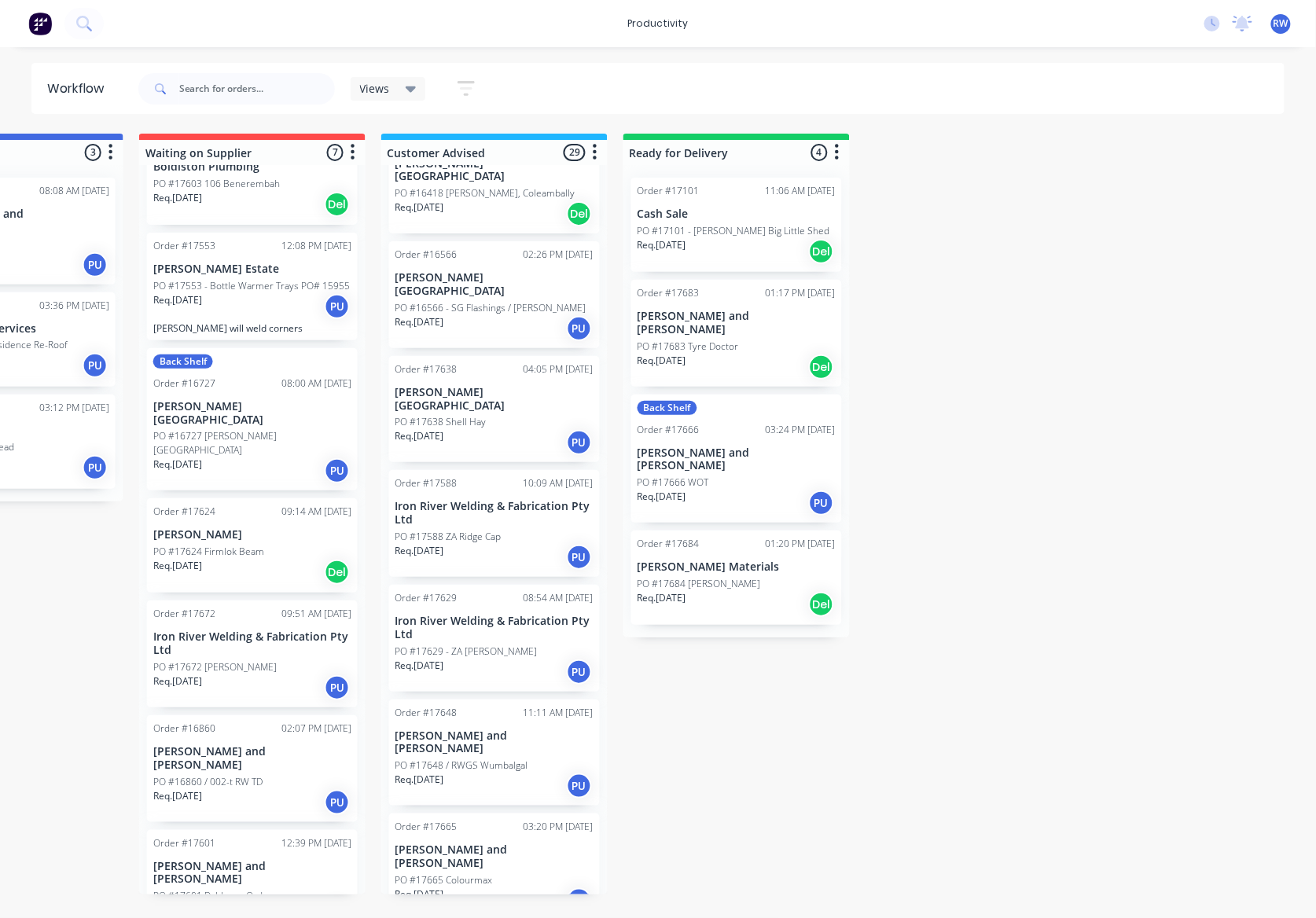
click at [734, 446] on p "[PERSON_NAME] and [PERSON_NAME]" at bounding box center [736, 459] width 198 height 27
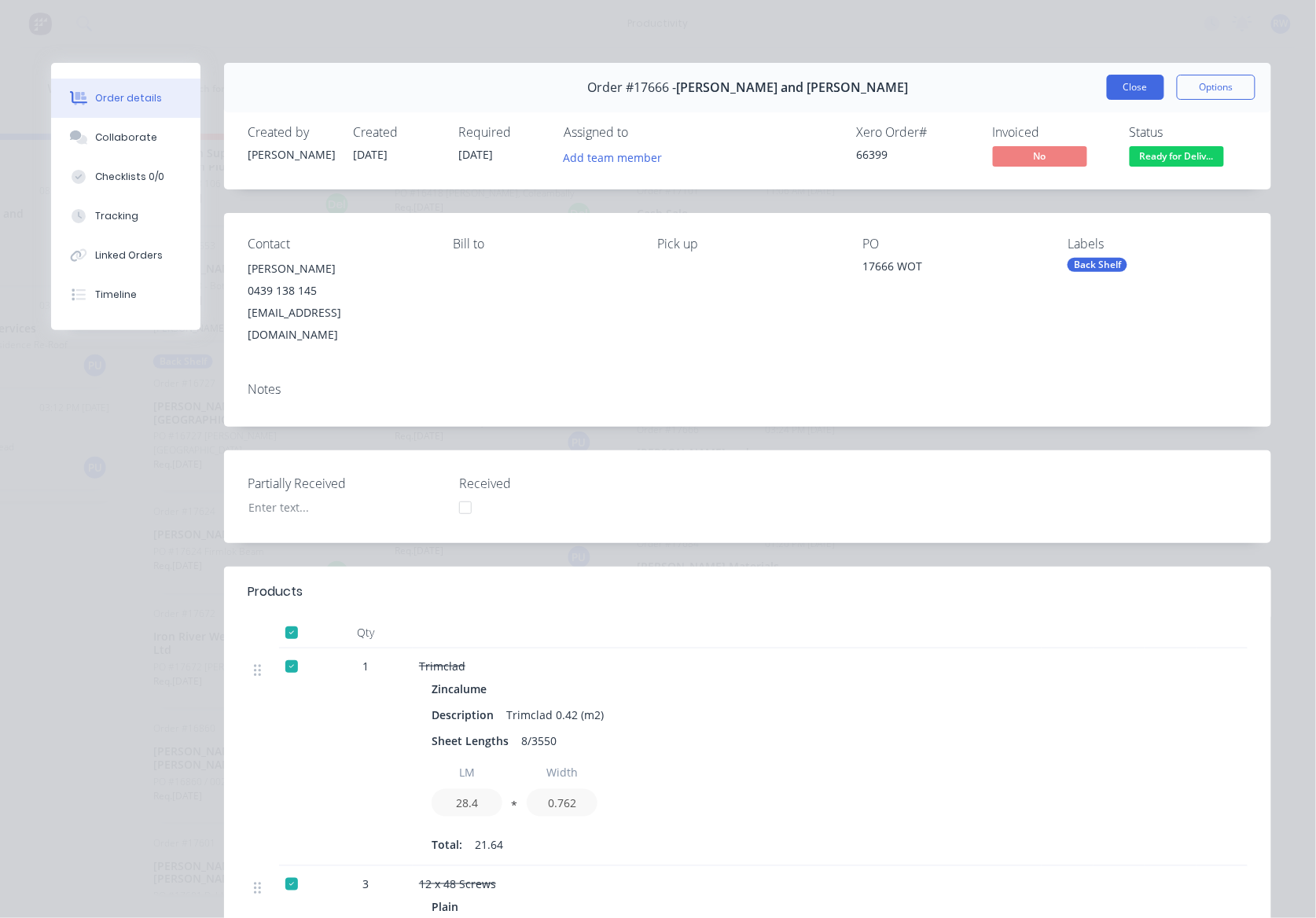
click at [1107, 82] on button "Close" at bounding box center [1135, 87] width 57 height 25
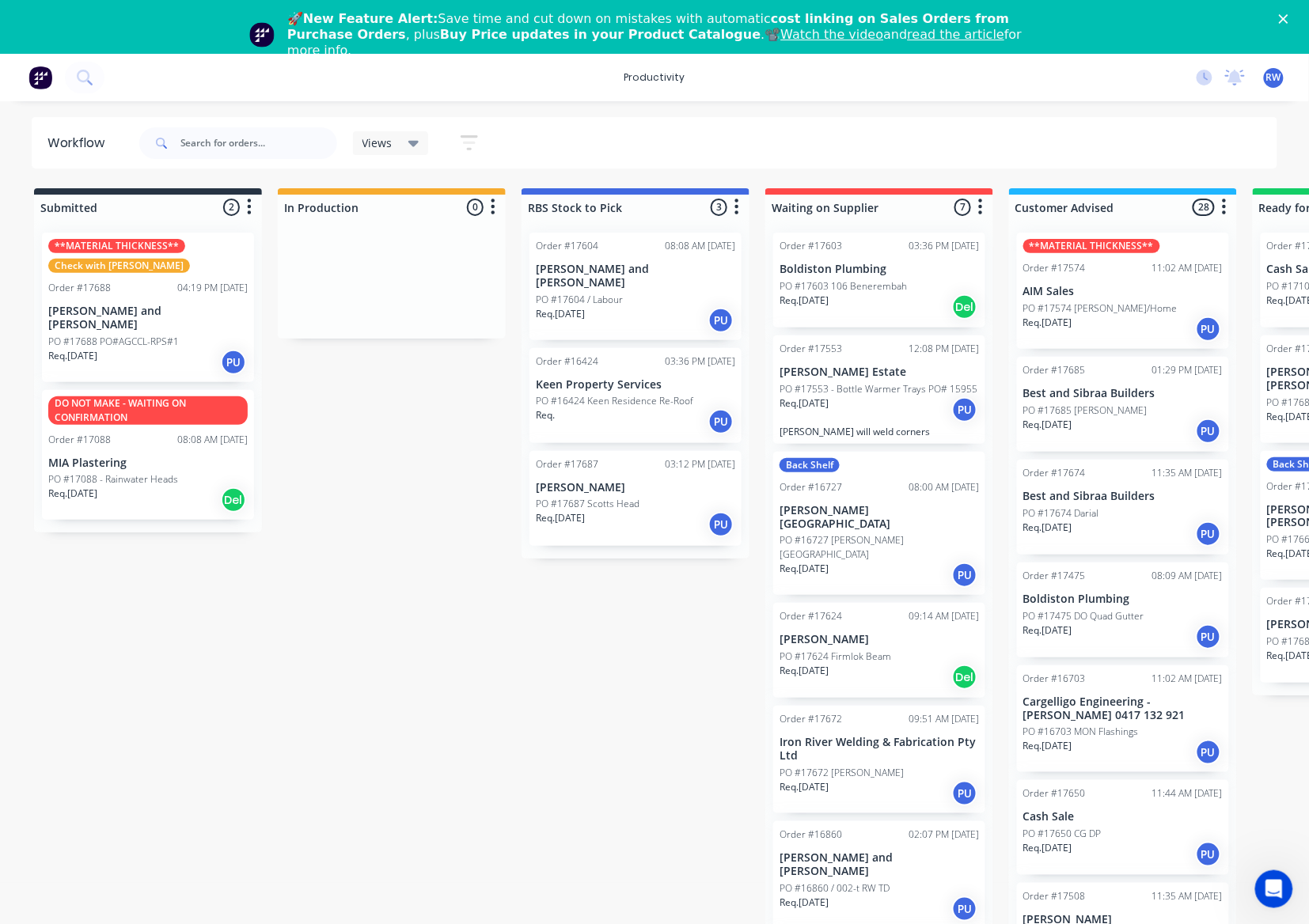
click at [190, 348] on div "Req. [DATE] PU" at bounding box center [148, 362] width 199 height 27
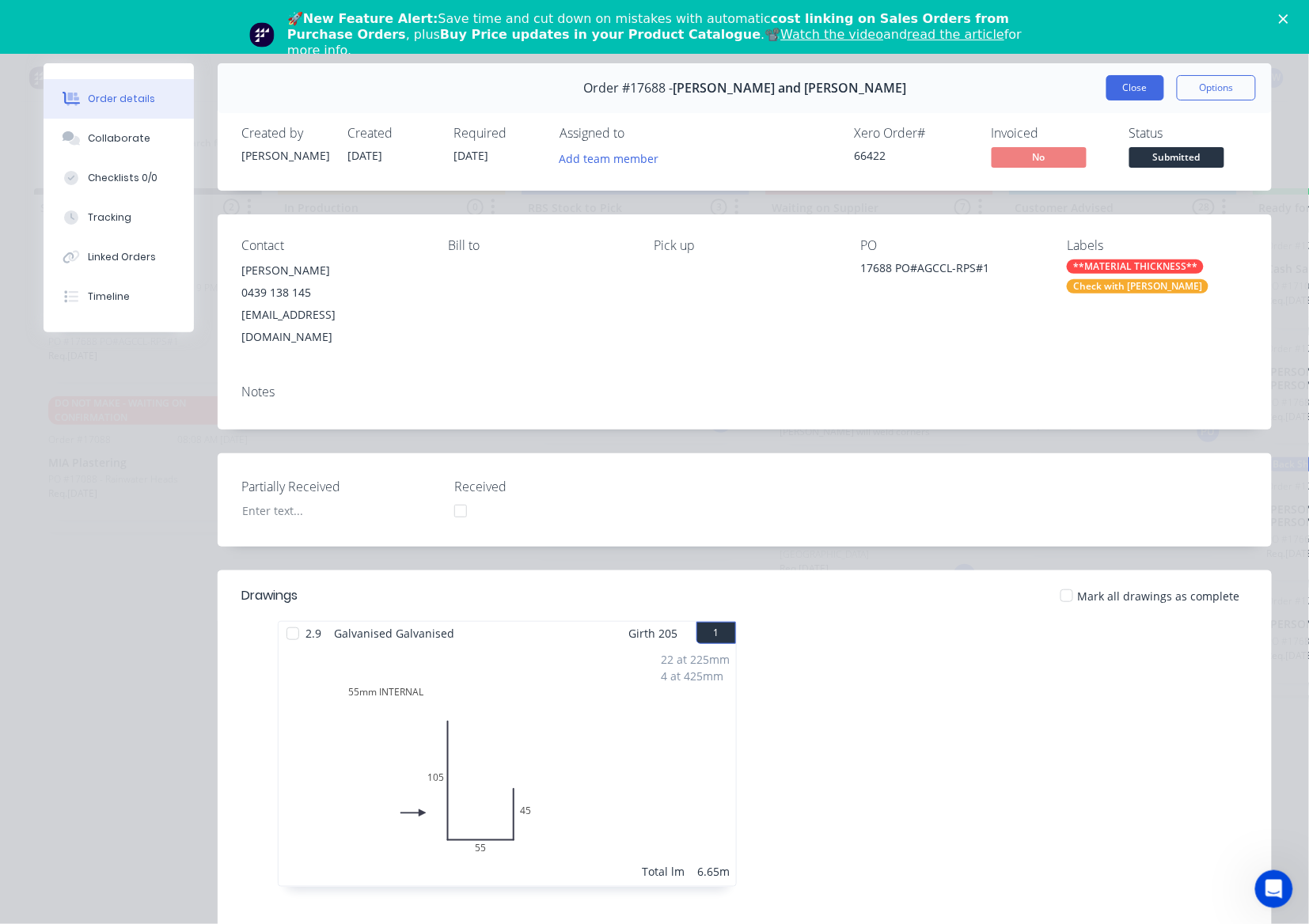
click at [1106, 90] on button "Close" at bounding box center [1135, 88] width 57 height 25
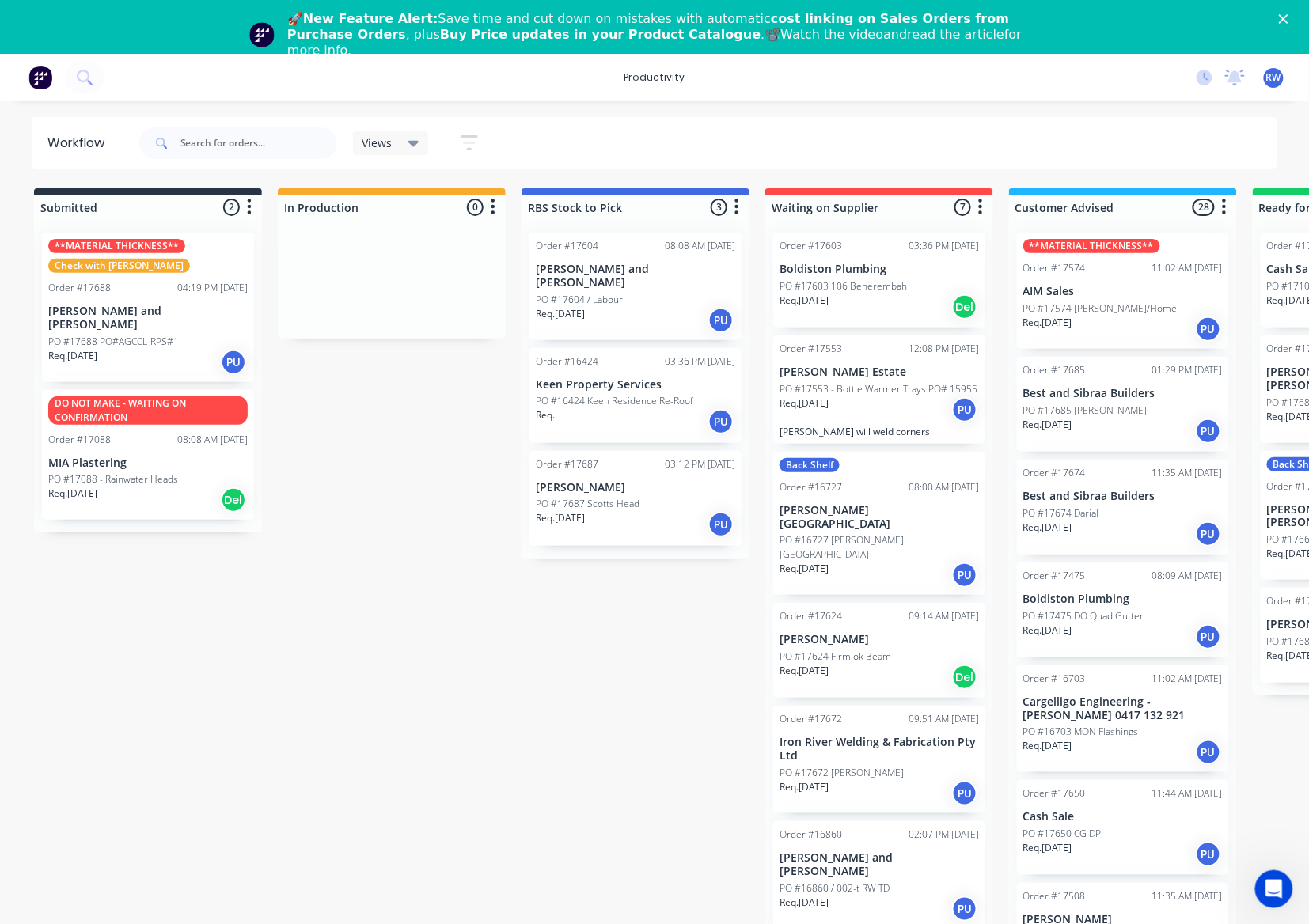
click at [128, 296] on div "**MATERIAL THICKNESS** Check with [PERSON_NAME] Order #17688 04:19 PM [DATE] [P…" at bounding box center [148, 307] width 212 height 149
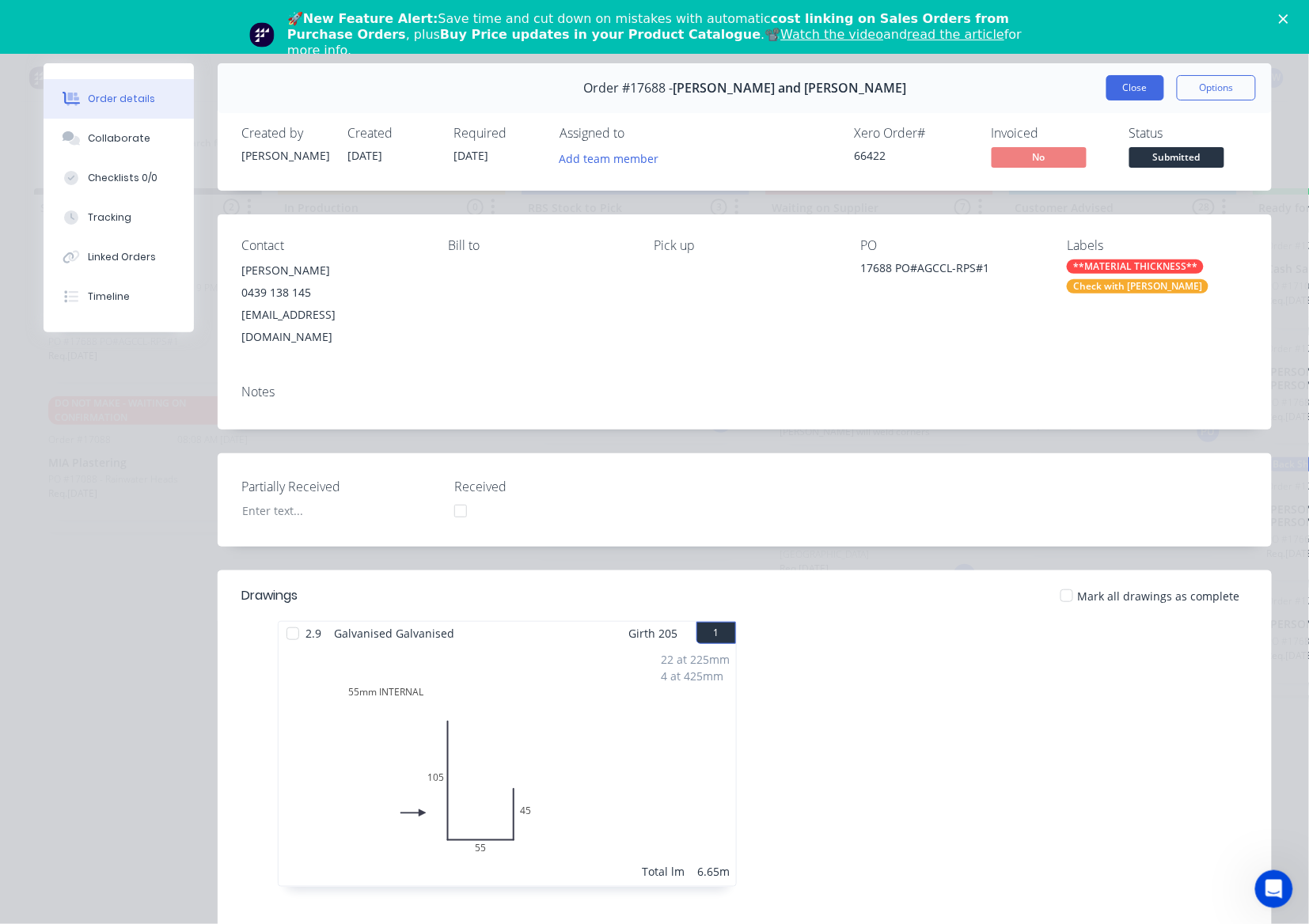
click at [1122, 90] on button "Close" at bounding box center [1135, 88] width 57 height 25
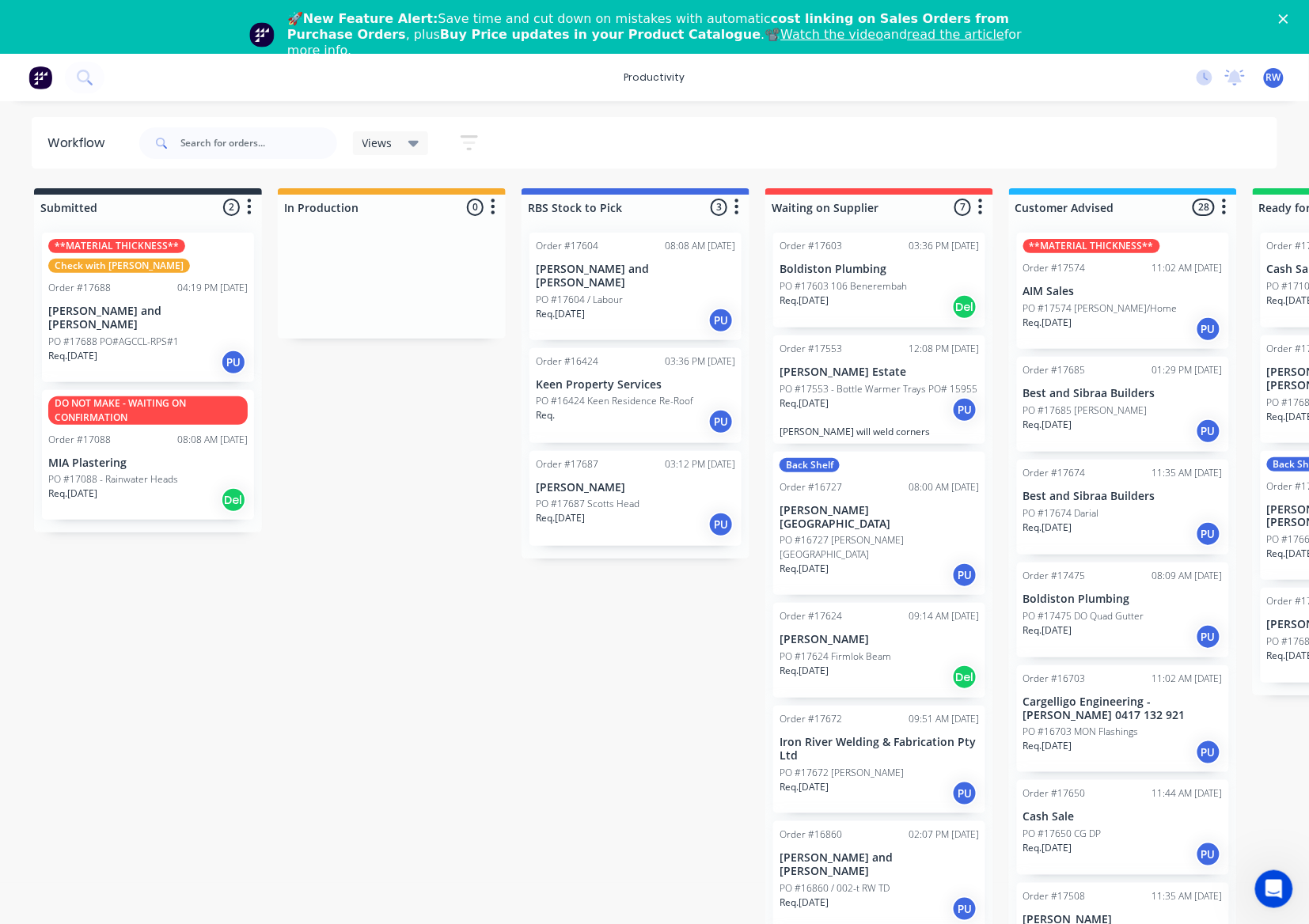
click at [166, 348] on div "Req. [DATE] PU" at bounding box center [148, 362] width 199 height 27
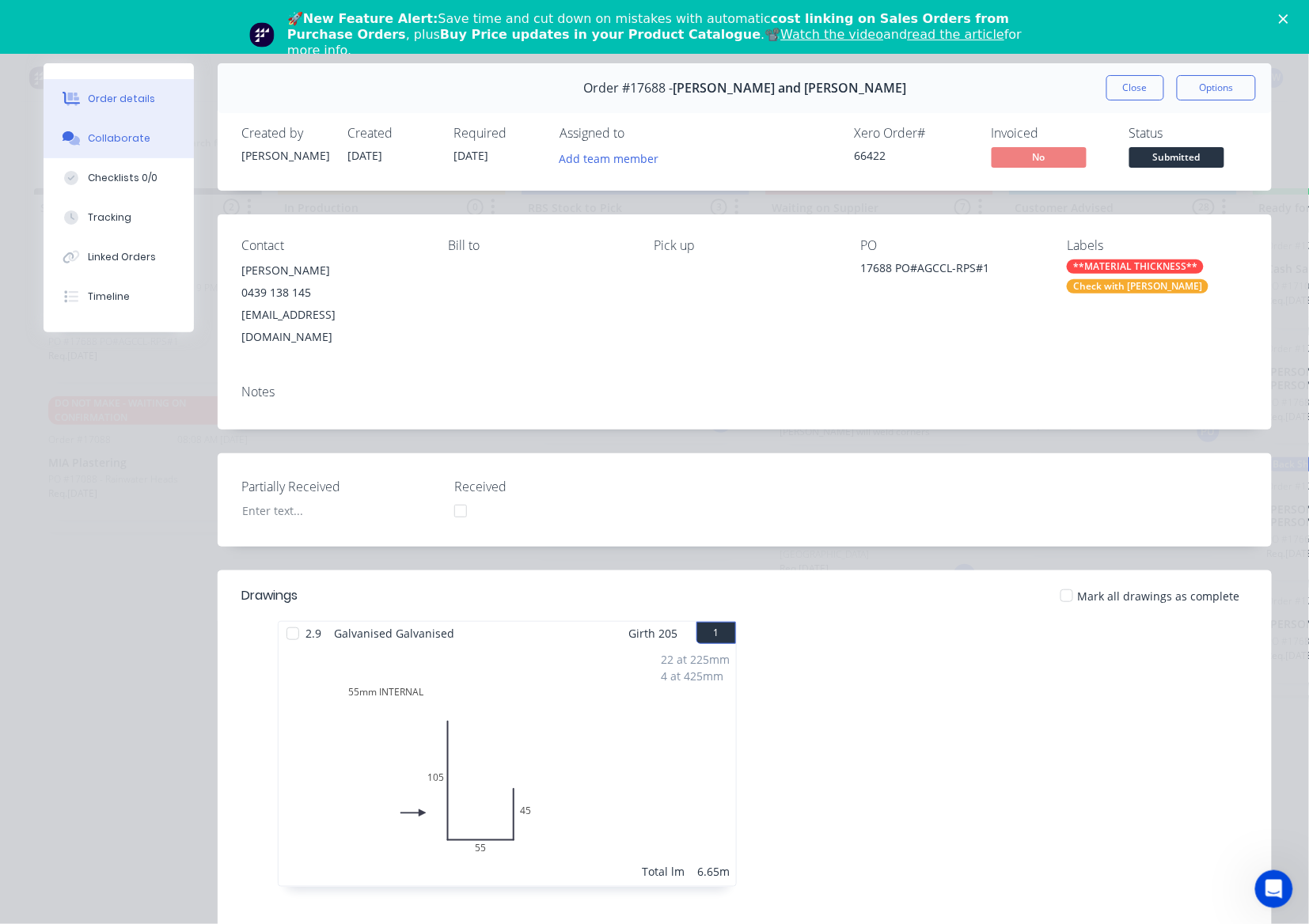
click at [124, 153] on button "Collaborate" at bounding box center [118, 139] width 150 height 39
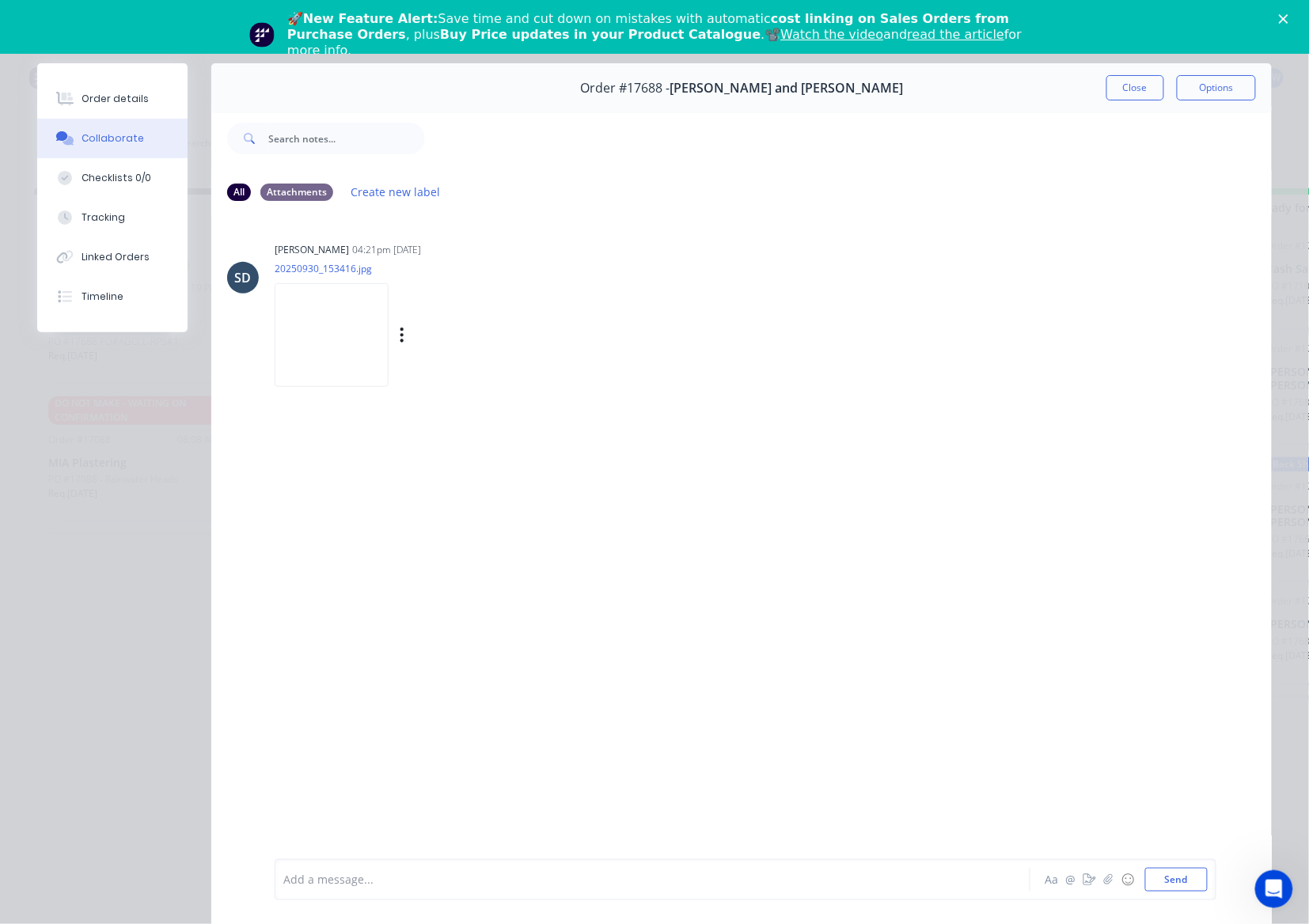
click at [322, 330] on img at bounding box center [331, 335] width 114 height 103
click at [116, 102] on div "Order details" at bounding box center [115, 98] width 67 height 14
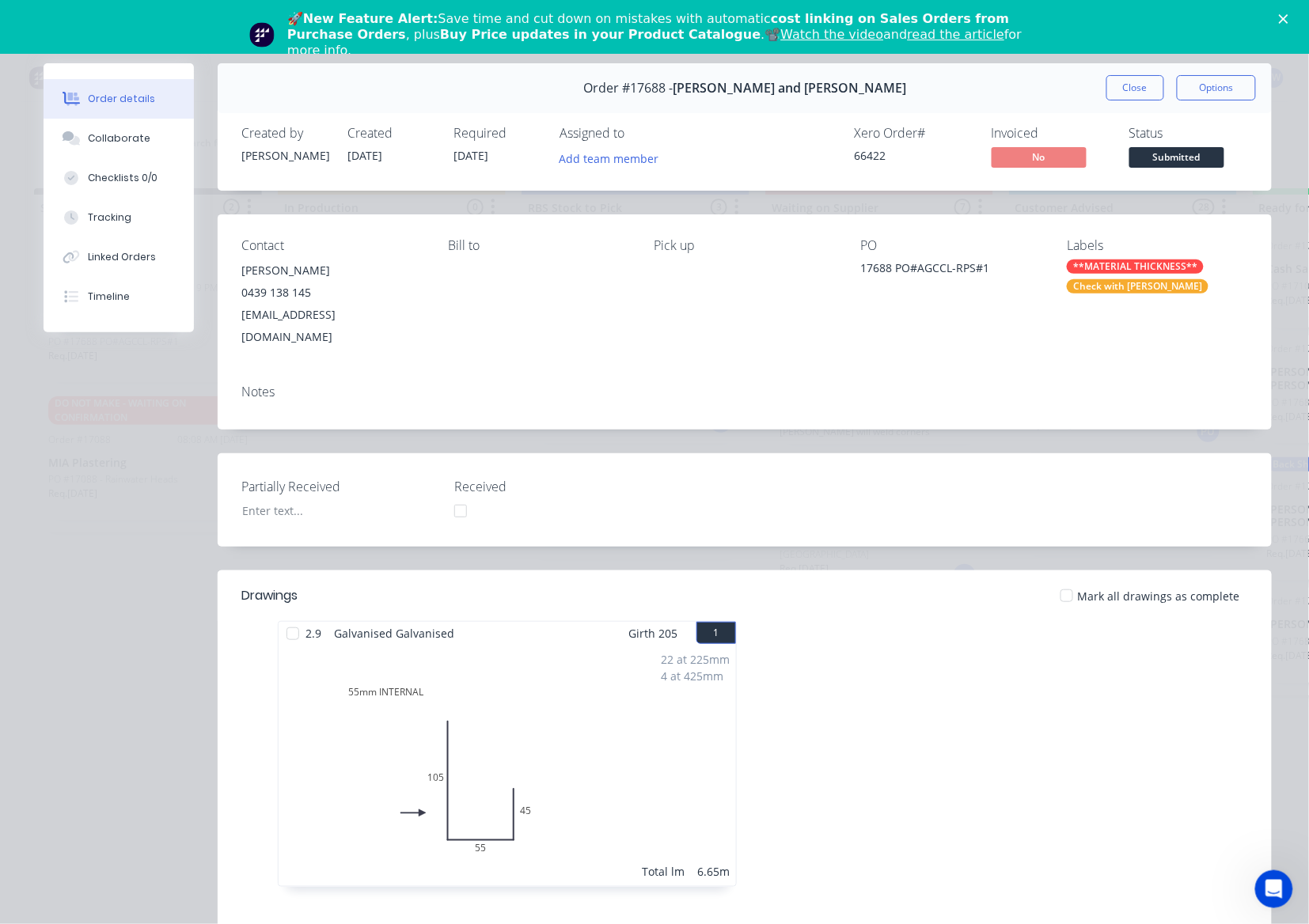
click at [952, 649] on div at bounding box center [982, 761] width 475 height 281
click at [1128, 84] on button "Close" at bounding box center [1135, 88] width 57 height 25
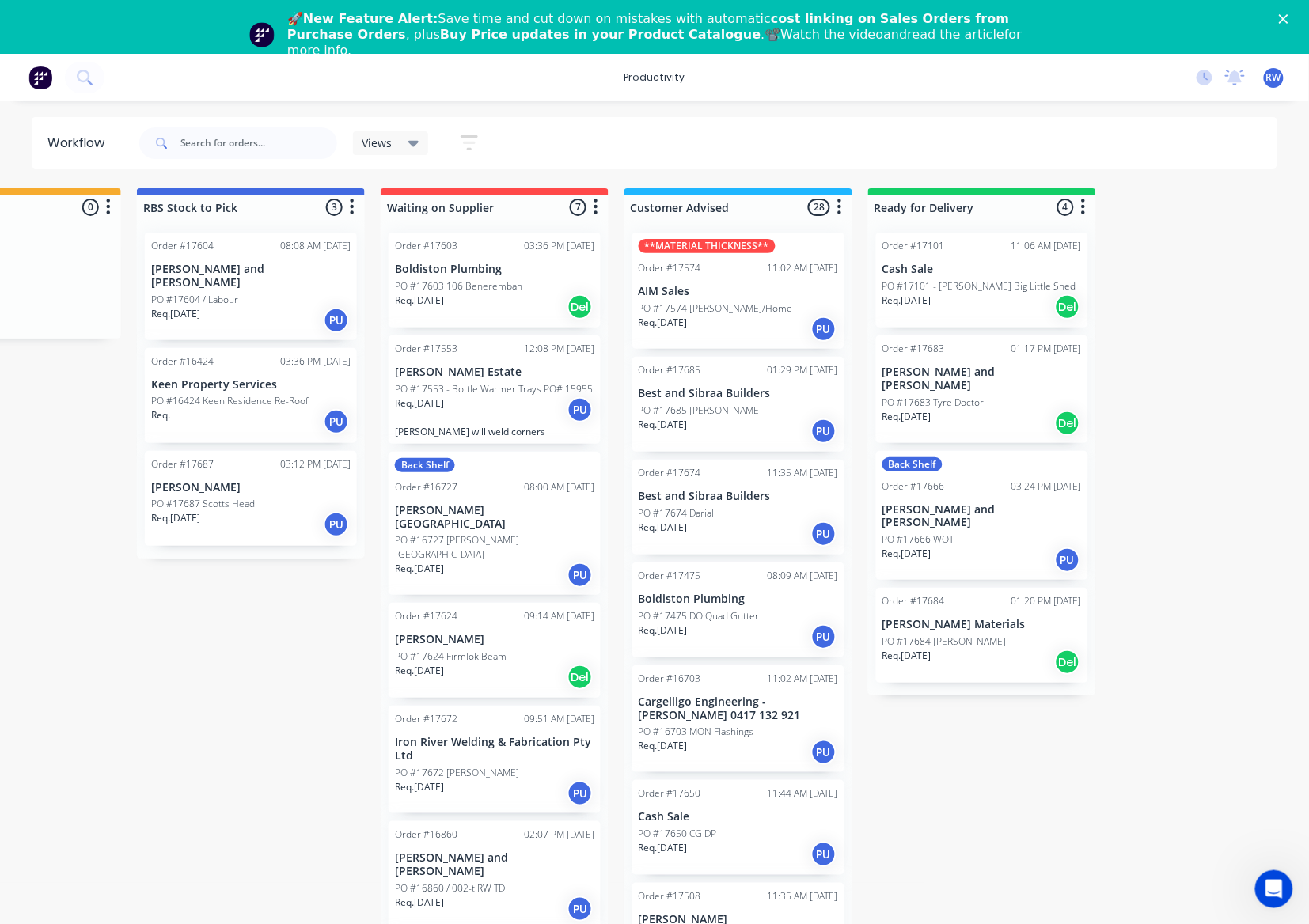
scroll to position [0, 406]
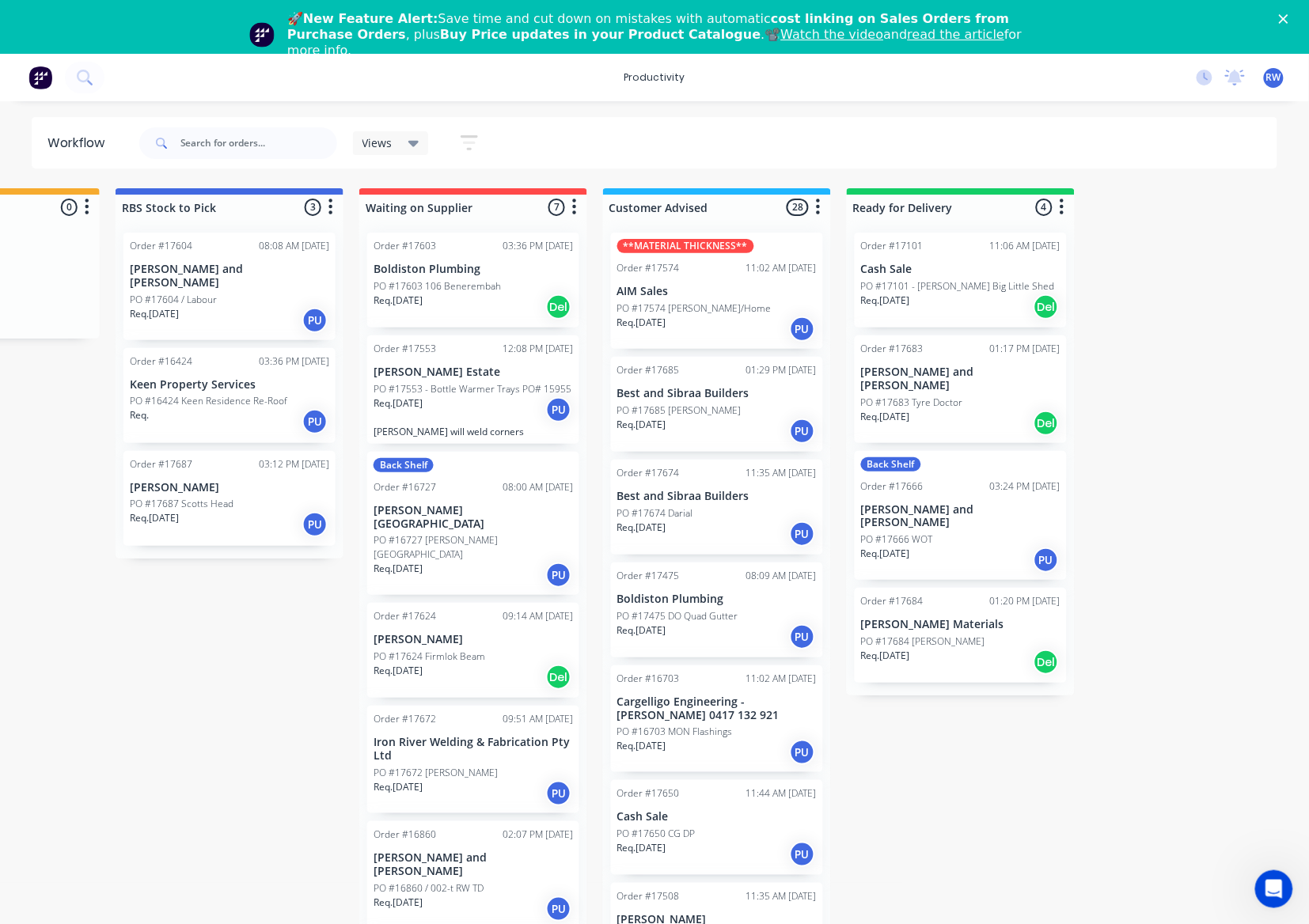
click at [945, 547] on div "Req. [DATE] PU" at bounding box center [960, 560] width 199 height 27
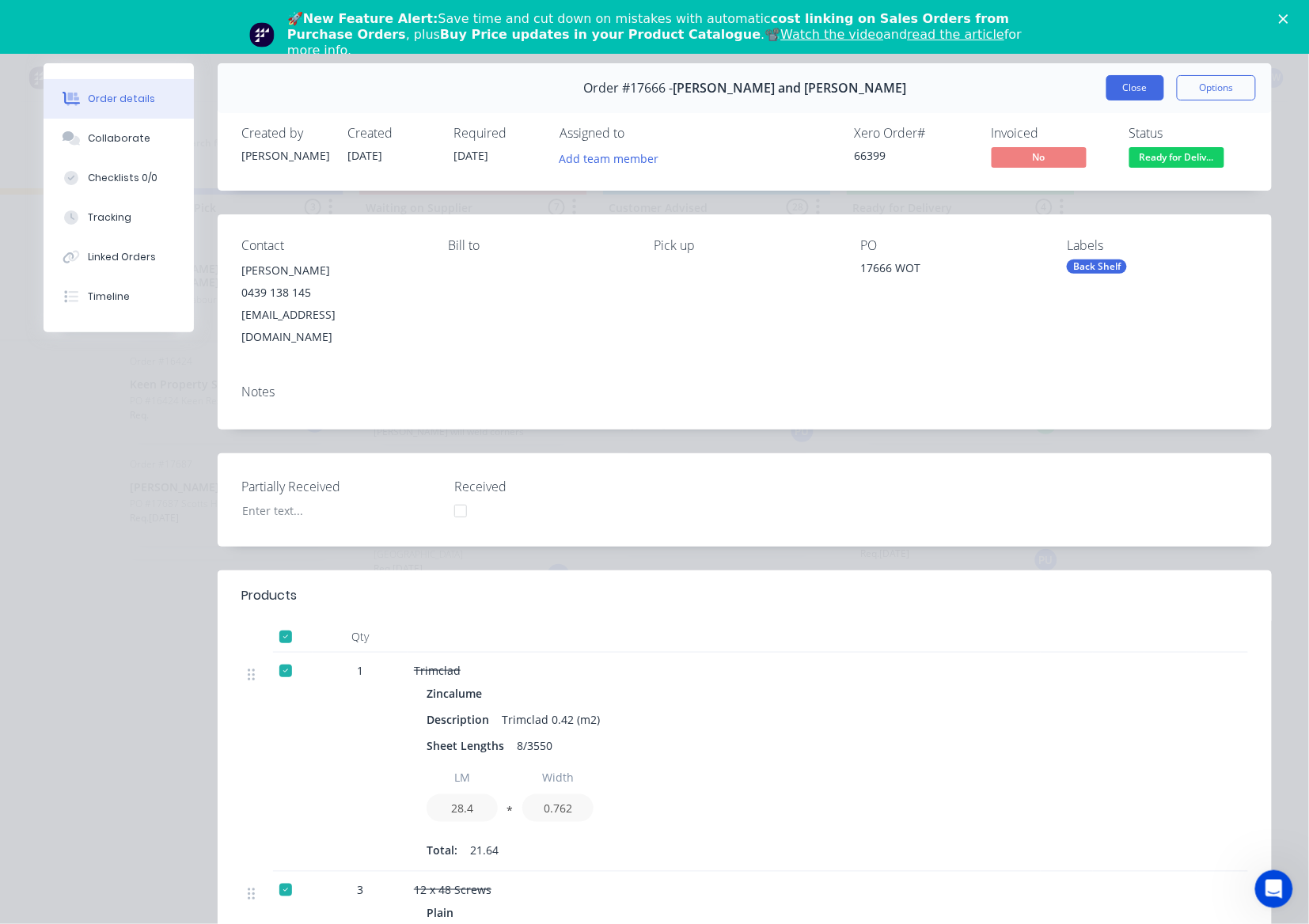
click at [1117, 89] on button "Close" at bounding box center [1135, 88] width 57 height 25
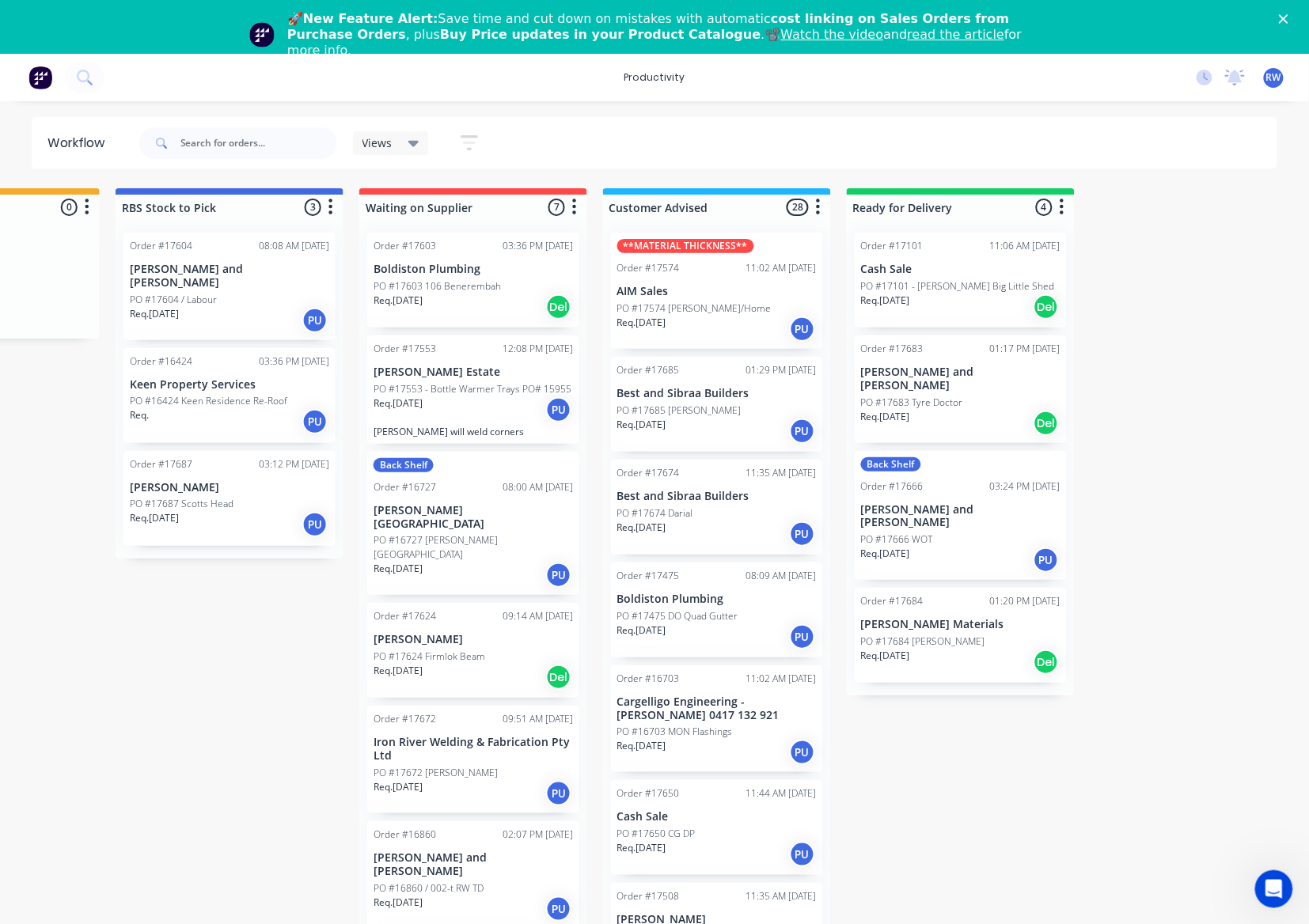
click at [960, 410] on div "Req. [DATE] Del" at bounding box center [960, 423] width 199 height 27
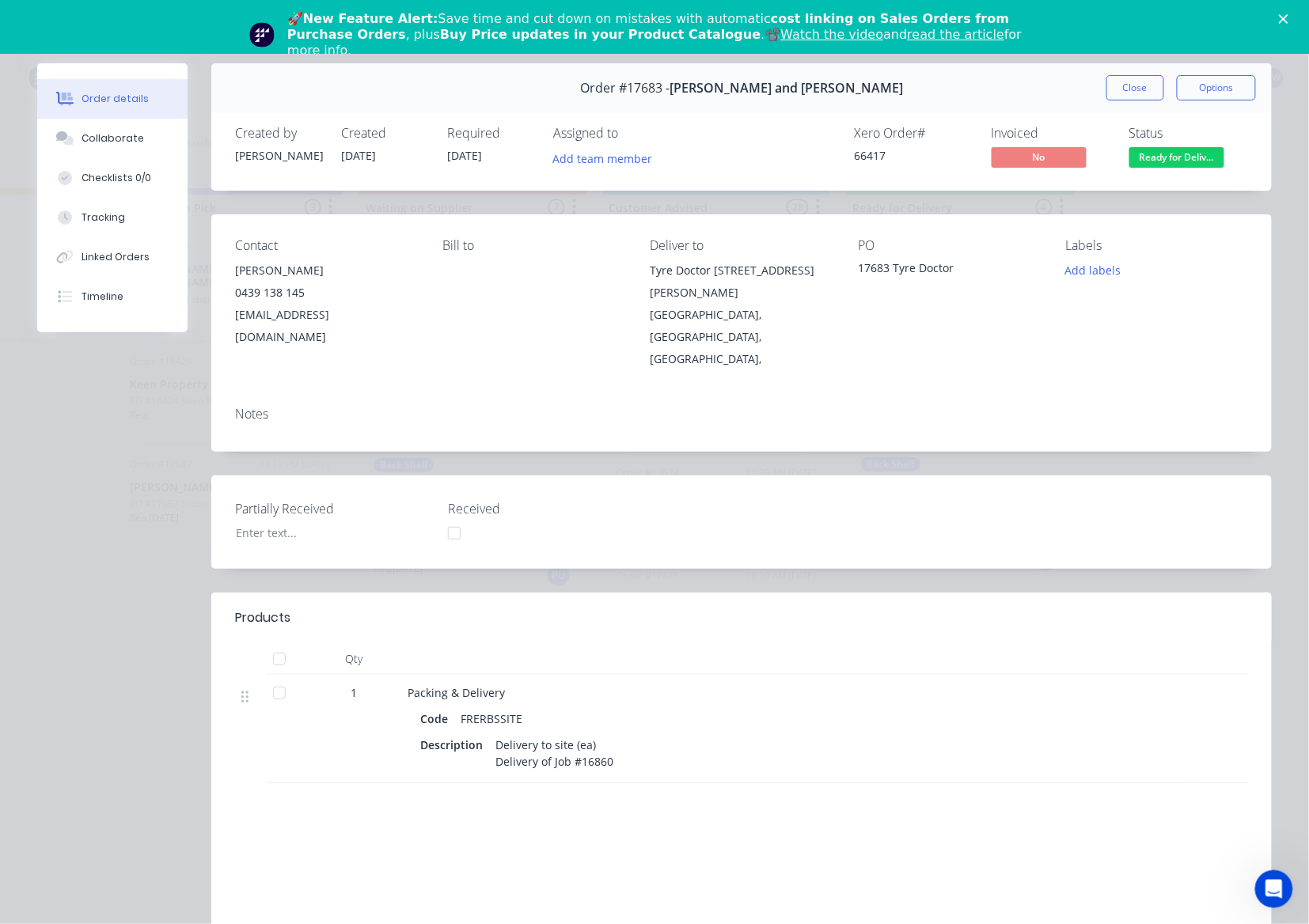
click at [1156, 79] on div "Close Options" at bounding box center [1181, 88] width 149 height 25
click at [1140, 85] on button "Close" at bounding box center [1135, 88] width 57 height 25
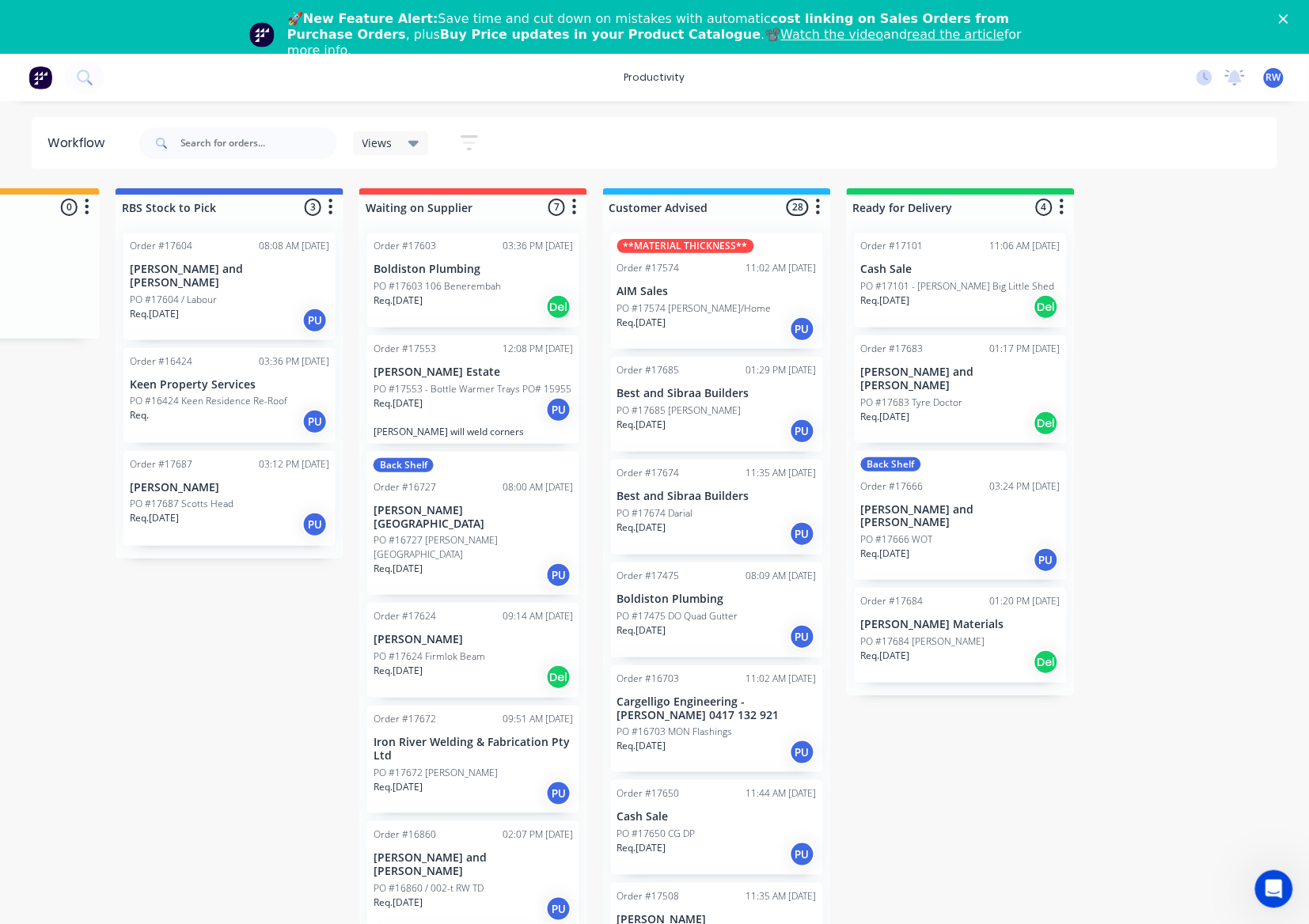
click at [208, 497] on p "PO #17687 Scotts Head" at bounding box center [181, 503] width 103 height 14
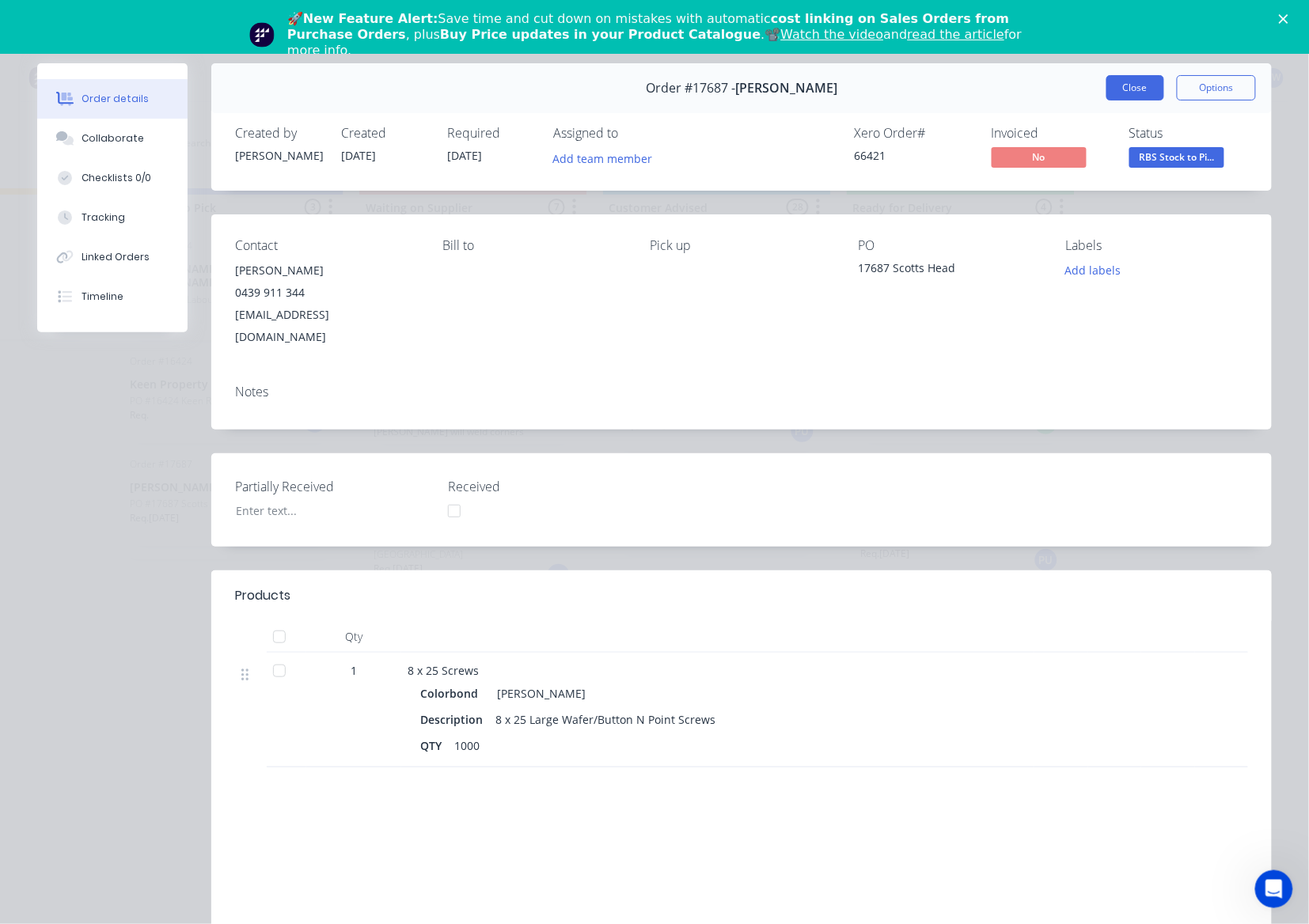
click at [1118, 80] on button "Close" at bounding box center [1135, 88] width 57 height 25
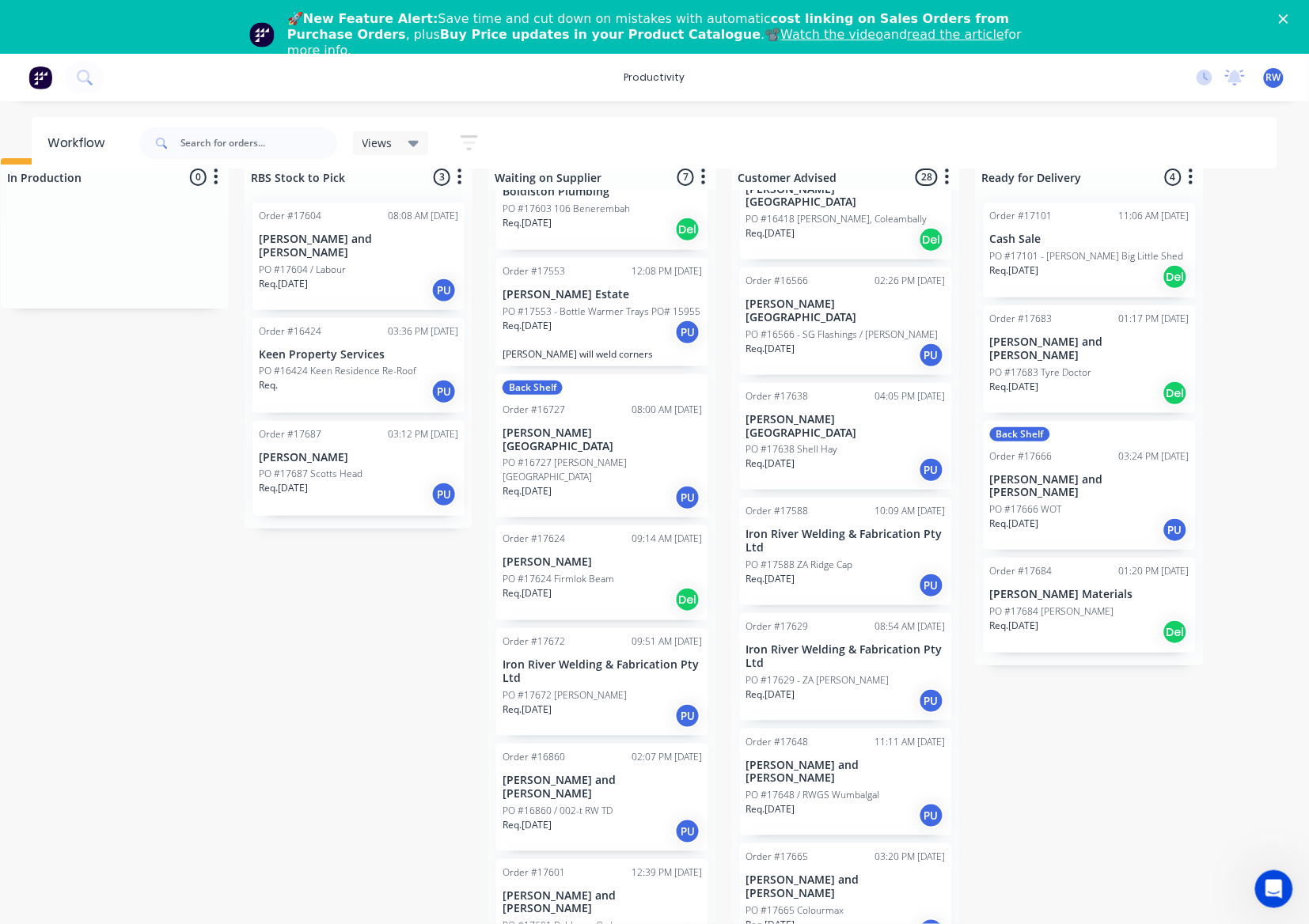
scroll to position [1159, 0]
click at [1054, 618] on div "Req. [DATE] Del" at bounding box center [1089, 631] width 199 height 27
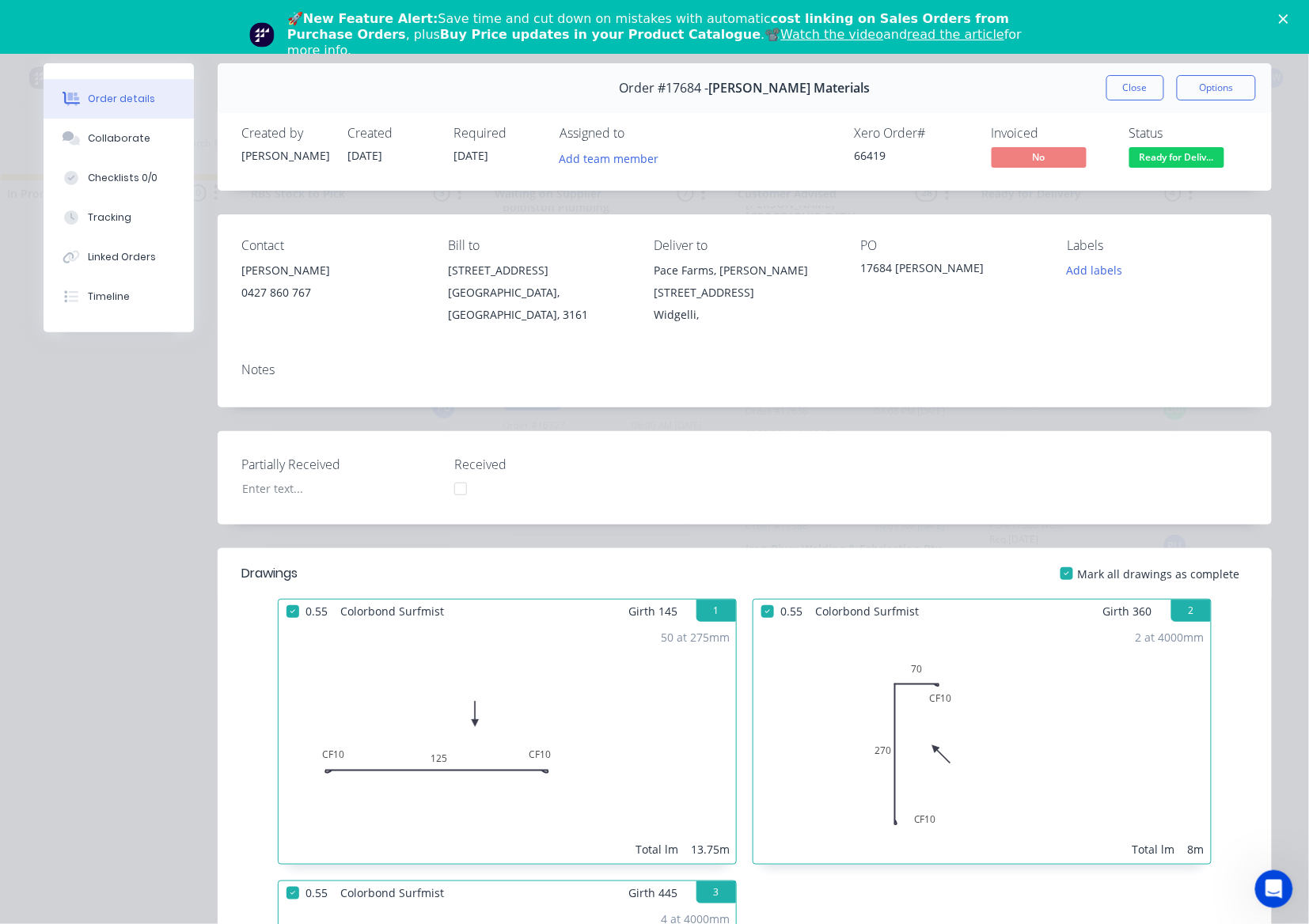
scroll to position [0, 277]
click at [1120, 89] on button "Close" at bounding box center [1135, 88] width 57 height 25
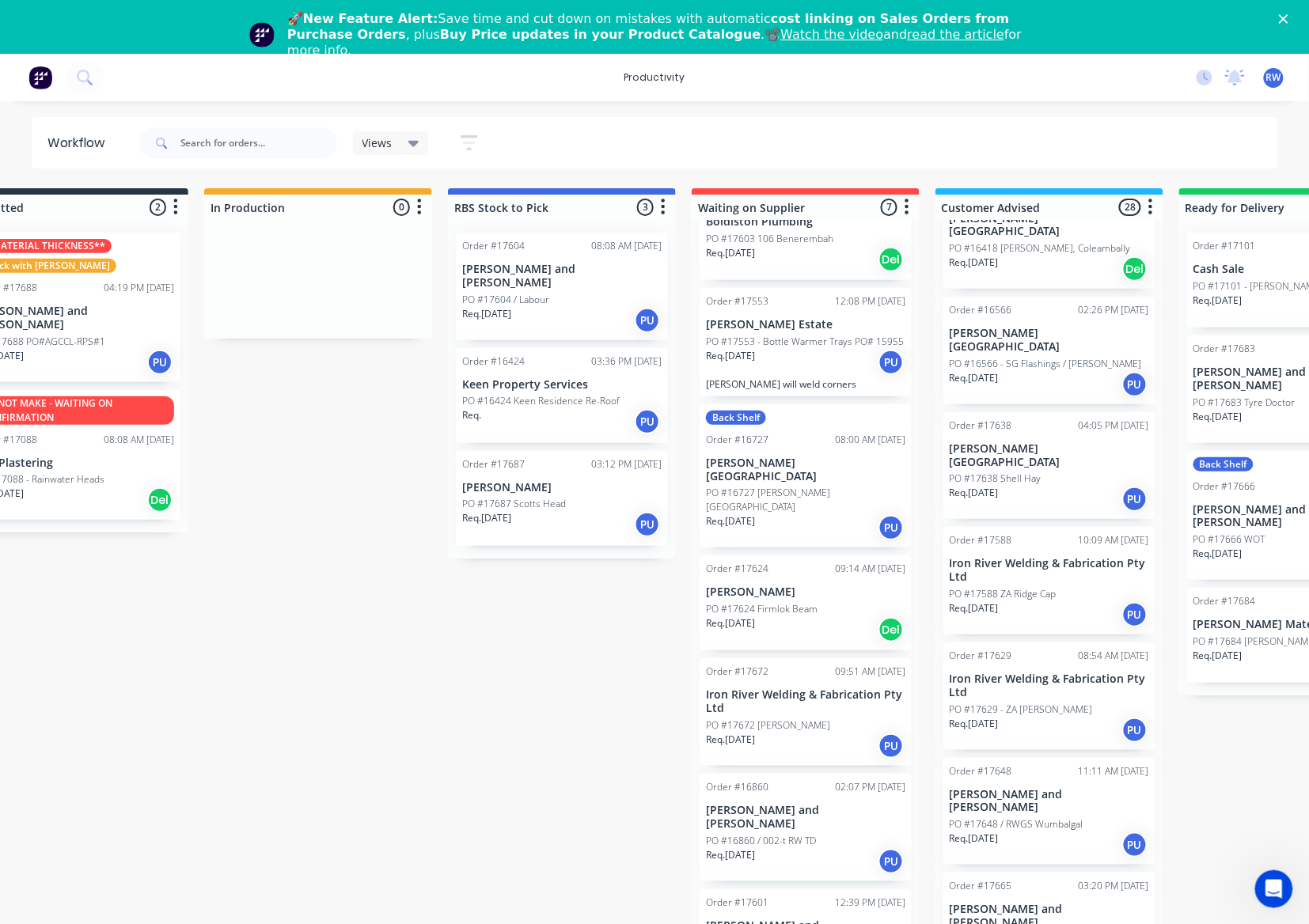
scroll to position [0, 0]
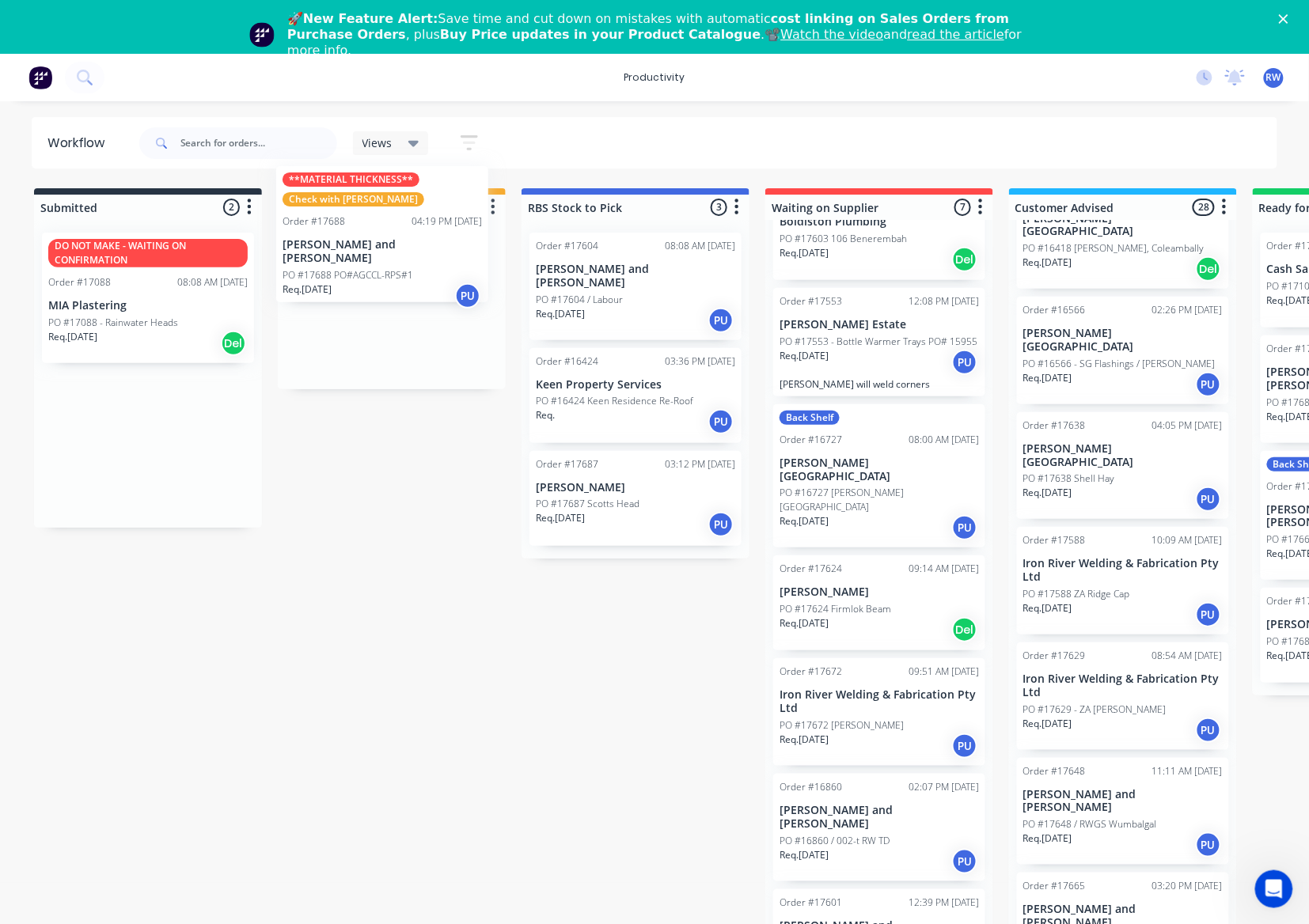
drag, startPoint x: 130, startPoint y: 339, endPoint x: 413, endPoint y: 247, distance: 297.6
click at [413, 247] on div "Submitted 2 Sort By Created date Required date Order number Customer name Most …" at bounding box center [964, 571] width 1950 height 766
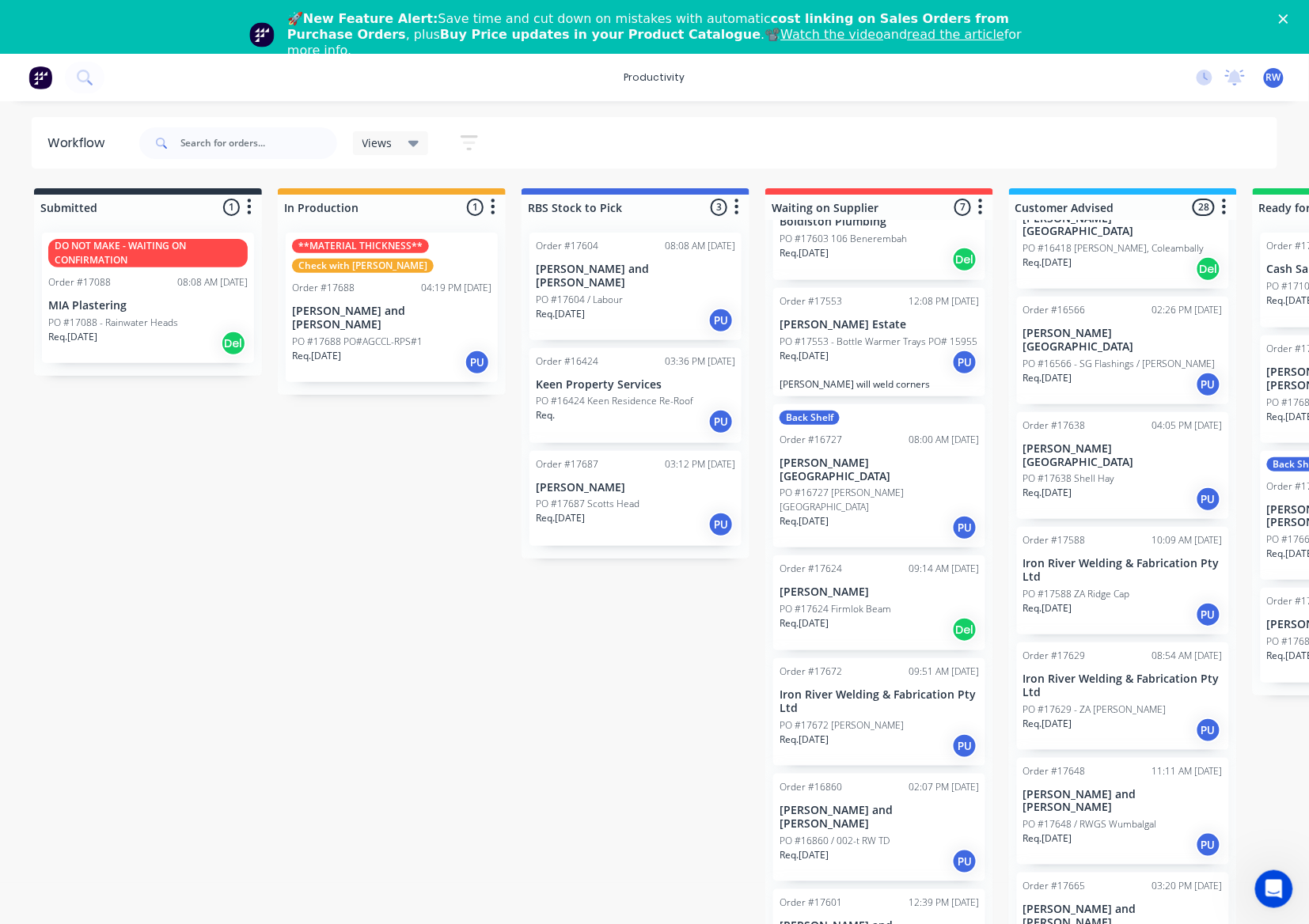
drag, startPoint x: 416, startPoint y: 636, endPoint x: 332, endPoint y: 509, distance: 152.3
click at [330, 517] on div "Submitted 1 Sort By Created date Required date Order number Customer name Most …" at bounding box center [964, 571] width 1950 height 766
click at [358, 348] on div "Req. [DATE] PU" at bounding box center [391, 362] width 199 height 27
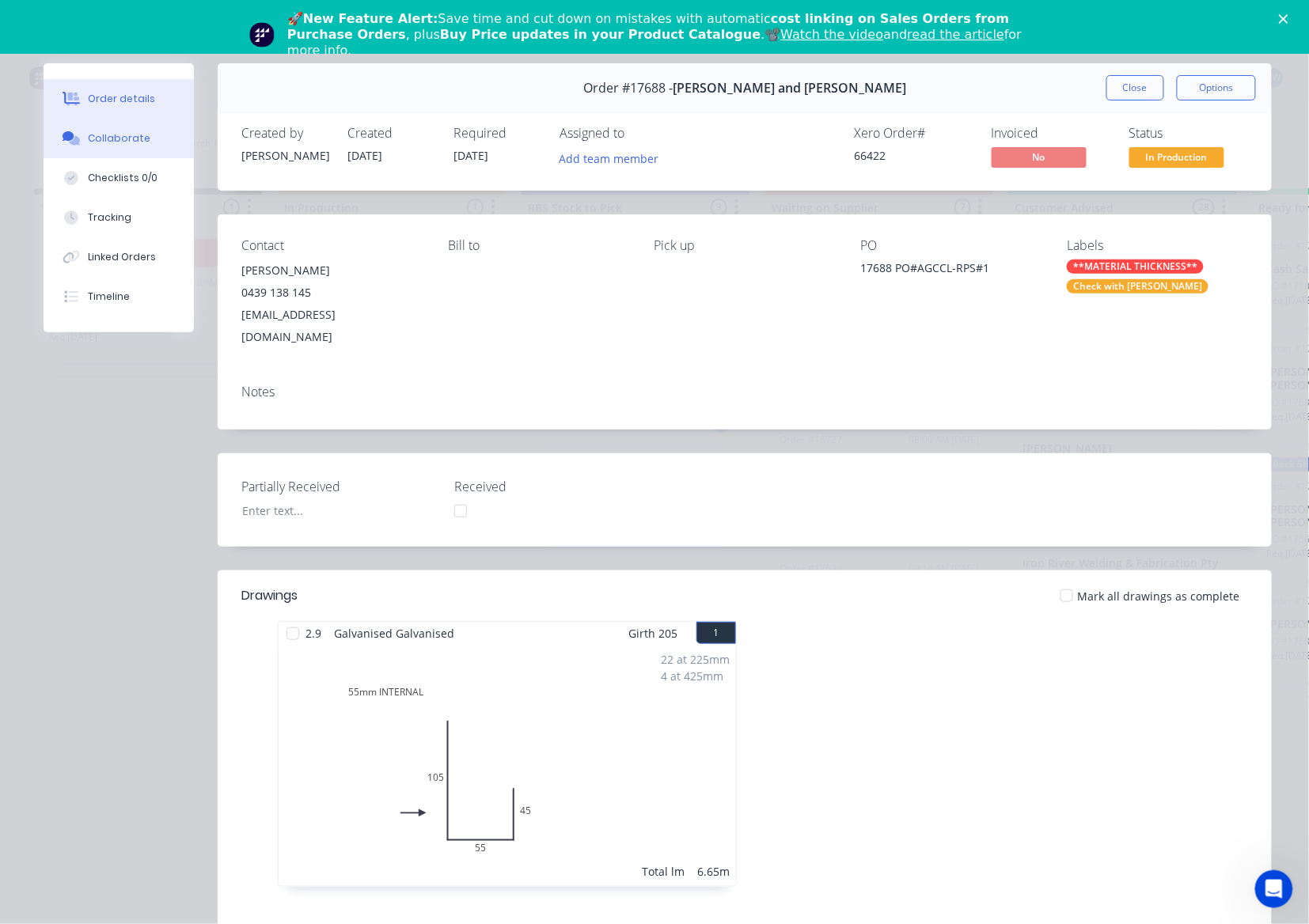
click at [92, 139] on div "Collaborate" at bounding box center [119, 138] width 62 height 14
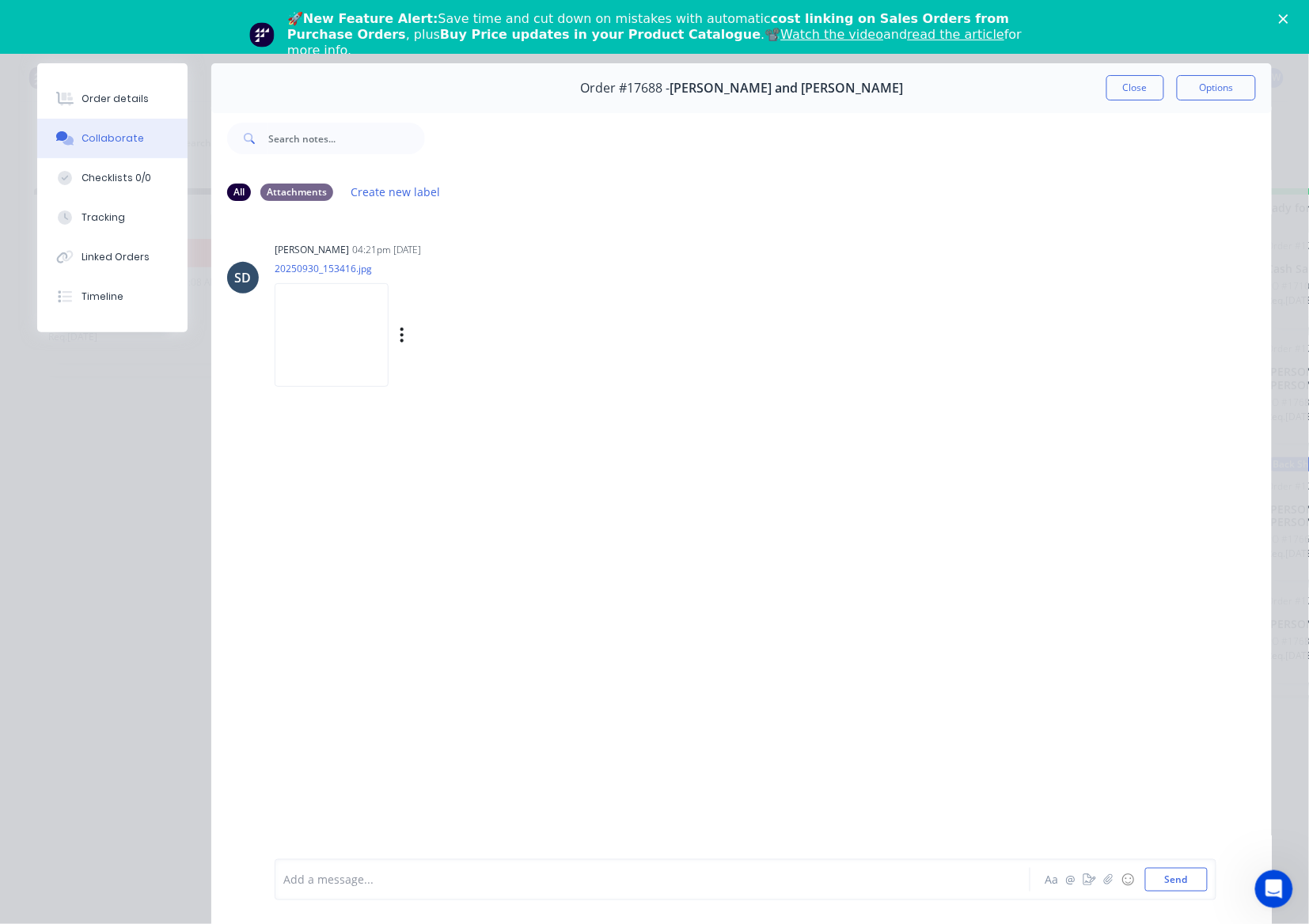
click at [334, 339] on img at bounding box center [331, 335] width 114 height 103
click at [121, 97] on div "Order details" at bounding box center [115, 98] width 67 height 14
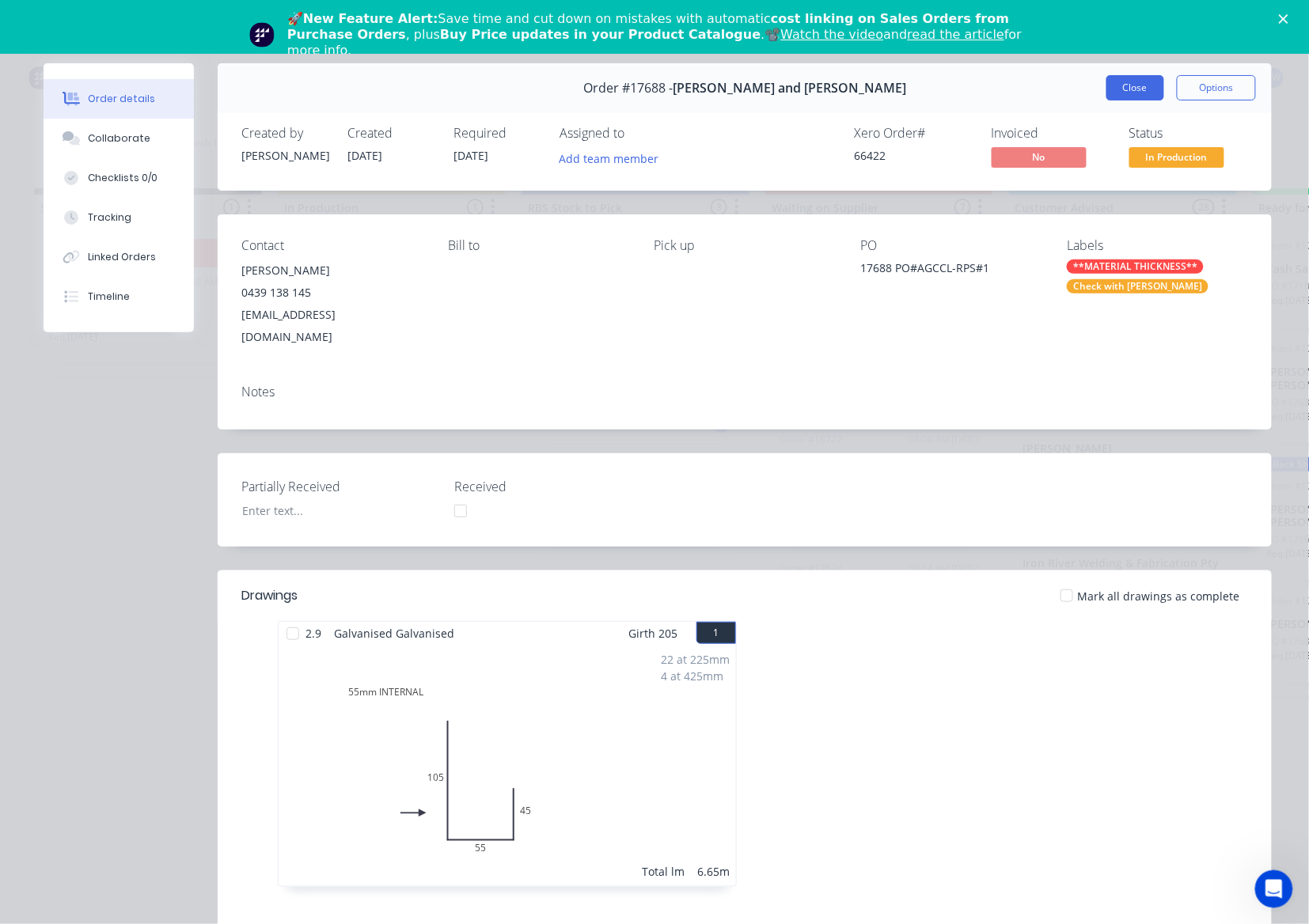
click at [1118, 95] on button "Close" at bounding box center [1135, 88] width 57 height 25
